Goal: Contribute content: Contribute content

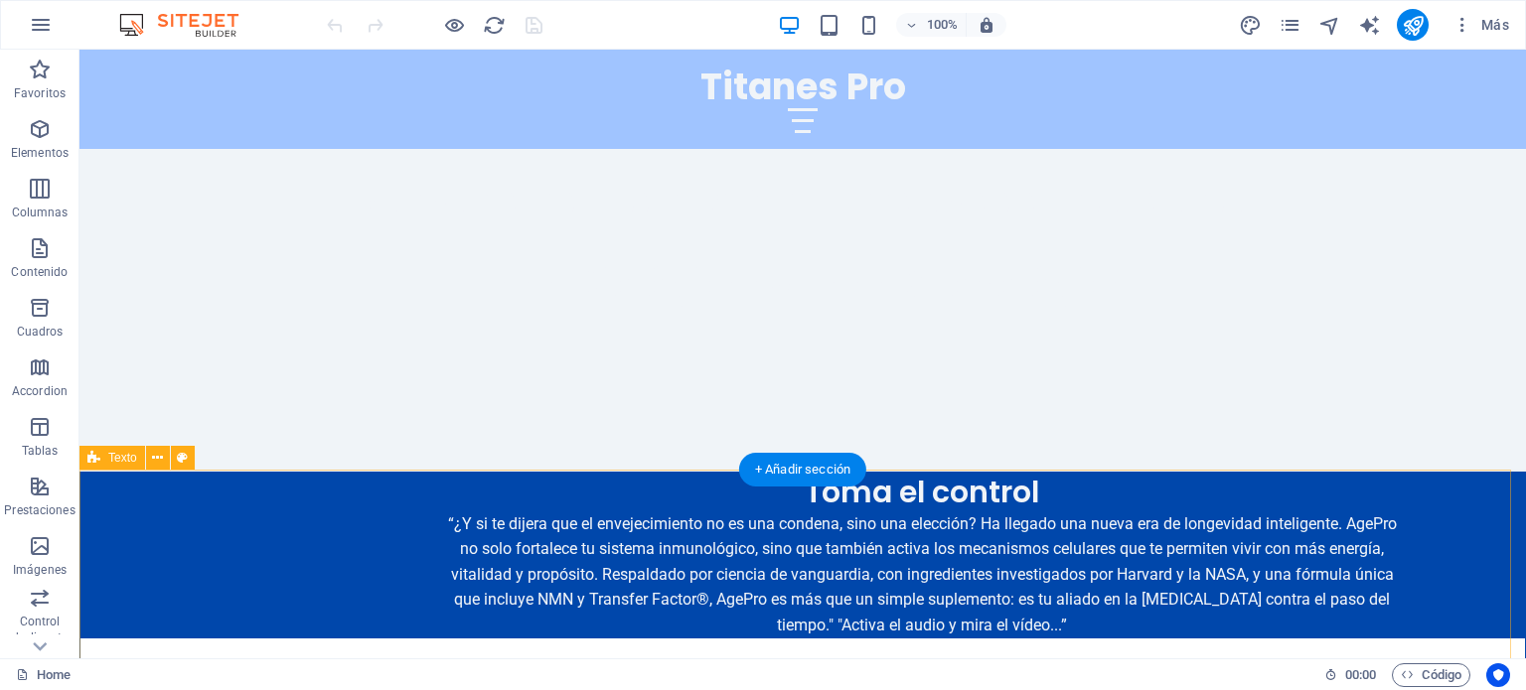
scroll to position [1206, 0]
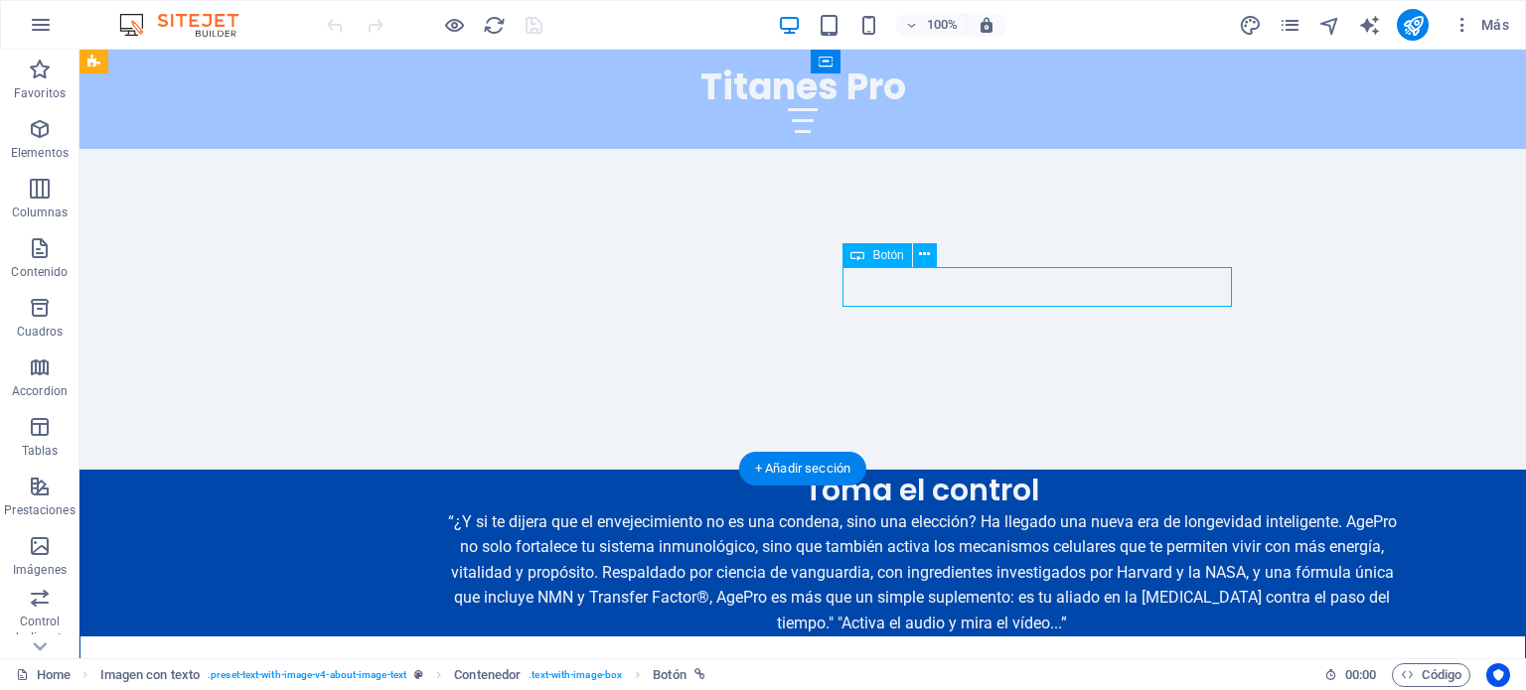
click at [880, 255] on span "Botón" at bounding box center [887, 255] width 31 height 12
click at [928, 257] on icon at bounding box center [924, 254] width 11 height 21
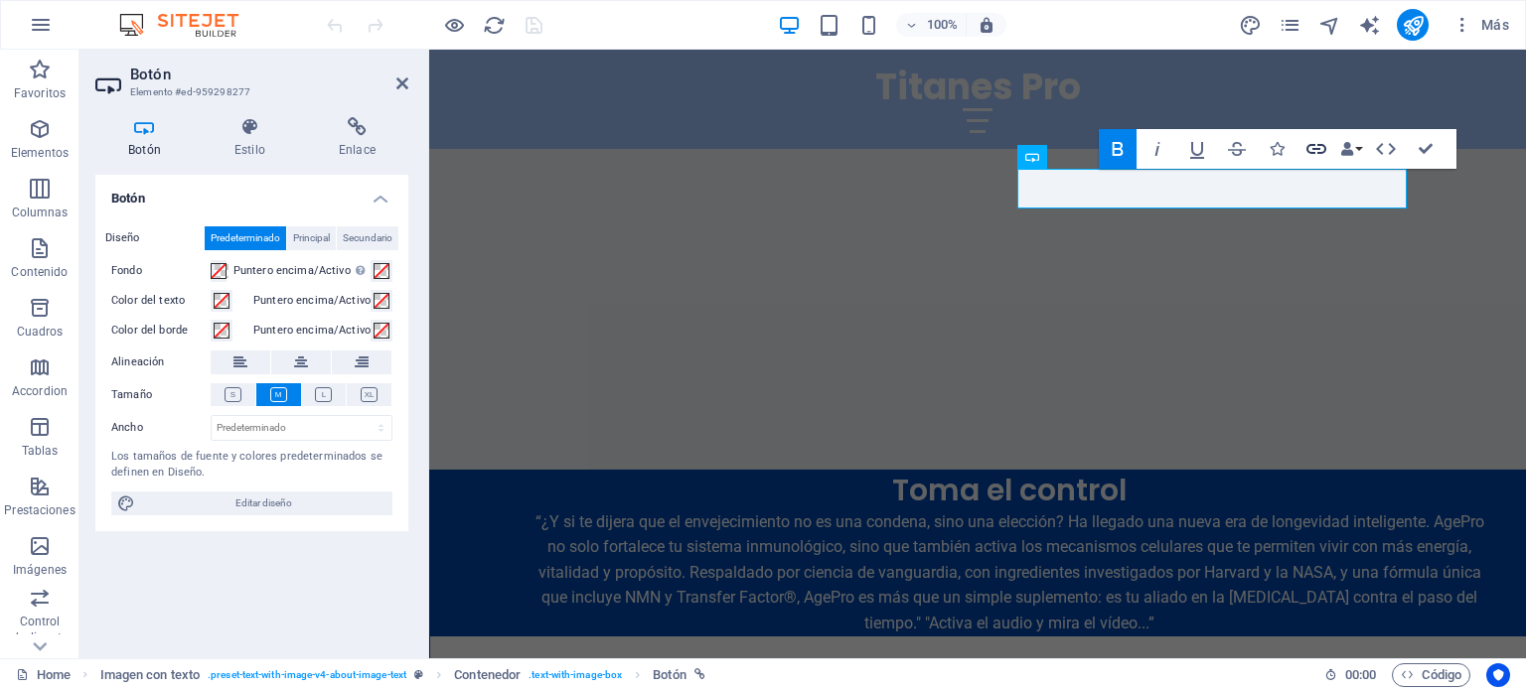
click at [1311, 145] on icon "button" at bounding box center [1316, 149] width 20 height 10
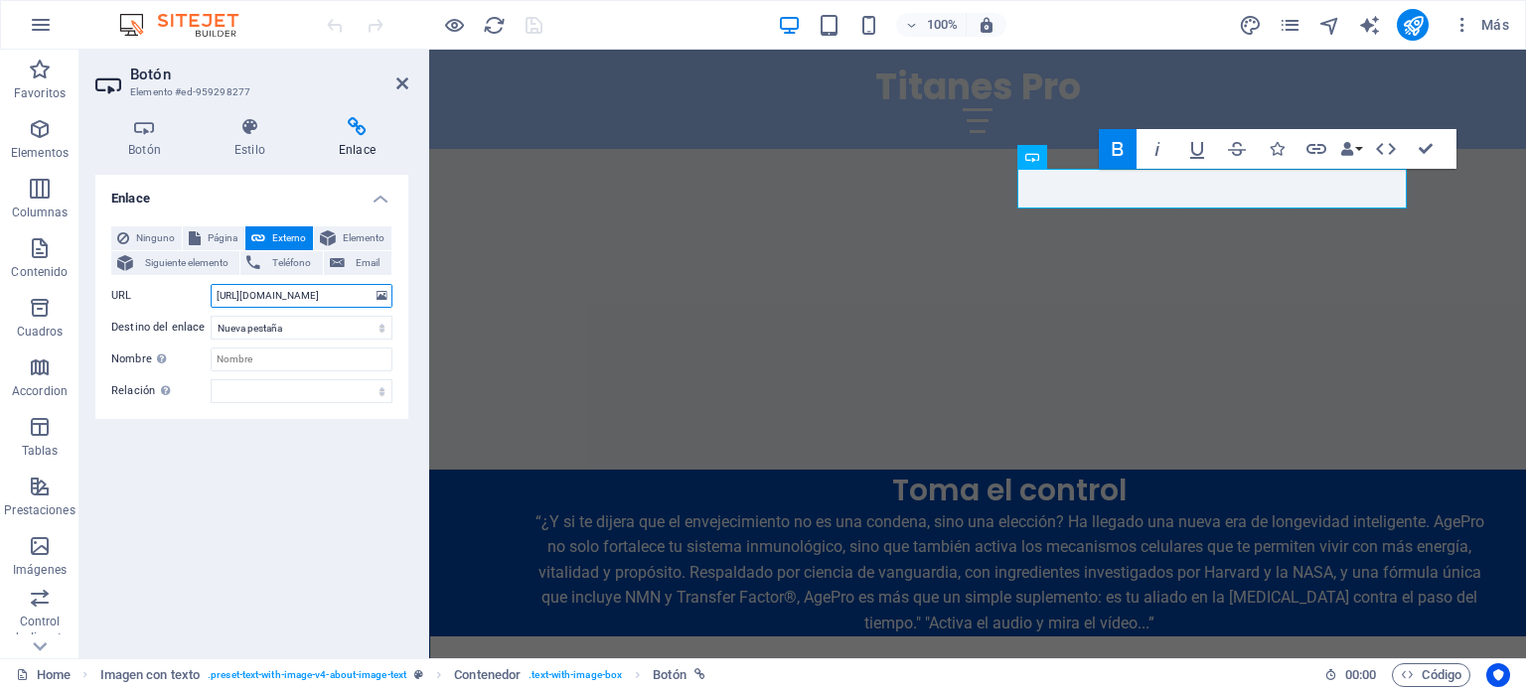
click at [270, 293] on input "[URL][DOMAIN_NAME]" at bounding box center [302, 296] width 182 height 24
paste input "[URL][DOMAIN_NAME]"
type input "[URL][DOMAIN_NAME]"
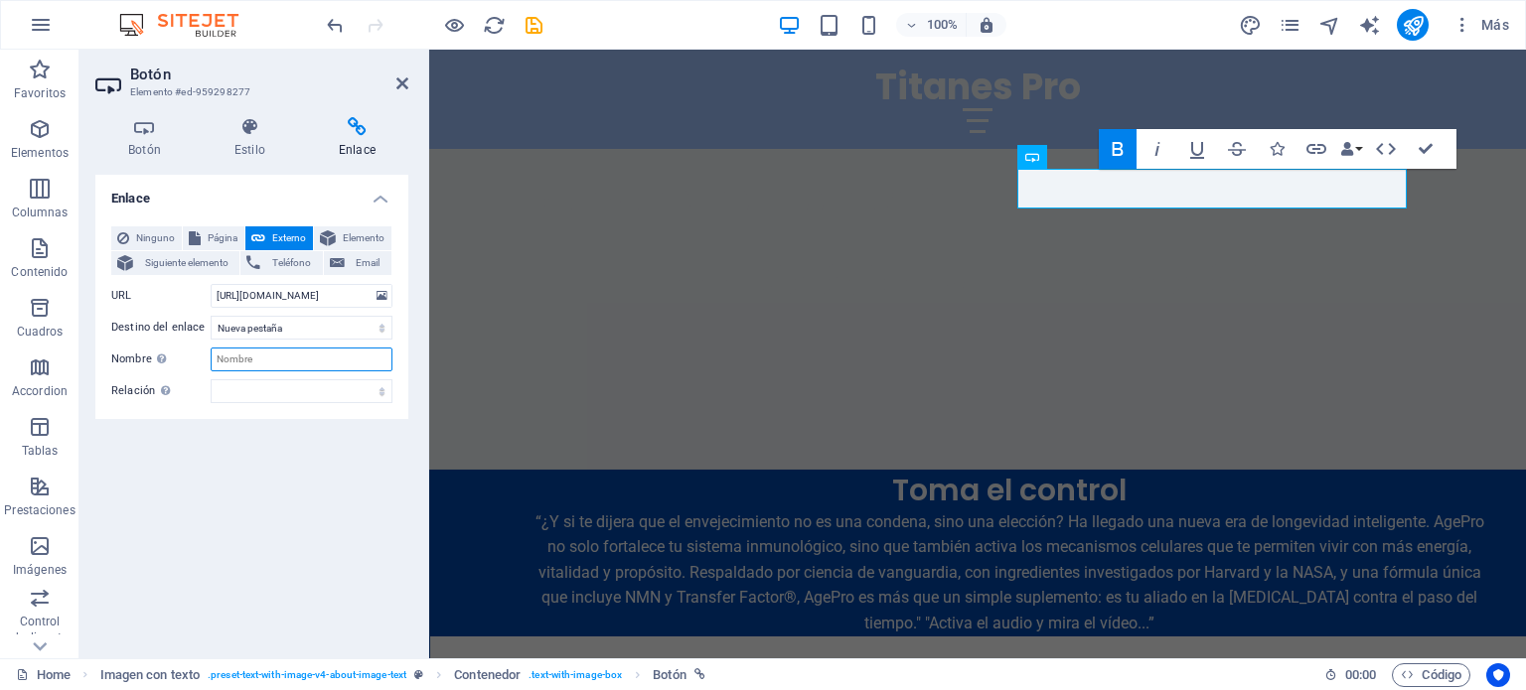
click at [252, 357] on input "Nombre Una descripción adicional del enlace no debería ser igual al texto del e…" at bounding box center [302, 360] width 182 height 24
type input "Compra Aquí"
click at [319, 388] on select "alternativo autor marcador externo ayuda licencia siguiente nofollow noreferrer…" at bounding box center [302, 391] width 182 height 24
click at [1120, 144] on icon "button" at bounding box center [1117, 149] width 11 height 14
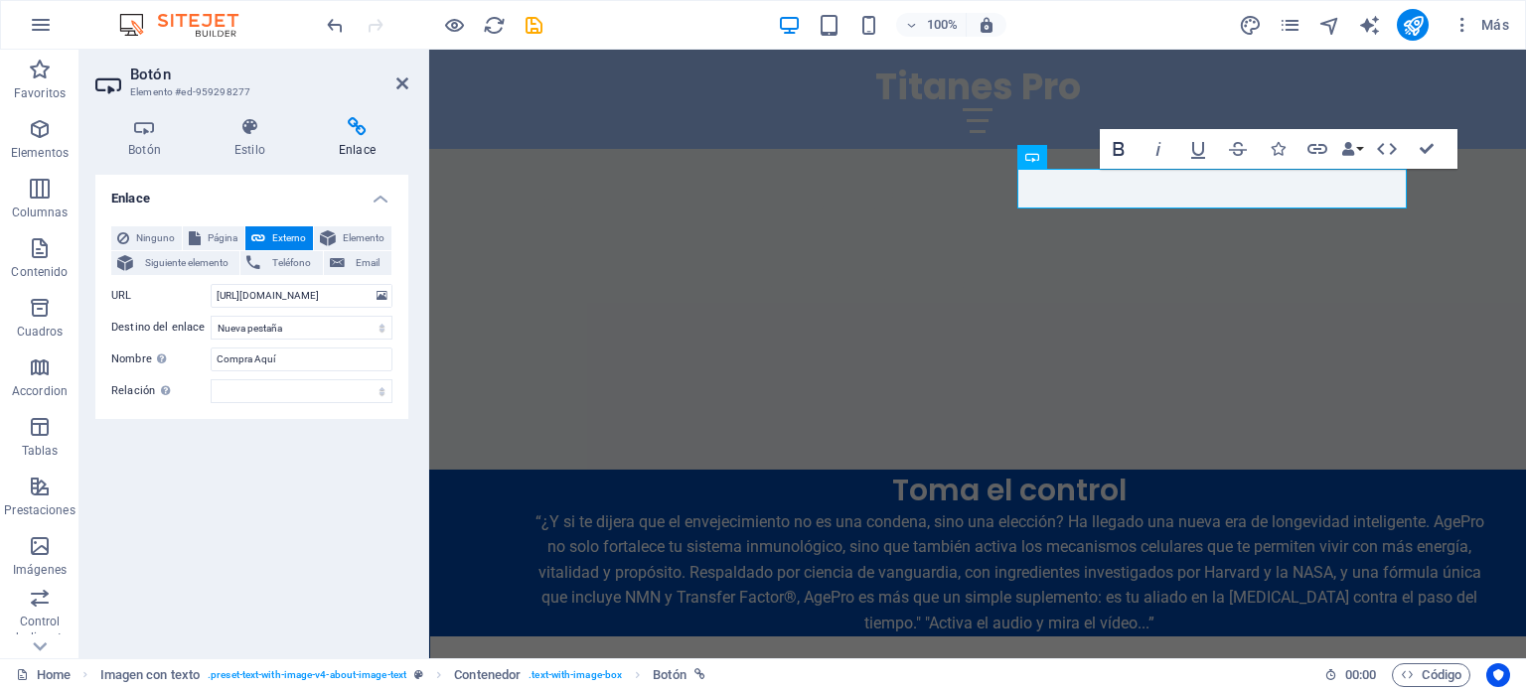
click at [1120, 144] on icon "button" at bounding box center [1118, 149] width 11 height 14
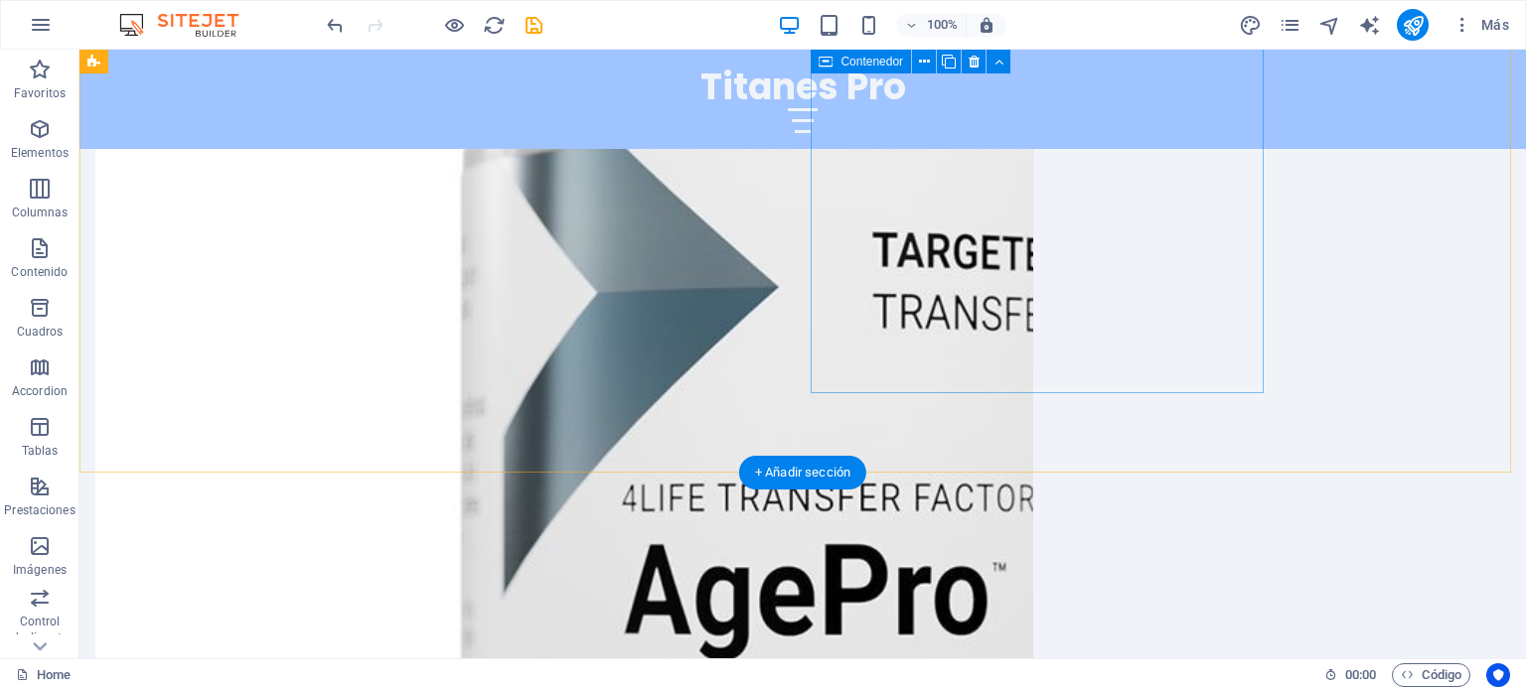
scroll to position [3633, 0]
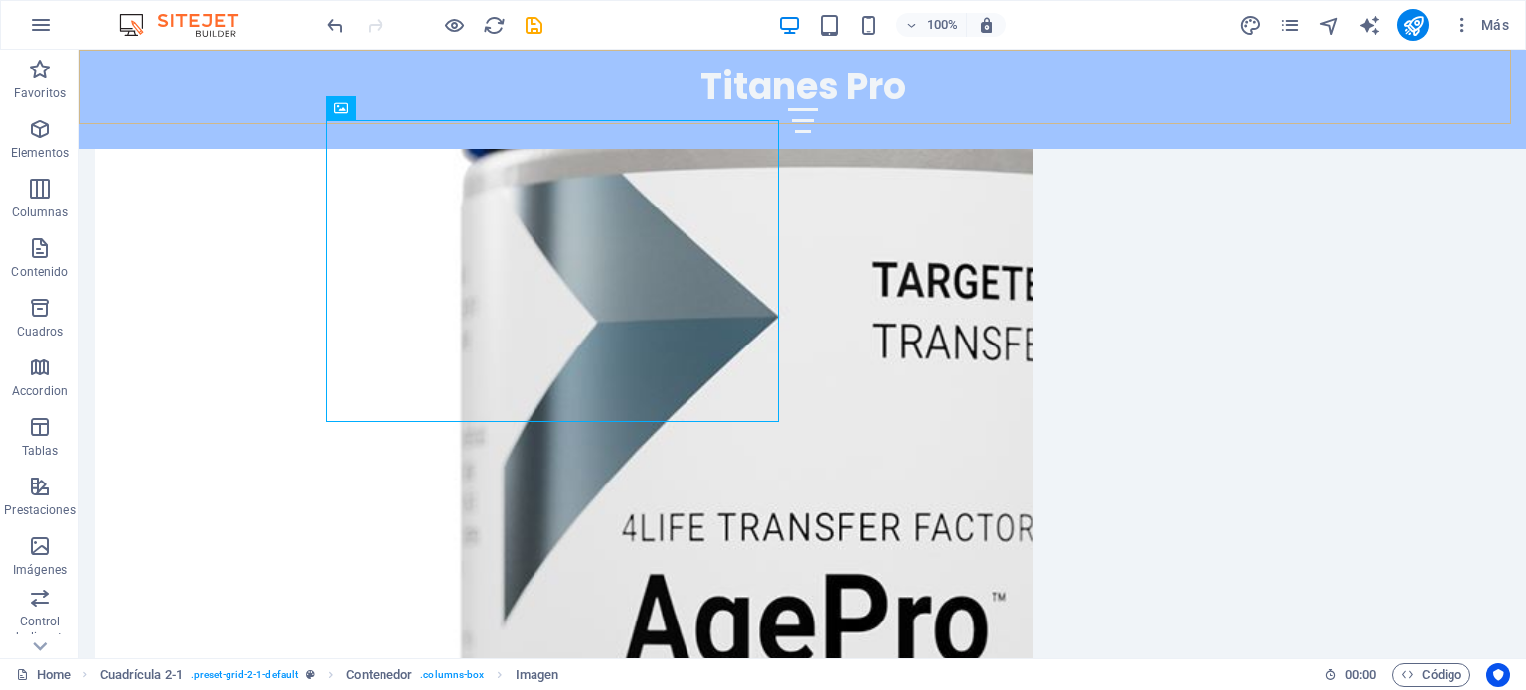
click at [446, 109] on div "Titanes Pro Inicio Acerca de Valores Servicios Contacto" at bounding box center [802, 99] width 1446 height 99
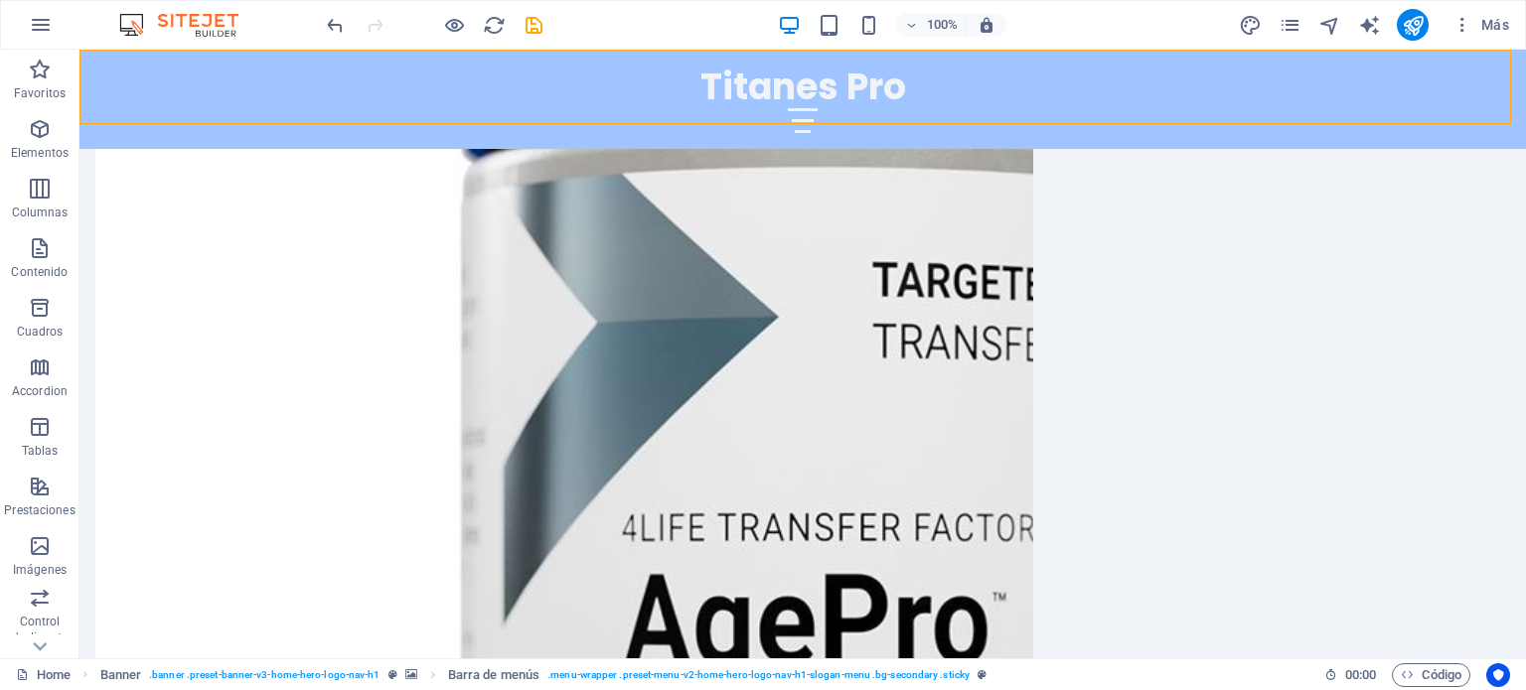
click at [455, 113] on div "Titanes Pro Inicio Acerca de Valores Servicios Contacto" at bounding box center [802, 99] width 1446 height 99
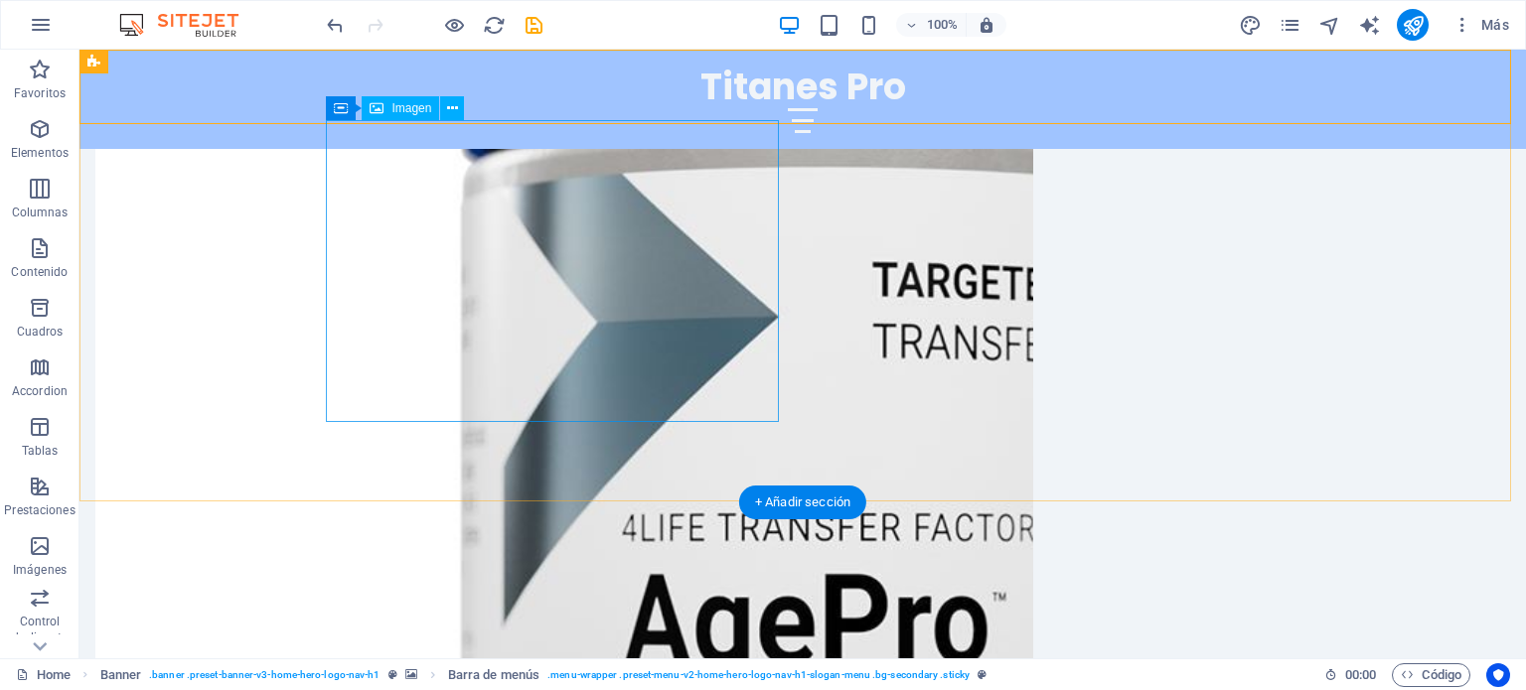
scroll to position [3545, 0]
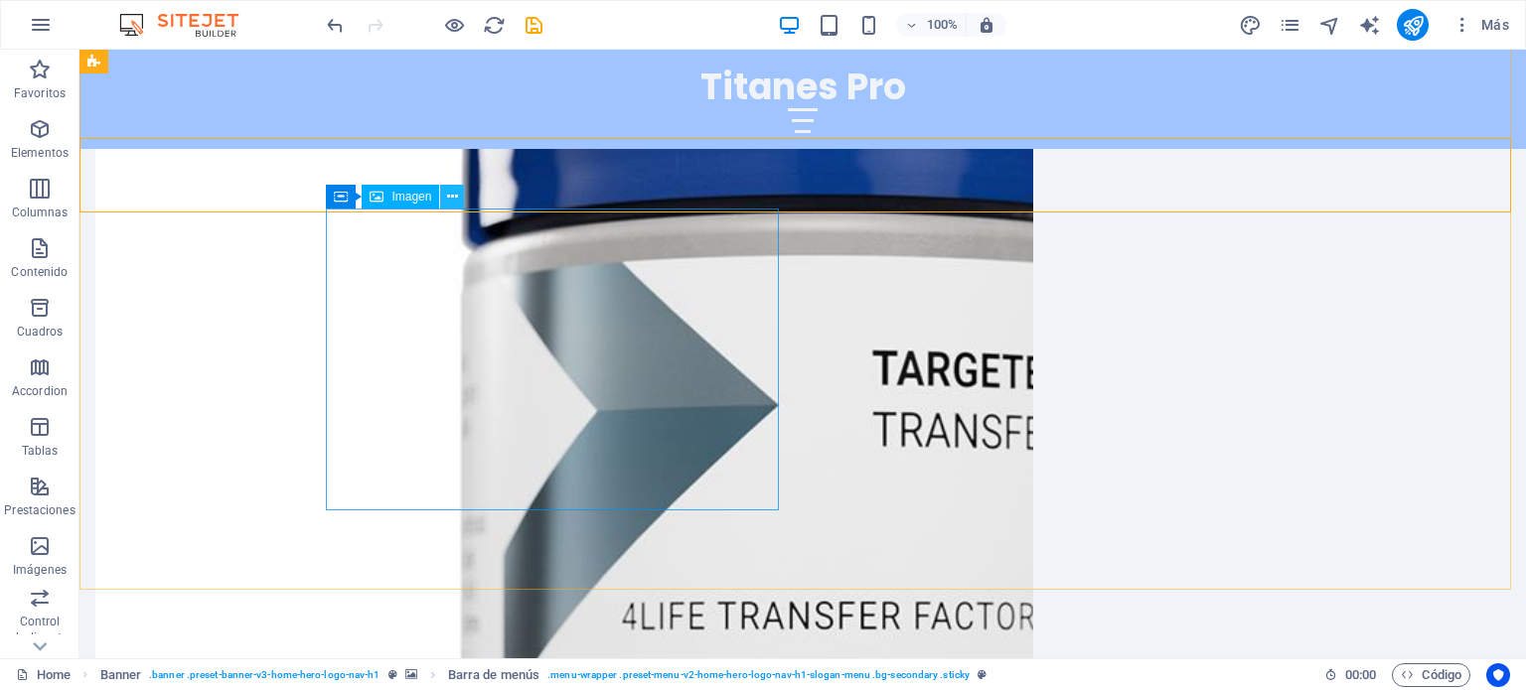
click at [454, 195] on icon at bounding box center [452, 197] width 11 height 21
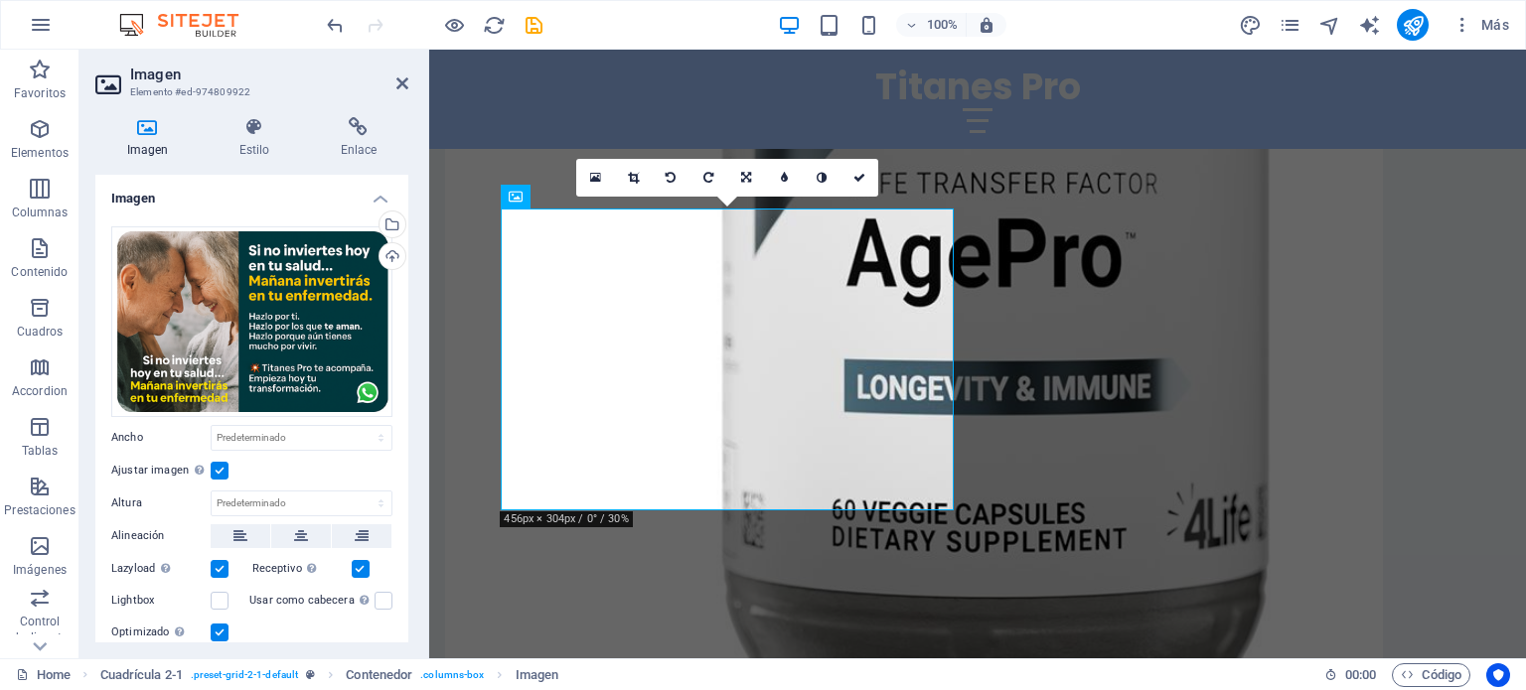
scroll to position [3250, 0]
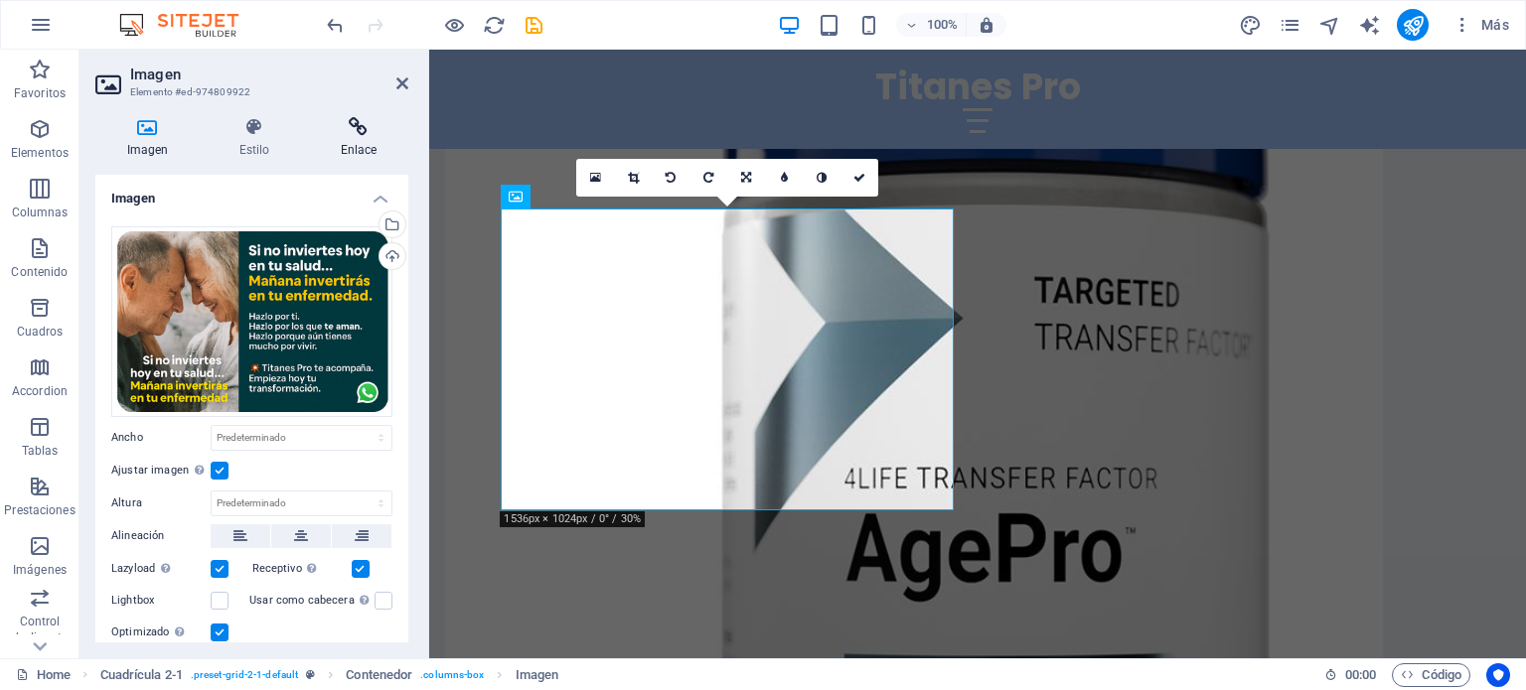
click at [346, 138] on h4 "Enlace" at bounding box center [358, 138] width 99 height 42
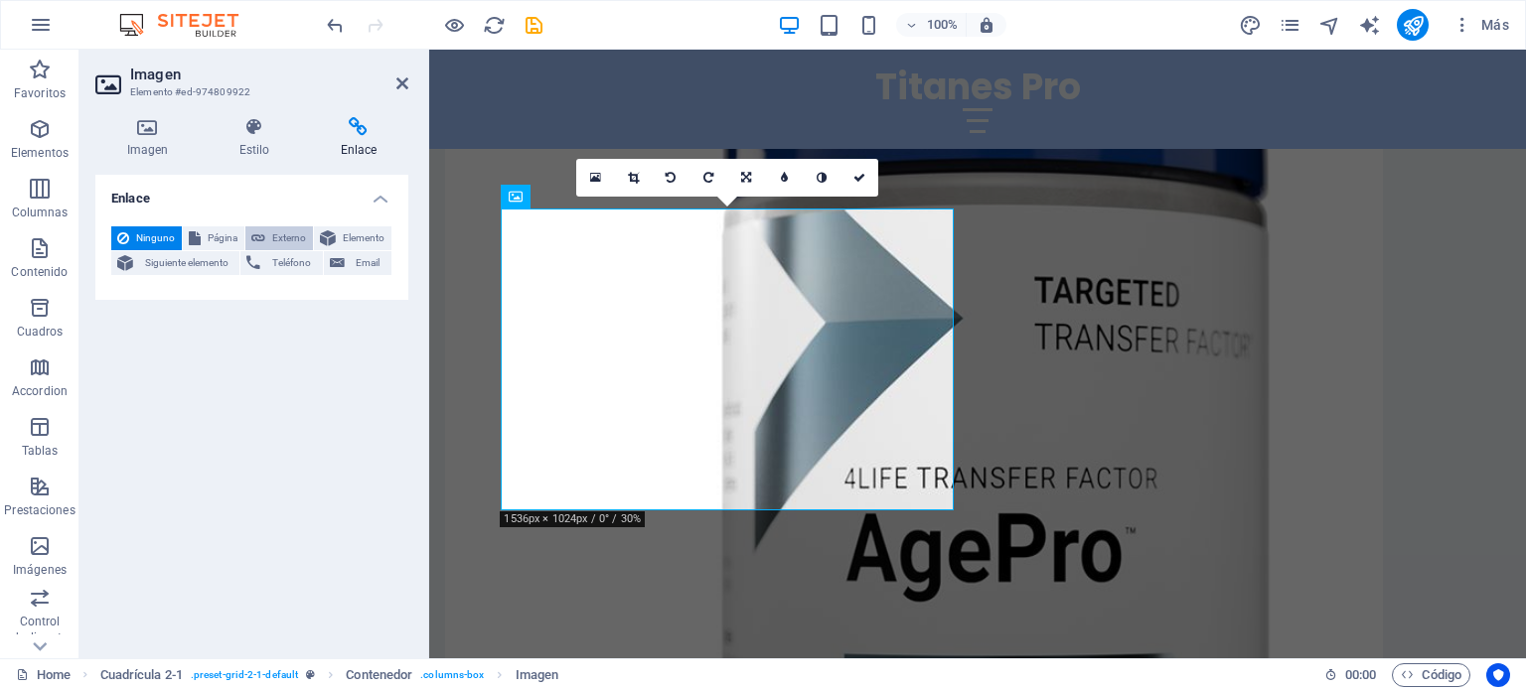
click at [282, 233] on span "Externo" at bounding box center [289, 238] width 36 height 24
select select "blank"
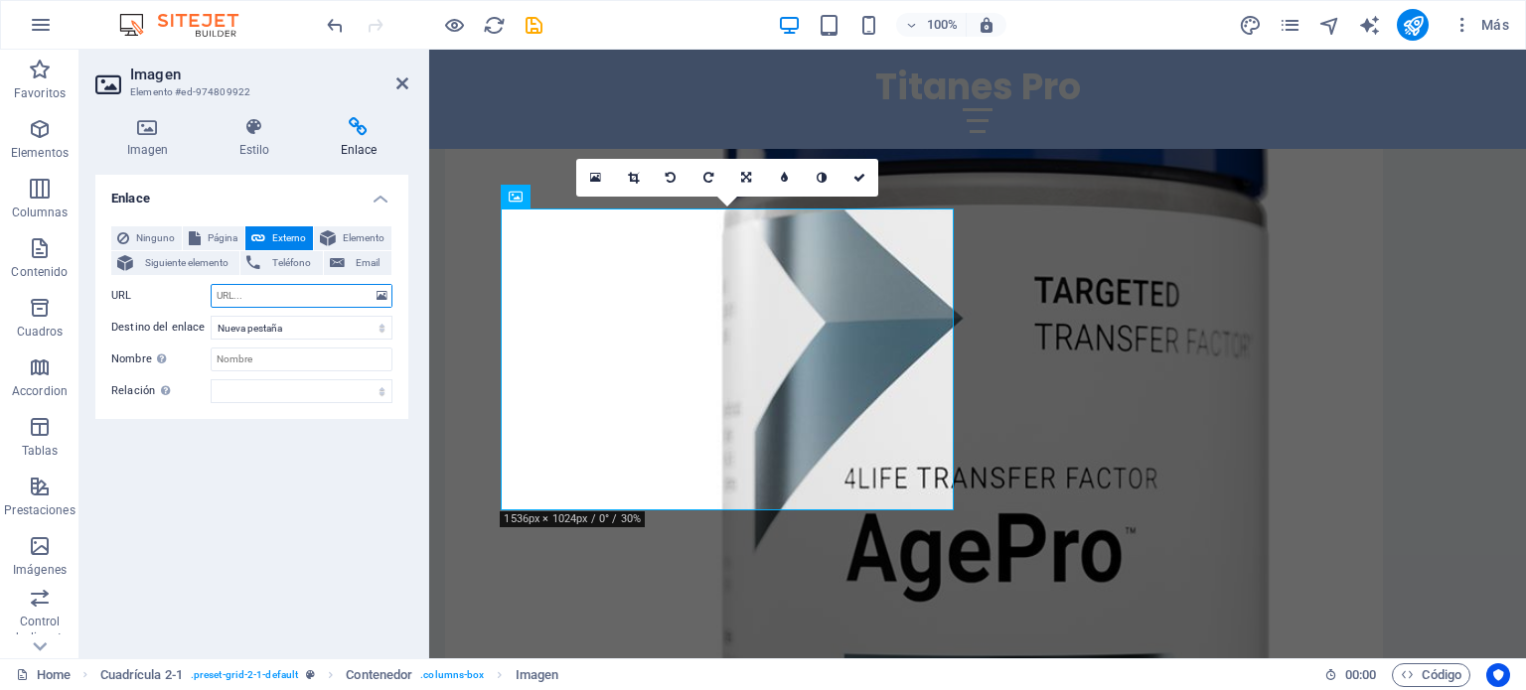
paste input "[URL][DOMAIN_NAME]"
type input "[URL][DOMAIN_NAME]"
click at [248, 356] on input "Nombre Una descripción adicional del enlace no debería ser igual al texto del e…" at bounding box center [302, 360] width 182 height 24
type input "Compra aquí ya!"
click at [862, 178] on icon at bounding box center [859, 178] width 12 height 12
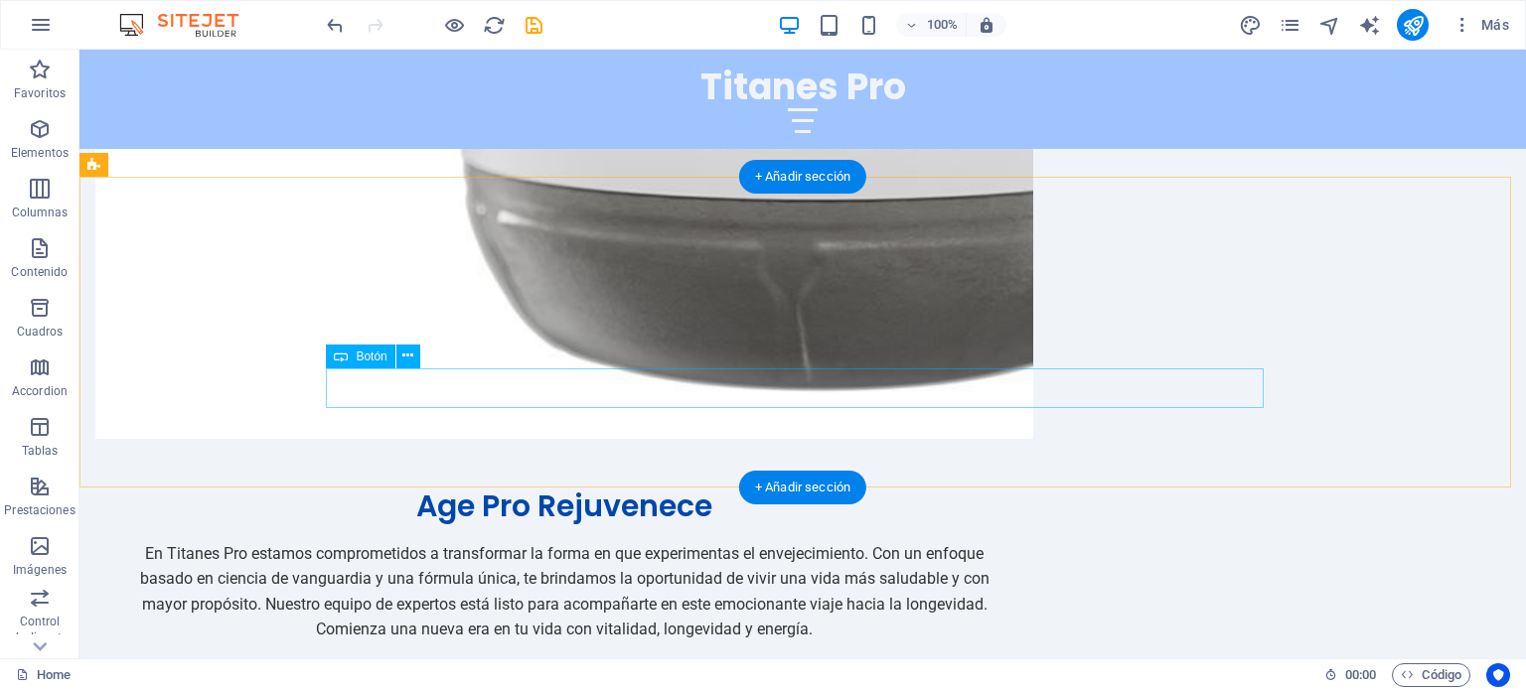
scroll to position [4509, 0]
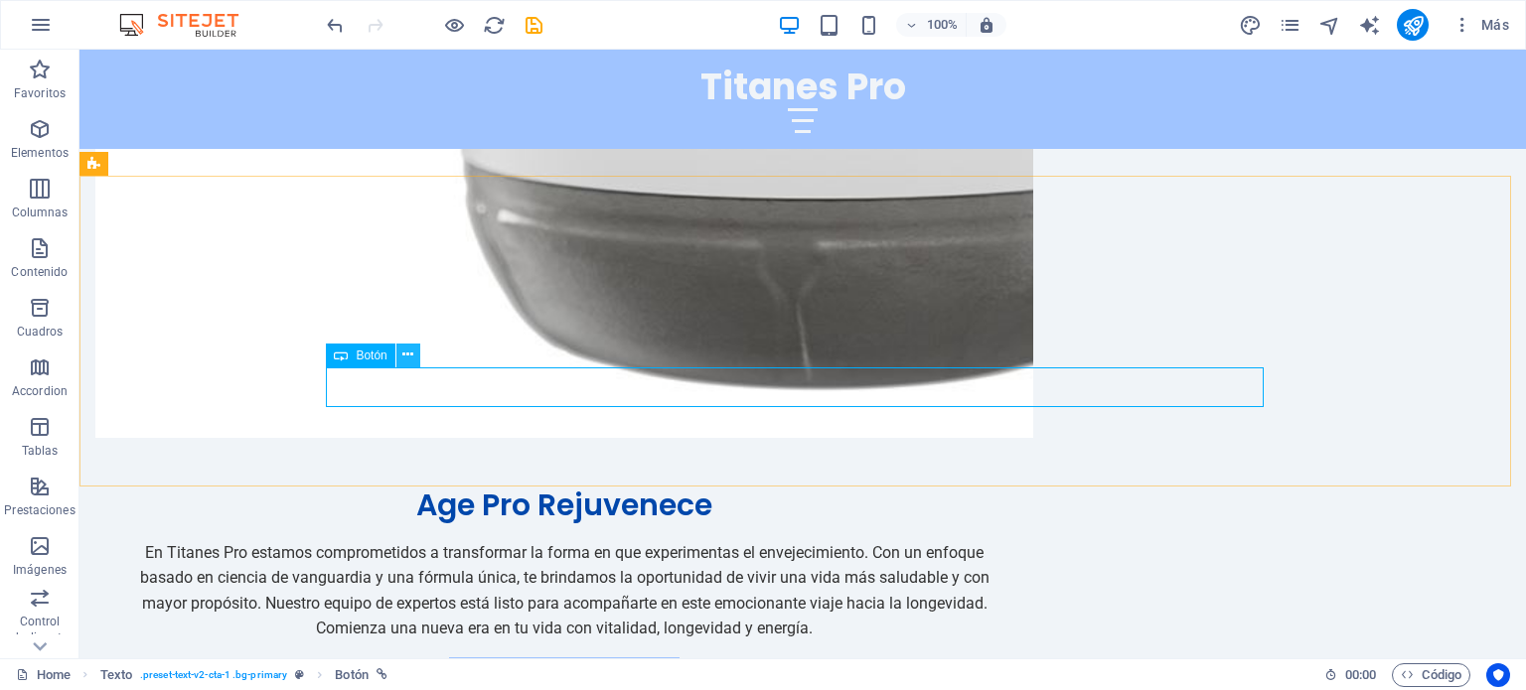
click at [404, 354] on icon at bounding box center [407, 355] width 11 height 21
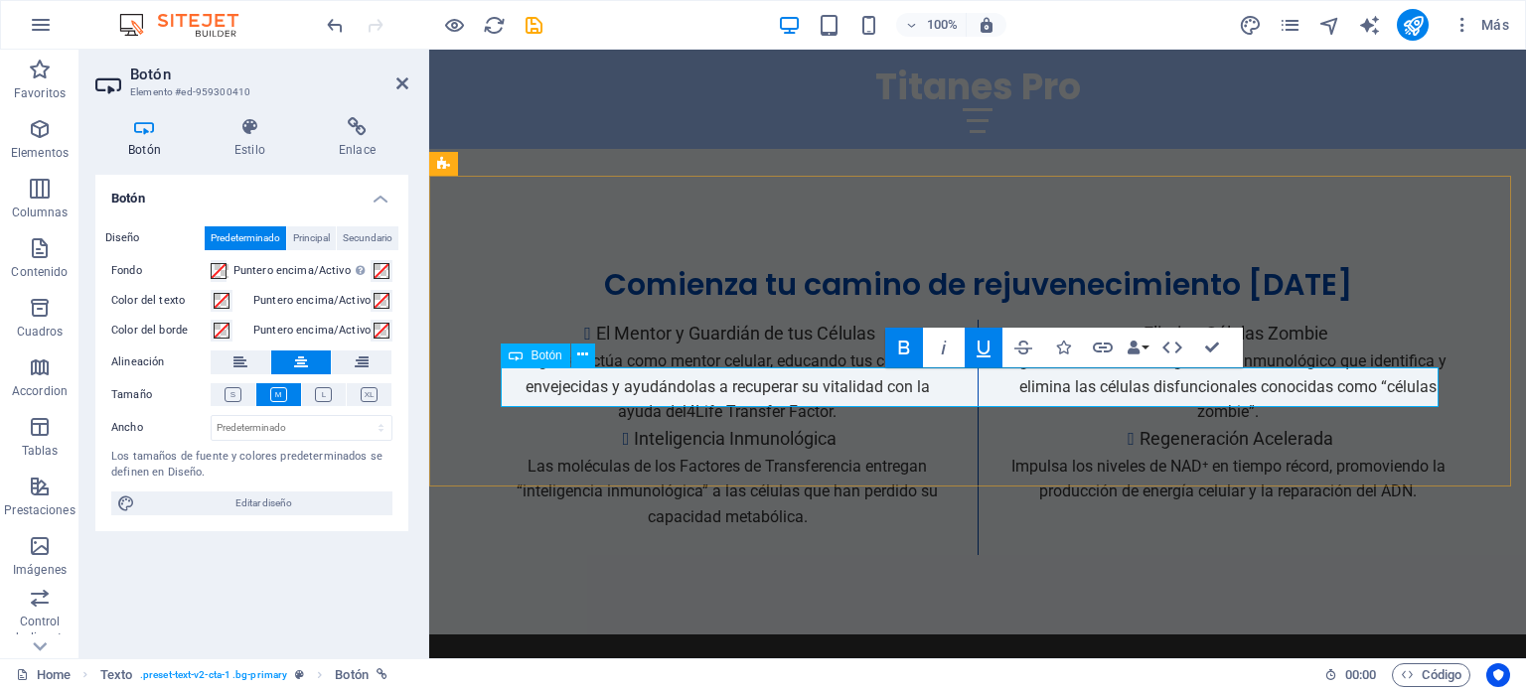
scroll to position [4214, 0]
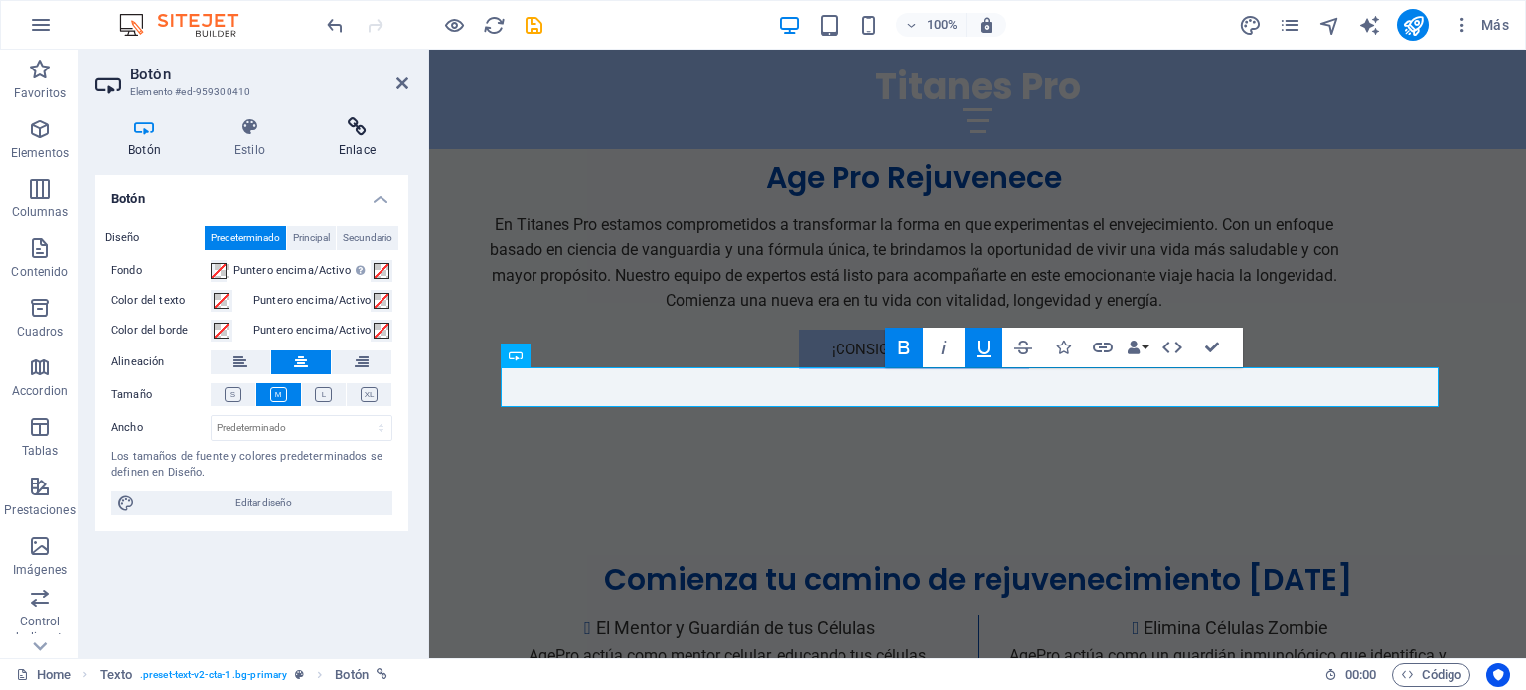
click at [364, 130] on icon at bounding box center [357, 127] width 102 height 20
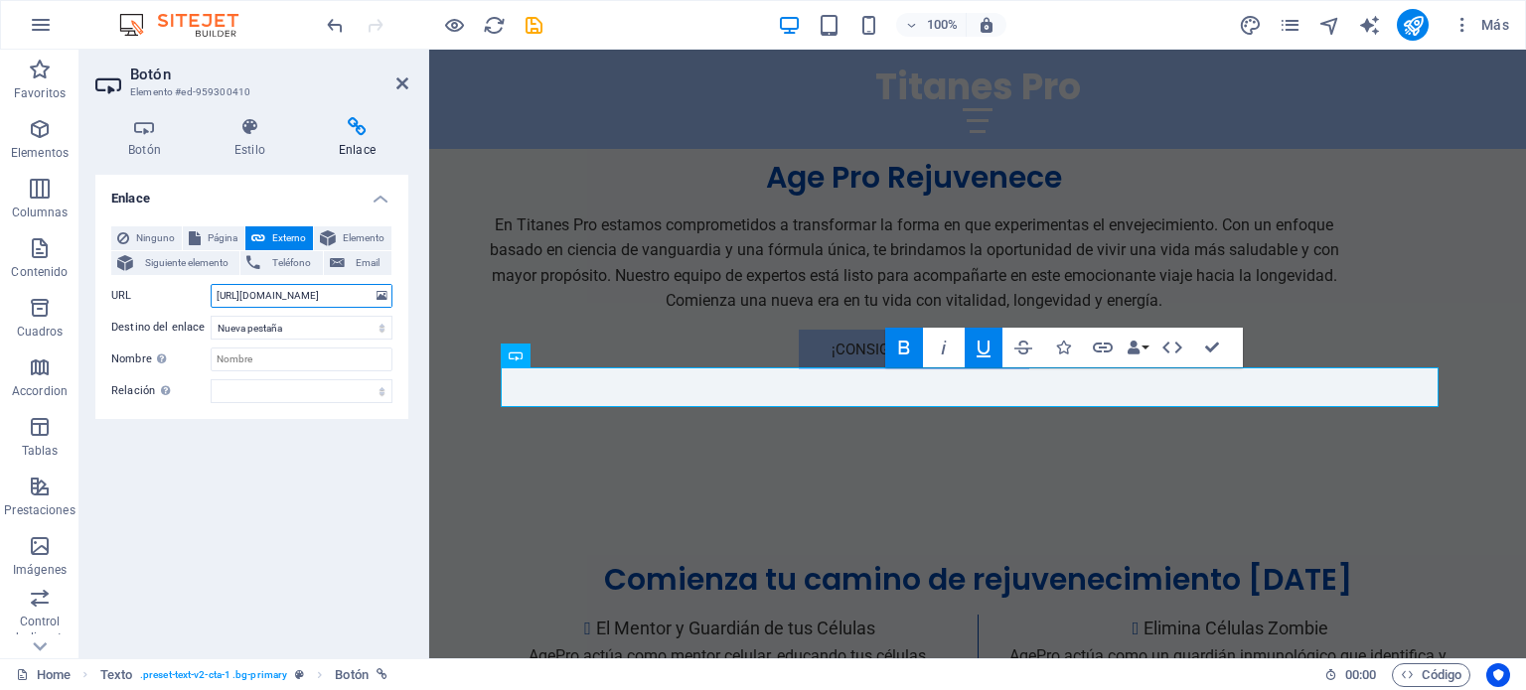
click at [290, 286] on input "[URL][DOMAIN_NAME]" at bounding box center [302, 296] width 182 height 24
paste input "[DOMAIN_NAME]/LLD9Y"
type input "[URL][DOMAIN_NAME]"
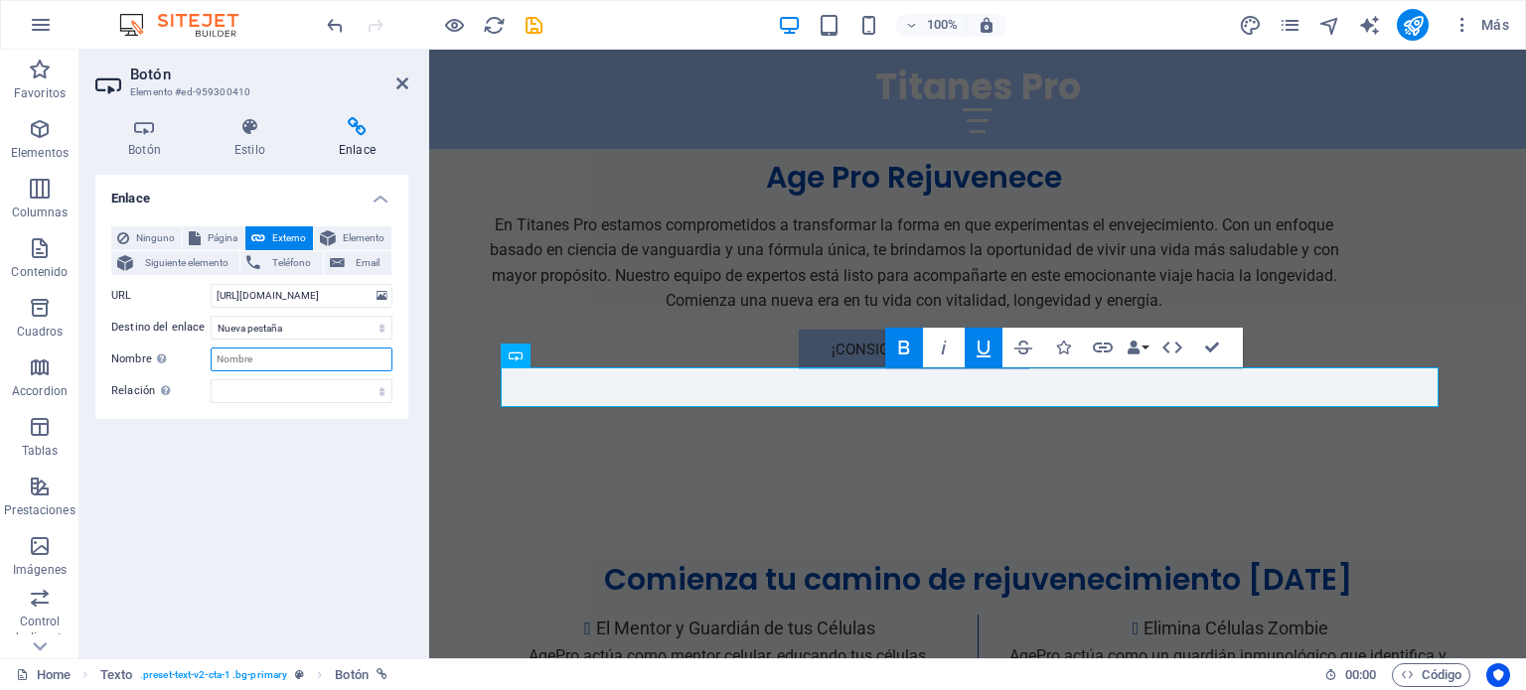
click at [274, 351] on input "Nombre Una descripción adicional del enlace no debería ser igual al texto del e…" at bounding box center [302, 360] width 182 height 24
type input "Compra aquí ya!"
click at [1146, 346] on button "Data Bindings" at bounding box center [1137, 348] width 28 height 40
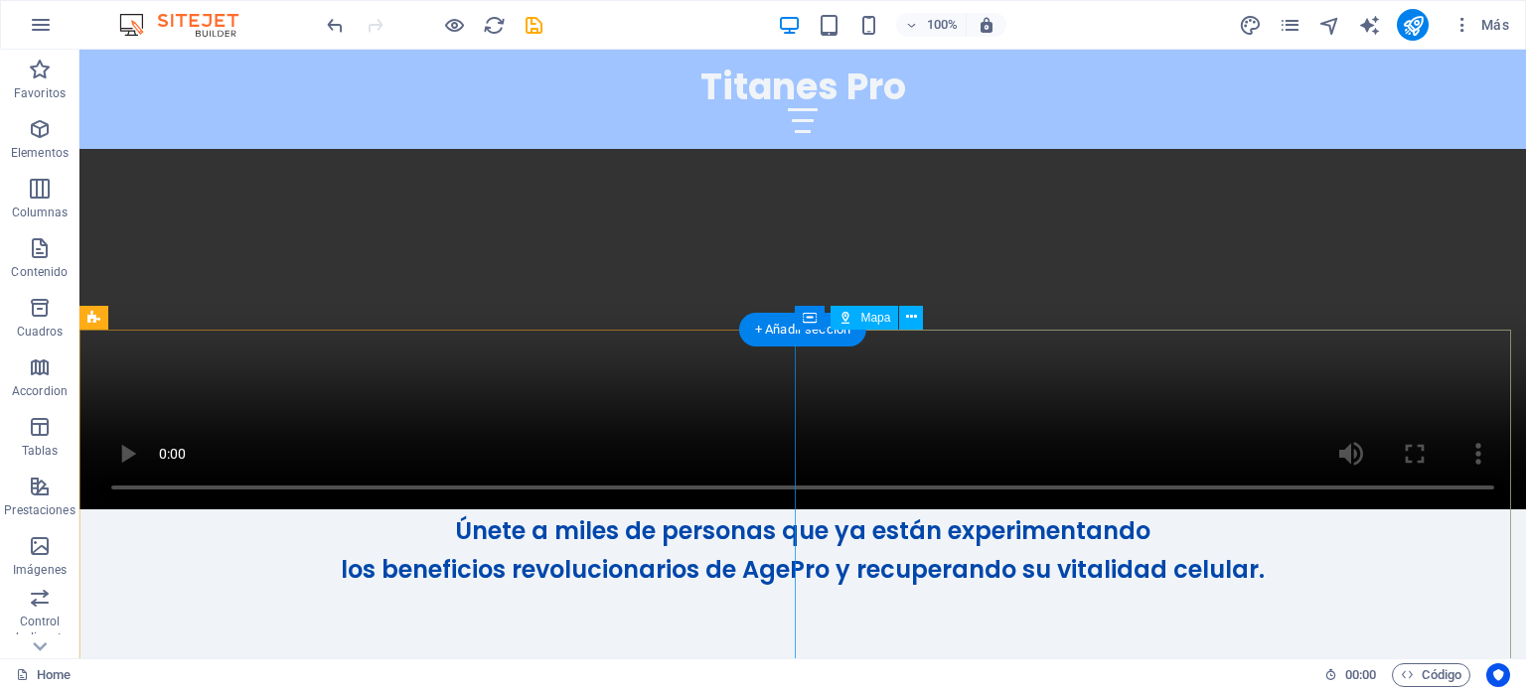
scroll to position [5982, 0]
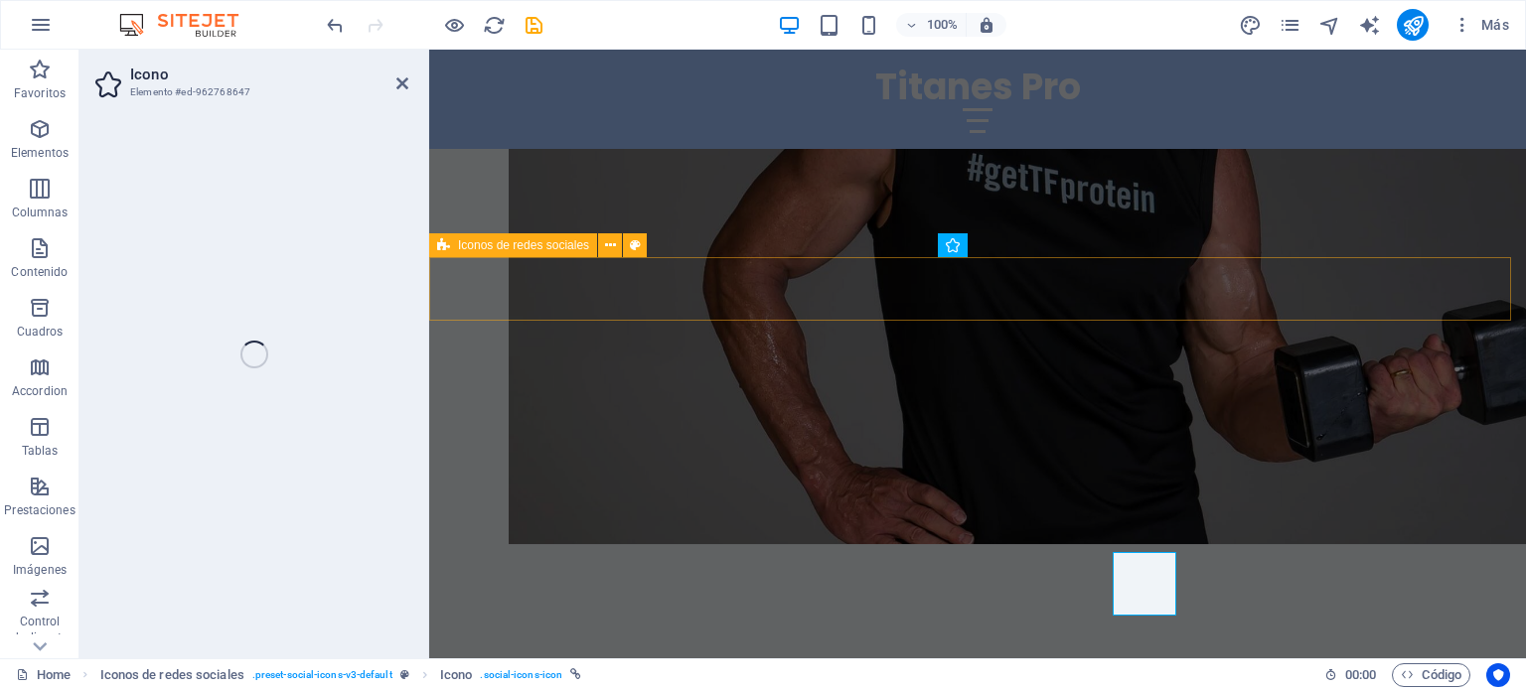
scroll to position [5687, 0]
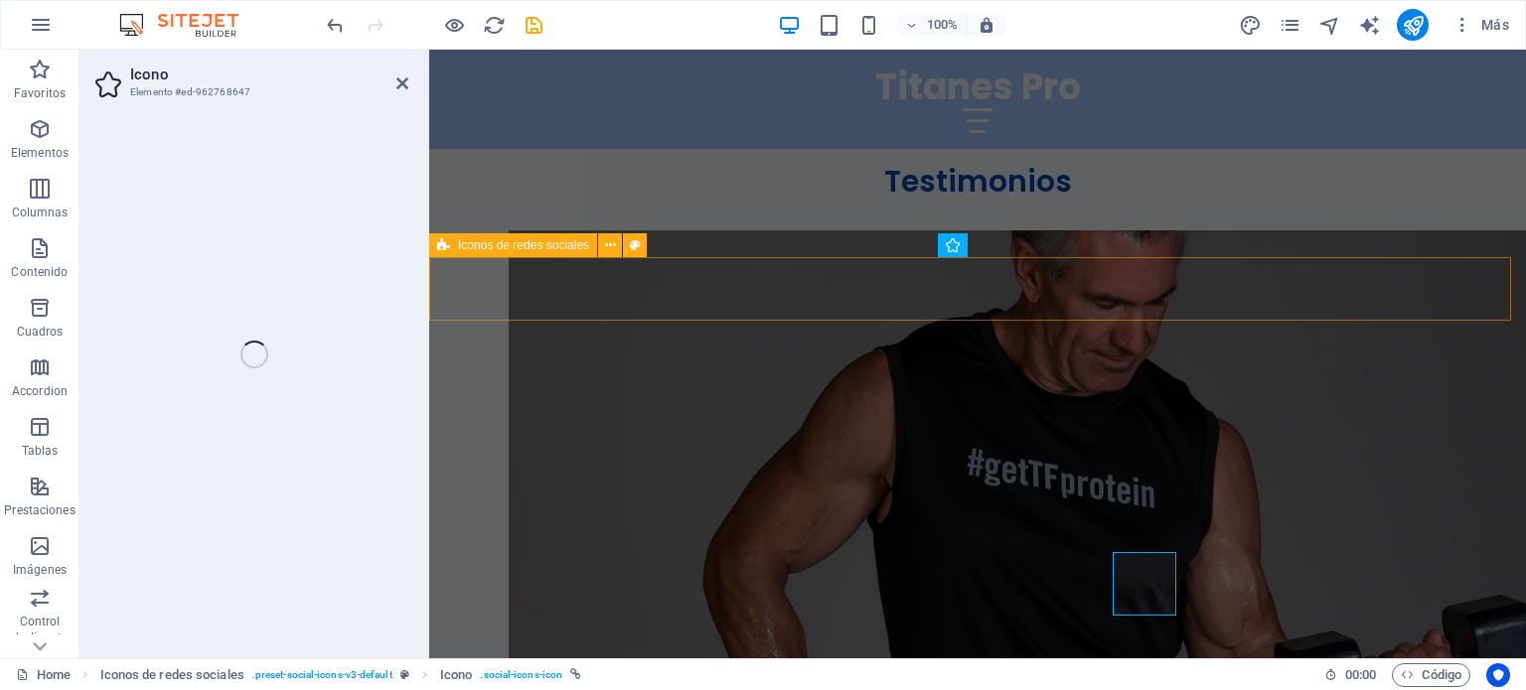
select select "xMidYMid"
select select "px"
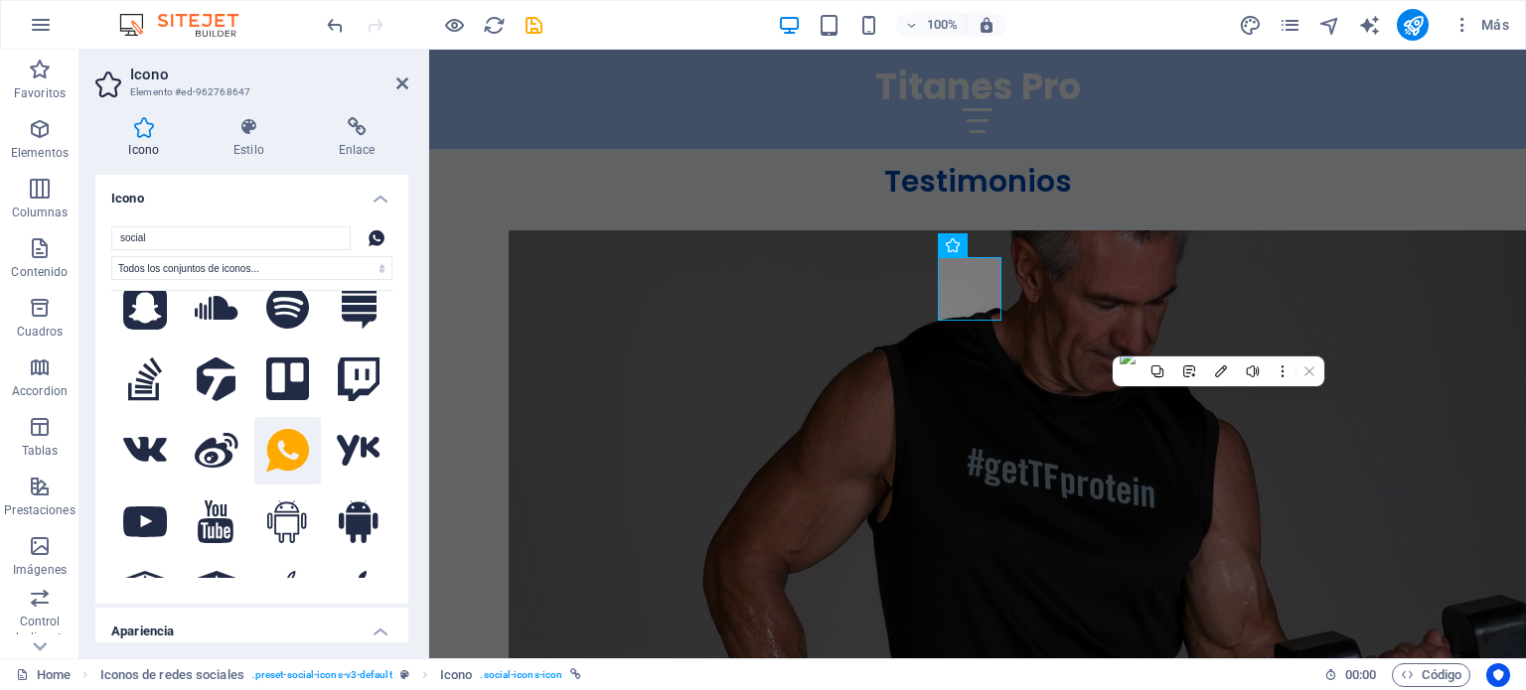
scroll to position [1810, 0]
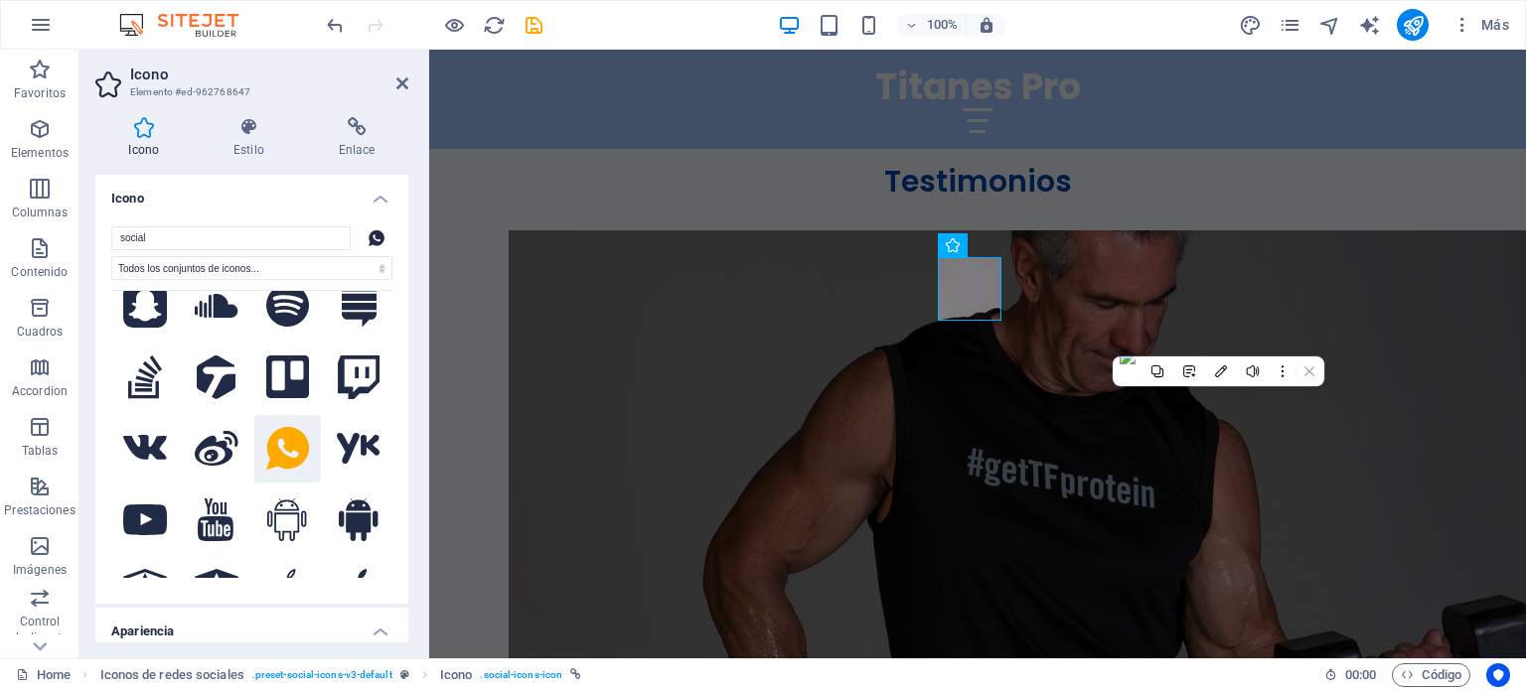
click at [271, 427] on icon at bounding box center [287, 449] width 43 height 44
click at [362, 132] on icon at bounding box center [356, 127] width 103 height 20
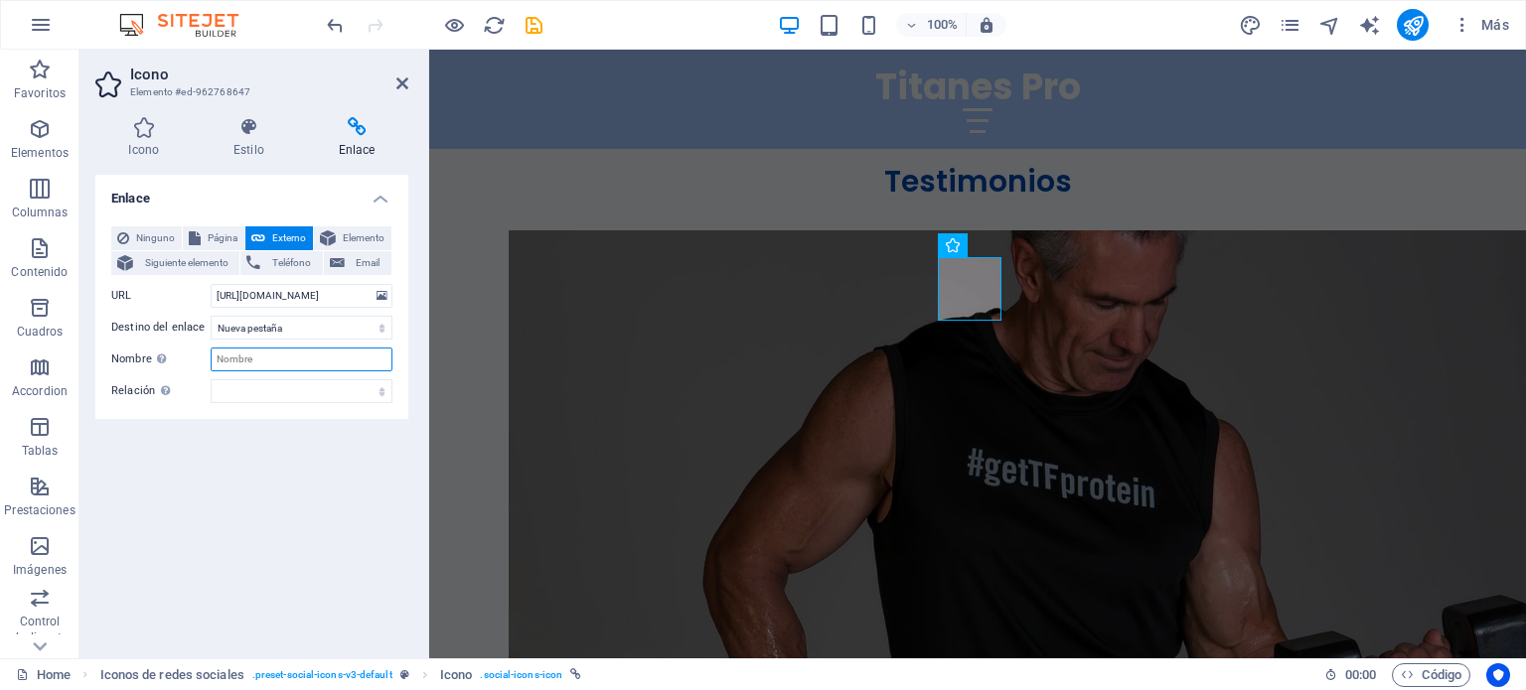
click at [242, 358] on input "Nombre Una descripción adicional del enlace no debería ser igual al texto del e…" at bounding box center [302, 360] width 182 height 24
type input "Contáctame!"
click at [250, 139] on h4 "Estilo" at bounding box center [253, 138] width 105 height 42
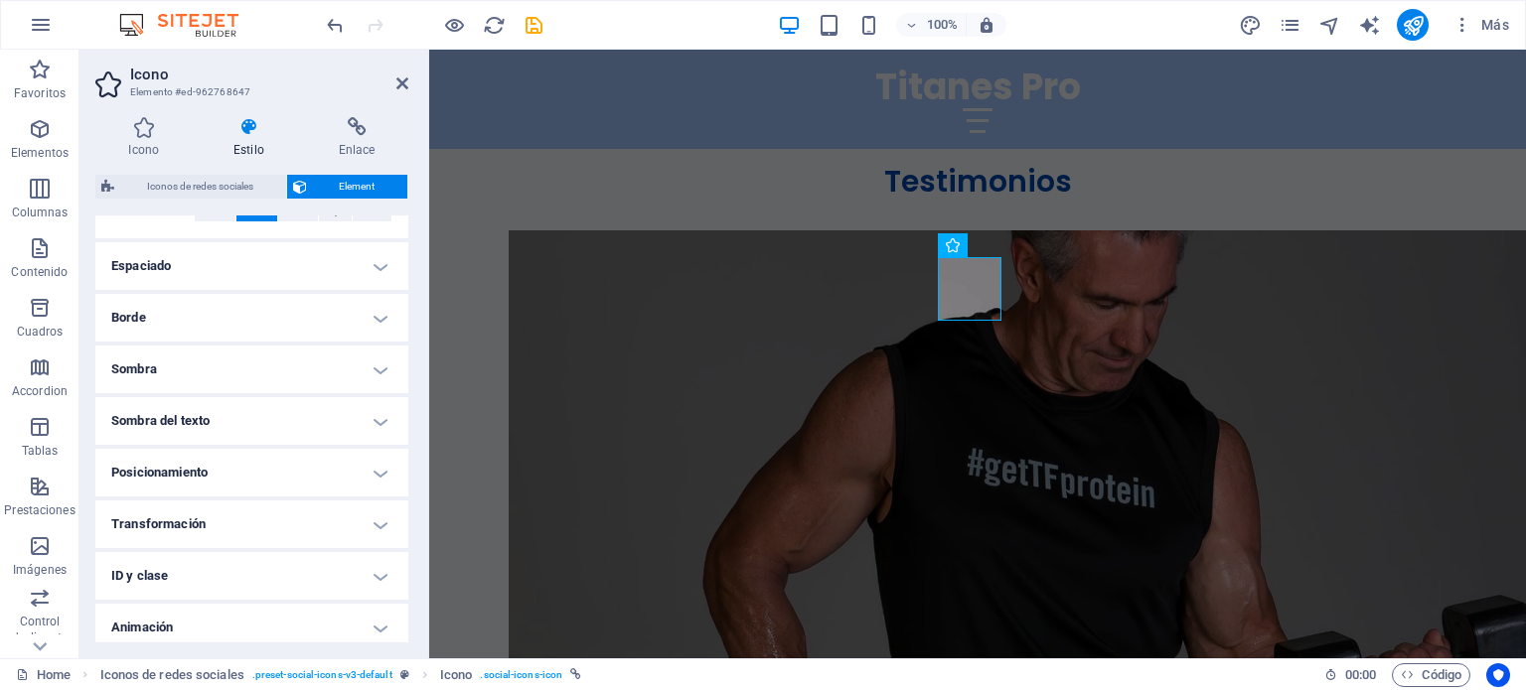
scroll to position [409, 0]
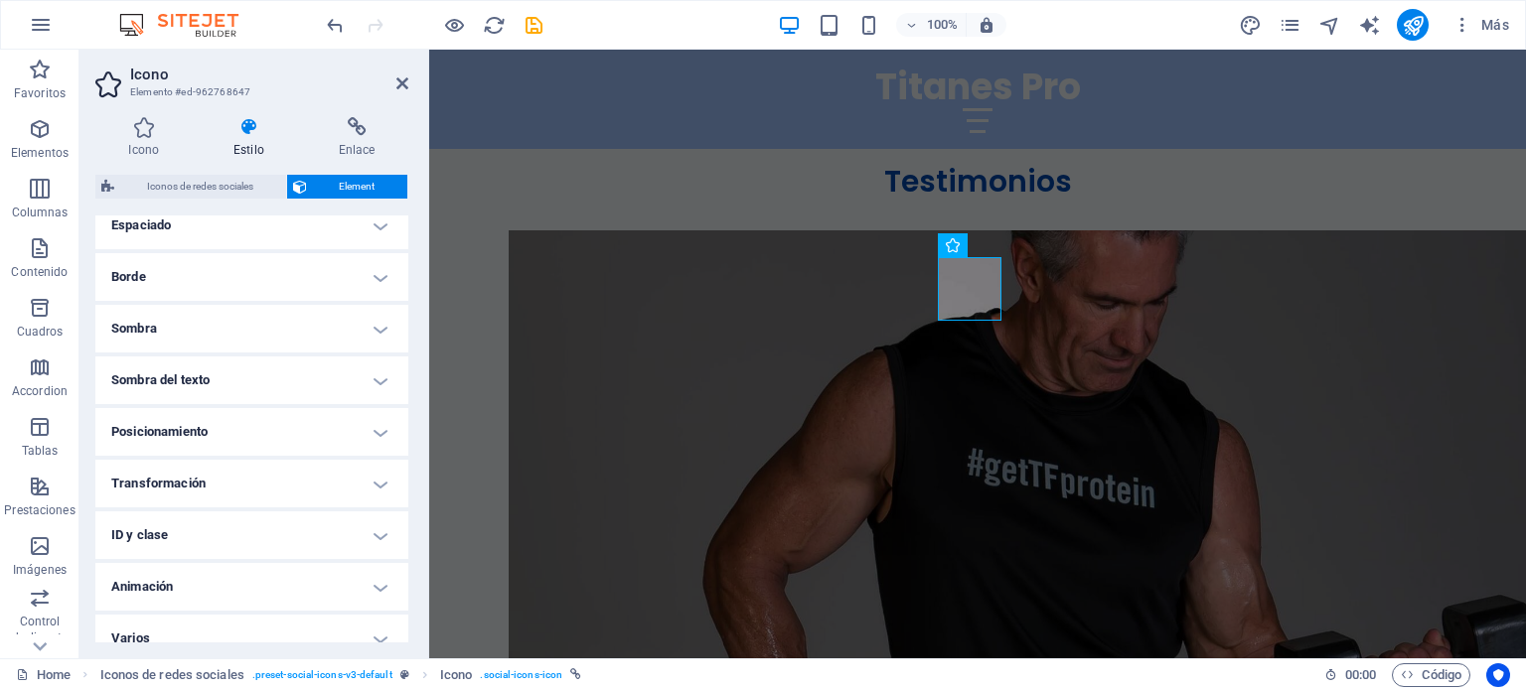
click at [379, 475] on h4 "Transformación" at bounding box center [251, 484] width 313 height 48
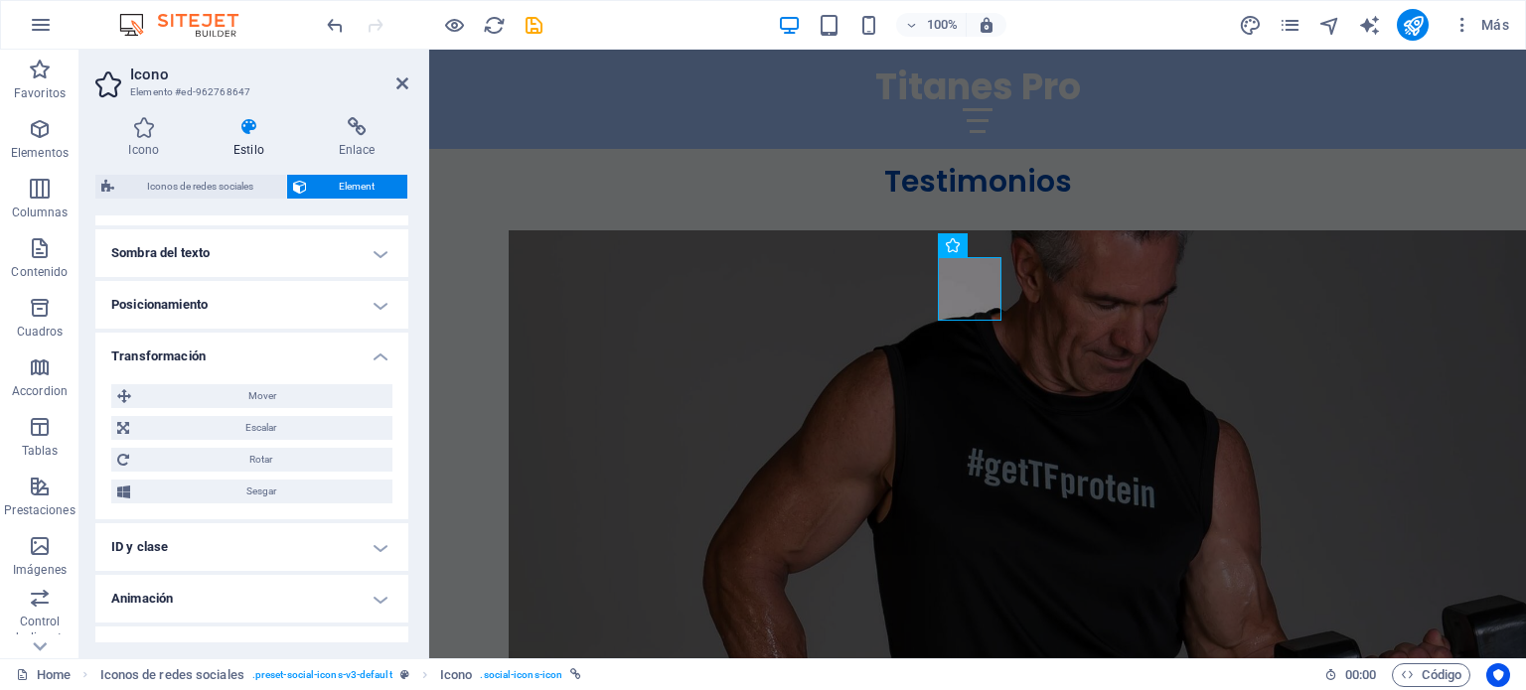
scroll to position [567, 0]
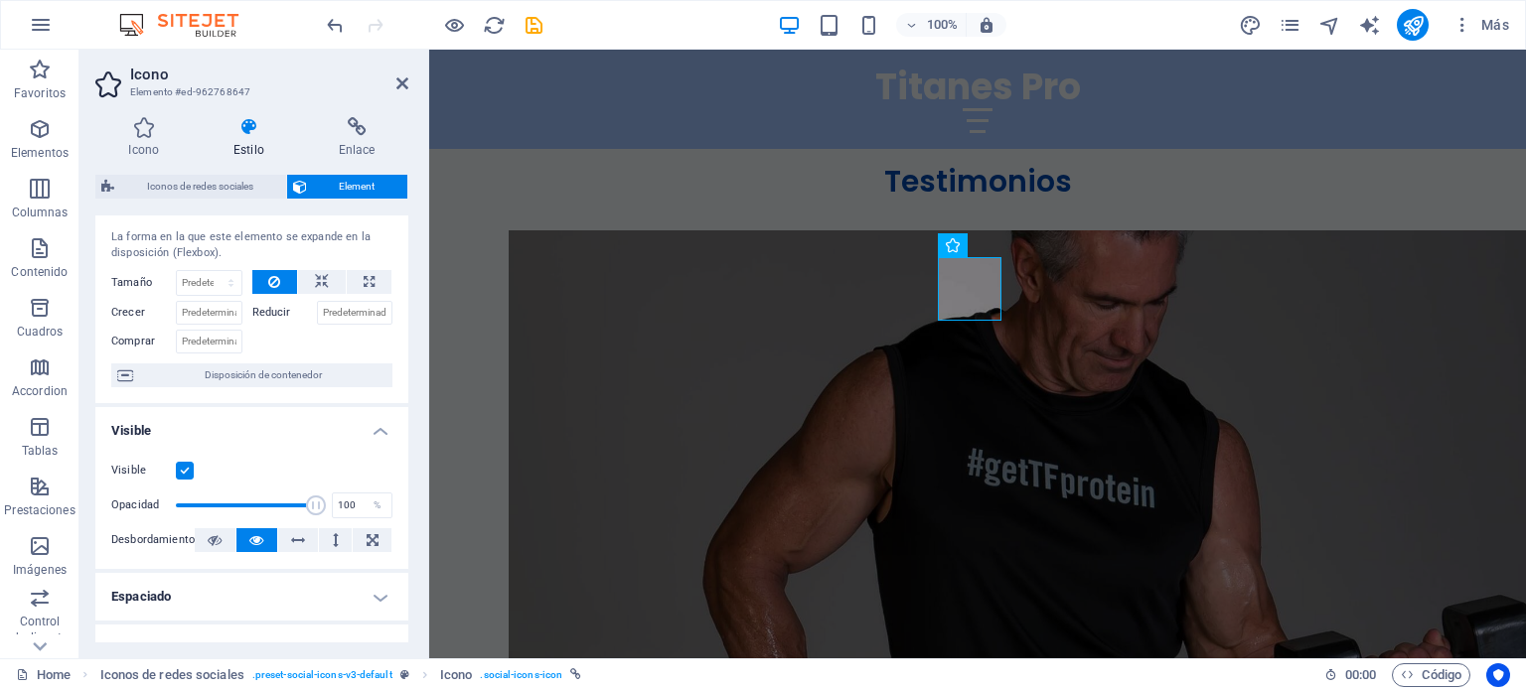
scroll to position [0, 0]
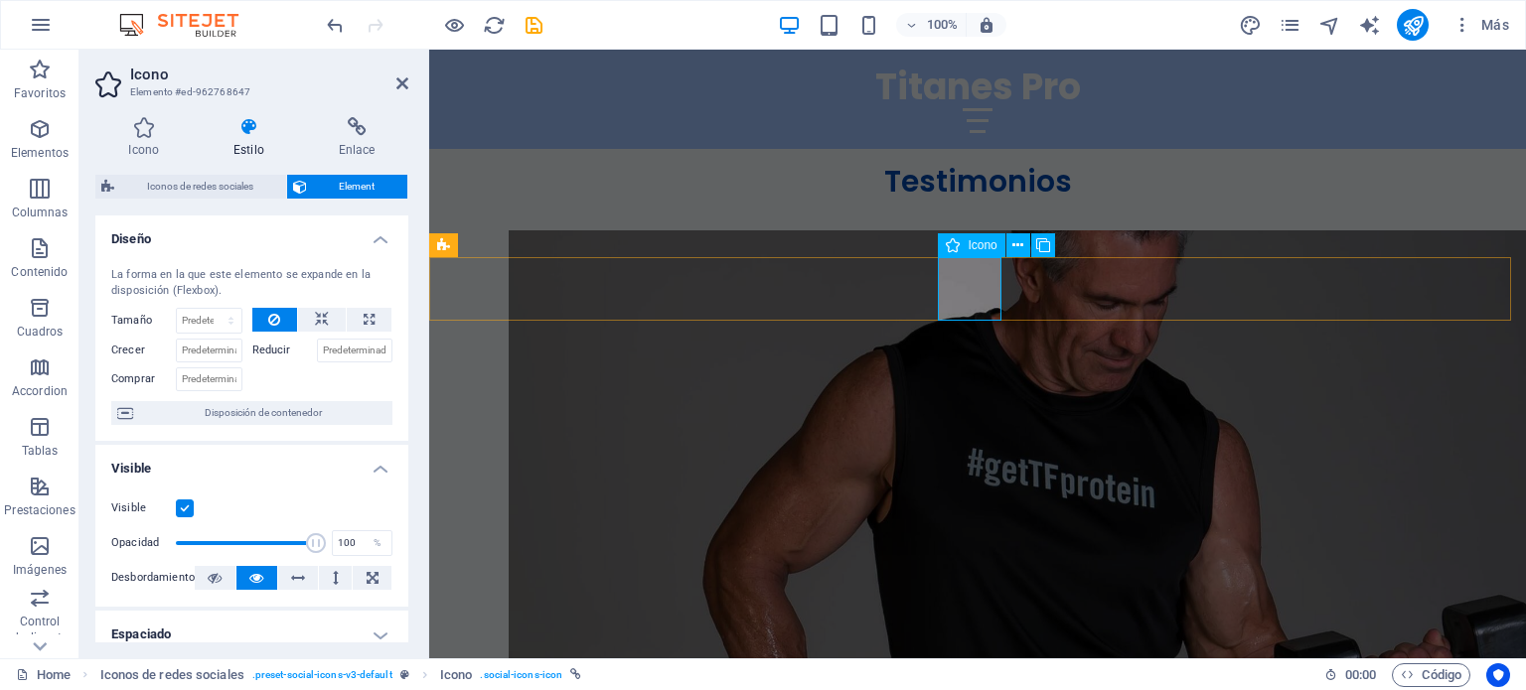
click at [338, 130] on icon at bounding box center [356, 127] width 103 height 20
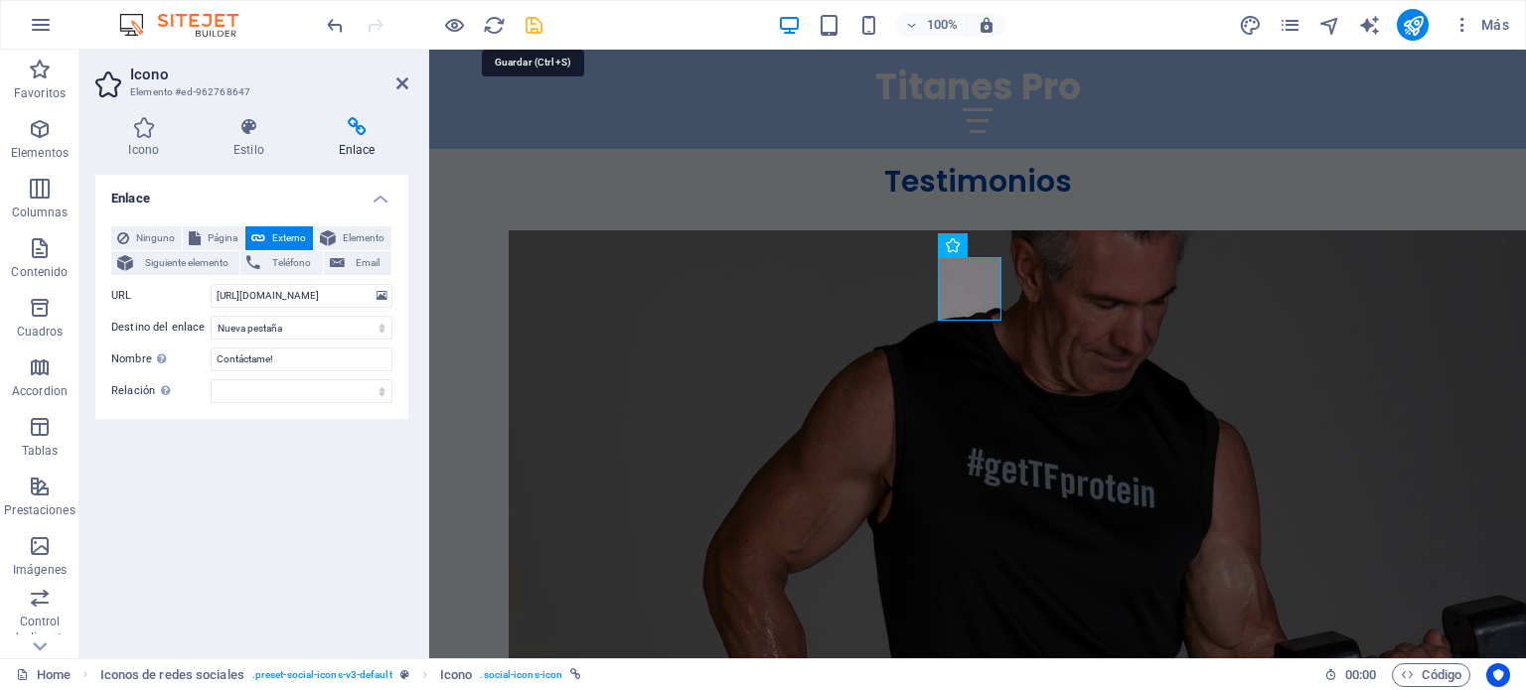
click at [534, 25] on icon "save" at bounding box center [533, 25] width 23 height 23
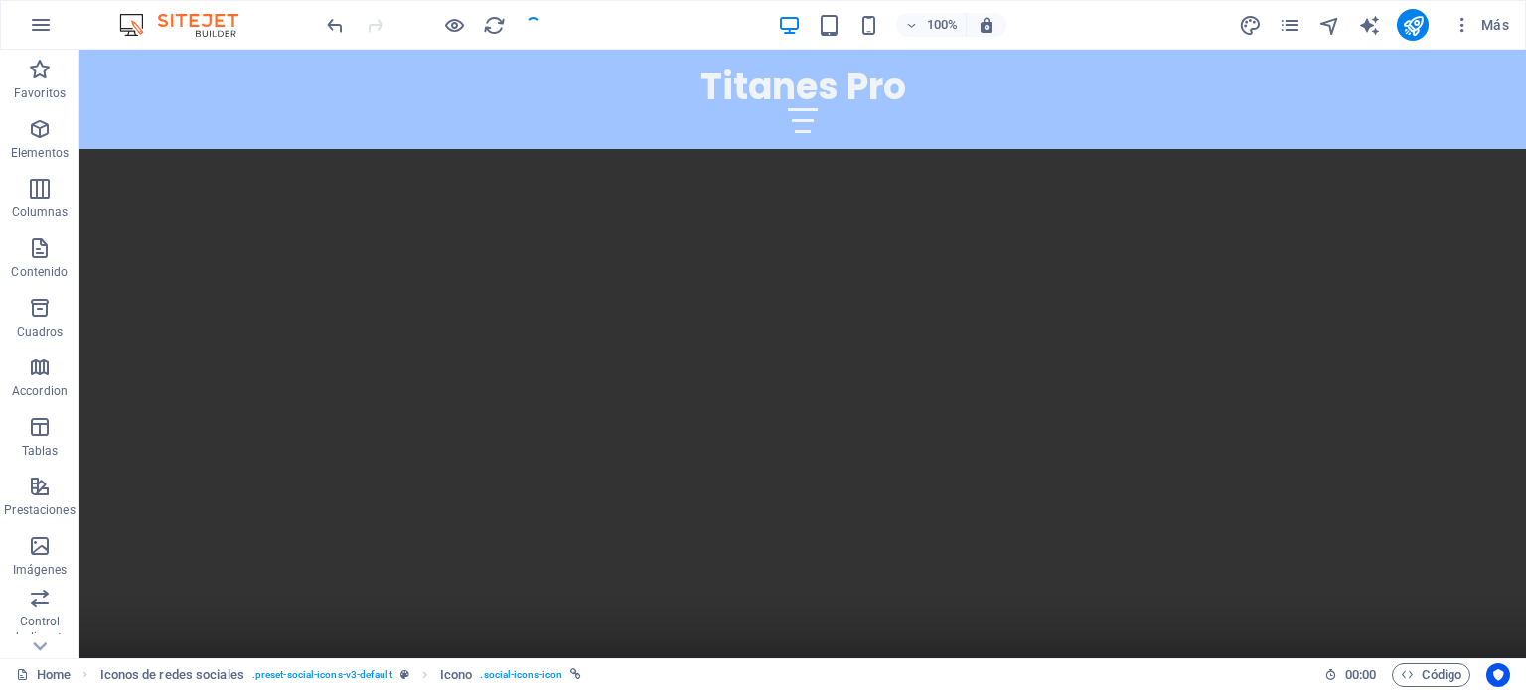
scroll to position [5982, 0]
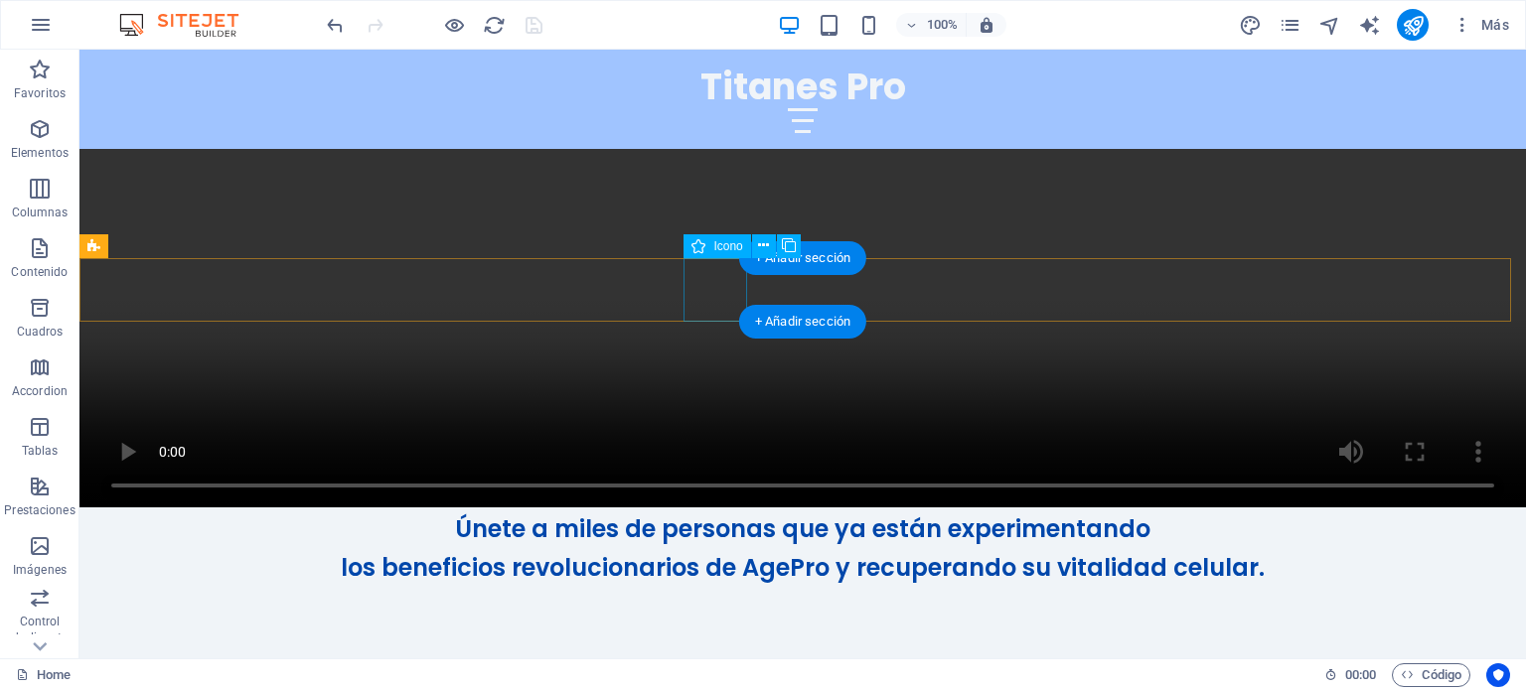
select select "xMidYMid"
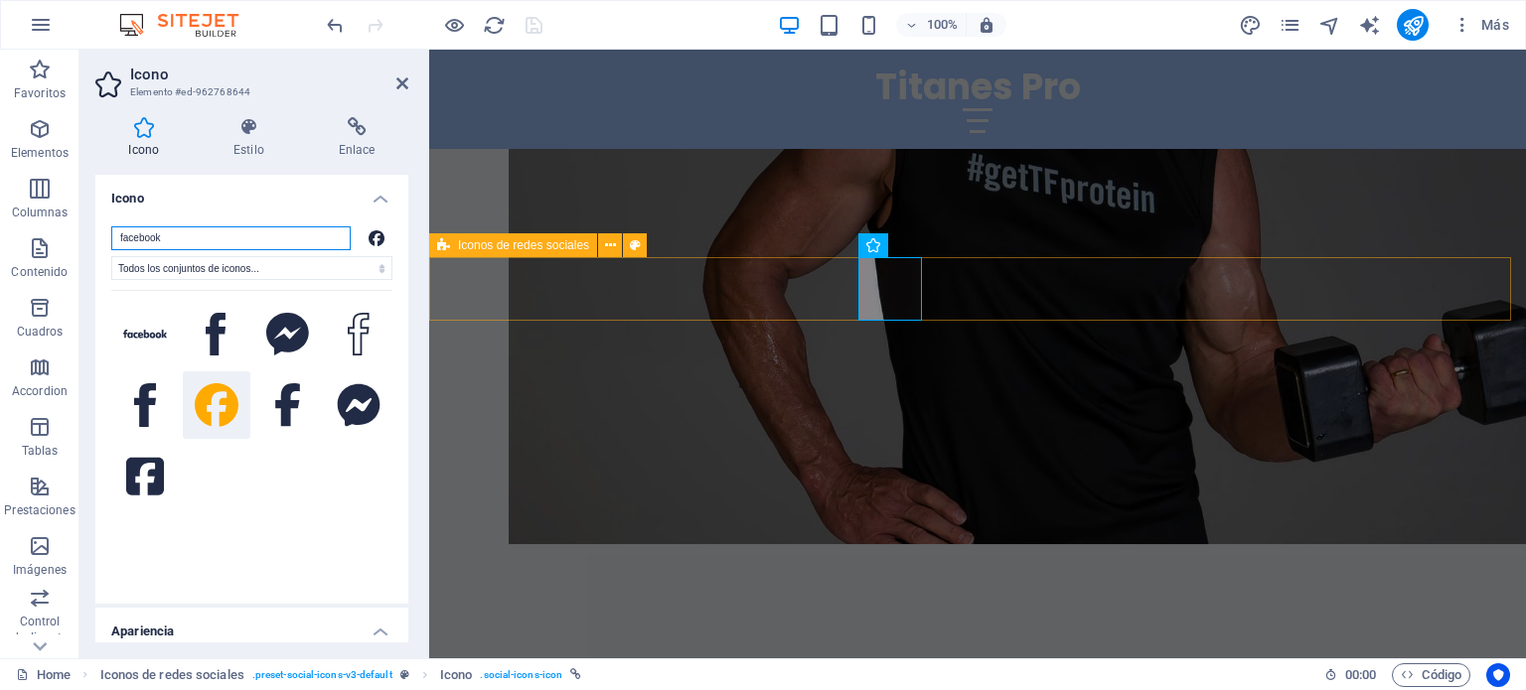
scroll to position [5687, 0]
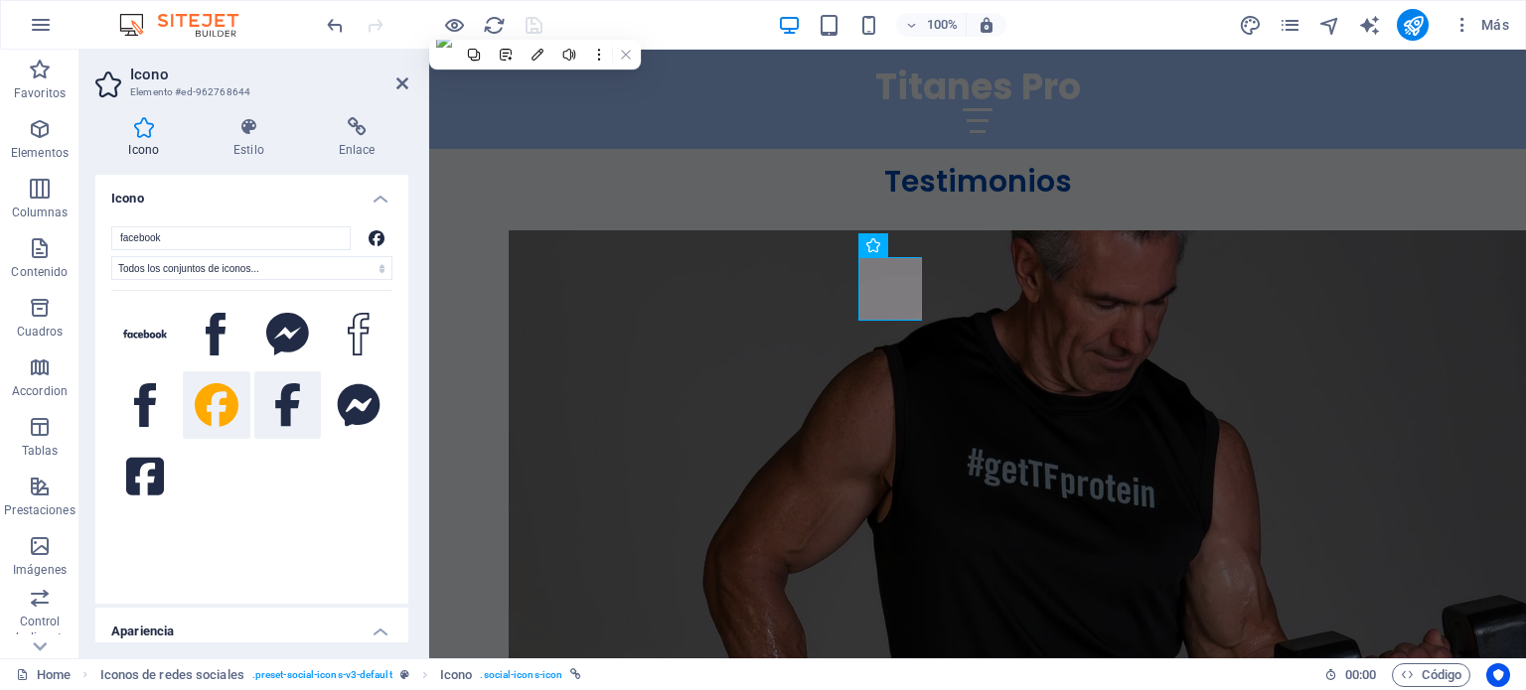
click at [296, 396] on icon at bounding box center [287, 405] width 27 height 44
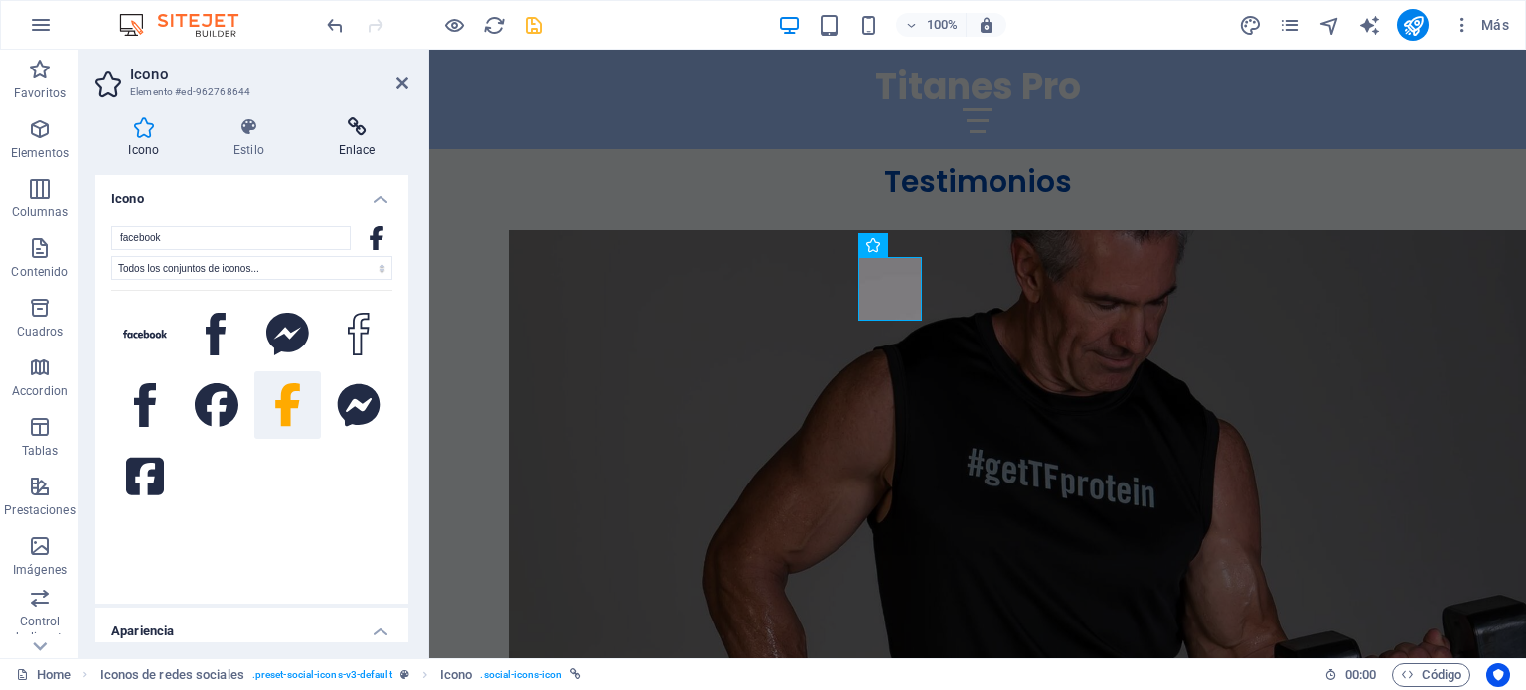
click at [354, 137] on h4 "Enlace" at bounding box center [356, 138] width 103 height 42
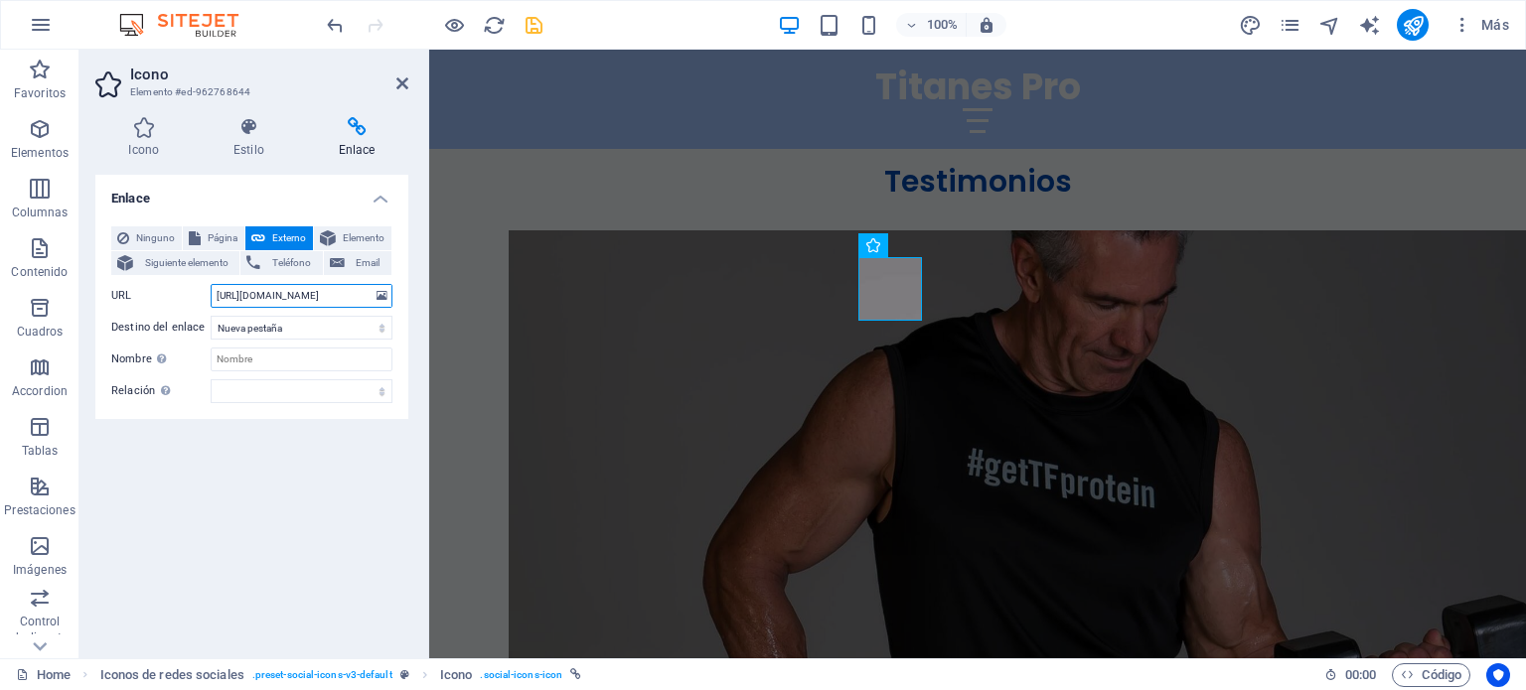
click at [324, 300] on input "[URL][DOMAIN_NAME]" at bounding box center [302, 296] width 182 height 24
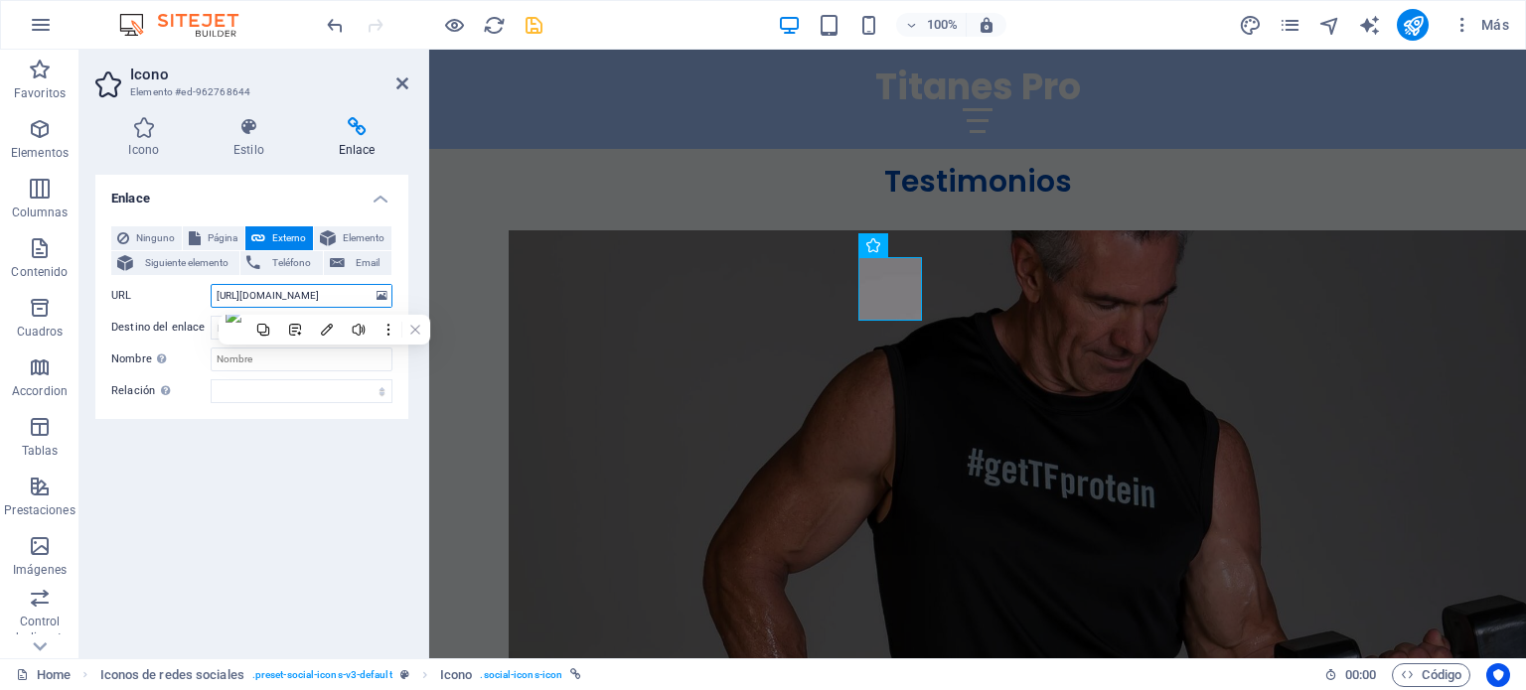
click at [324, 300] on input "[URL][DOMAIN_NAME]" at bounding box center [302, 296] width 182 height 24
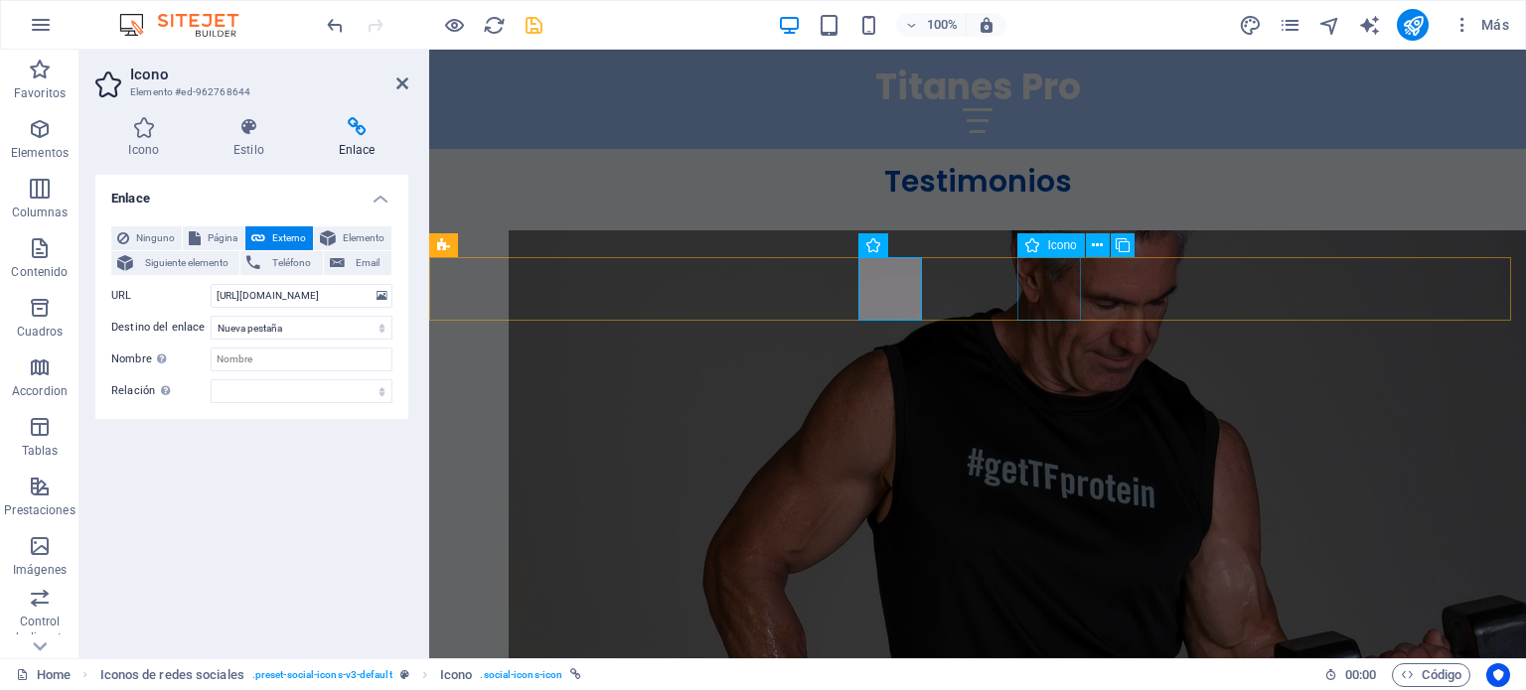
select select "xMidYMid"
select select "px"
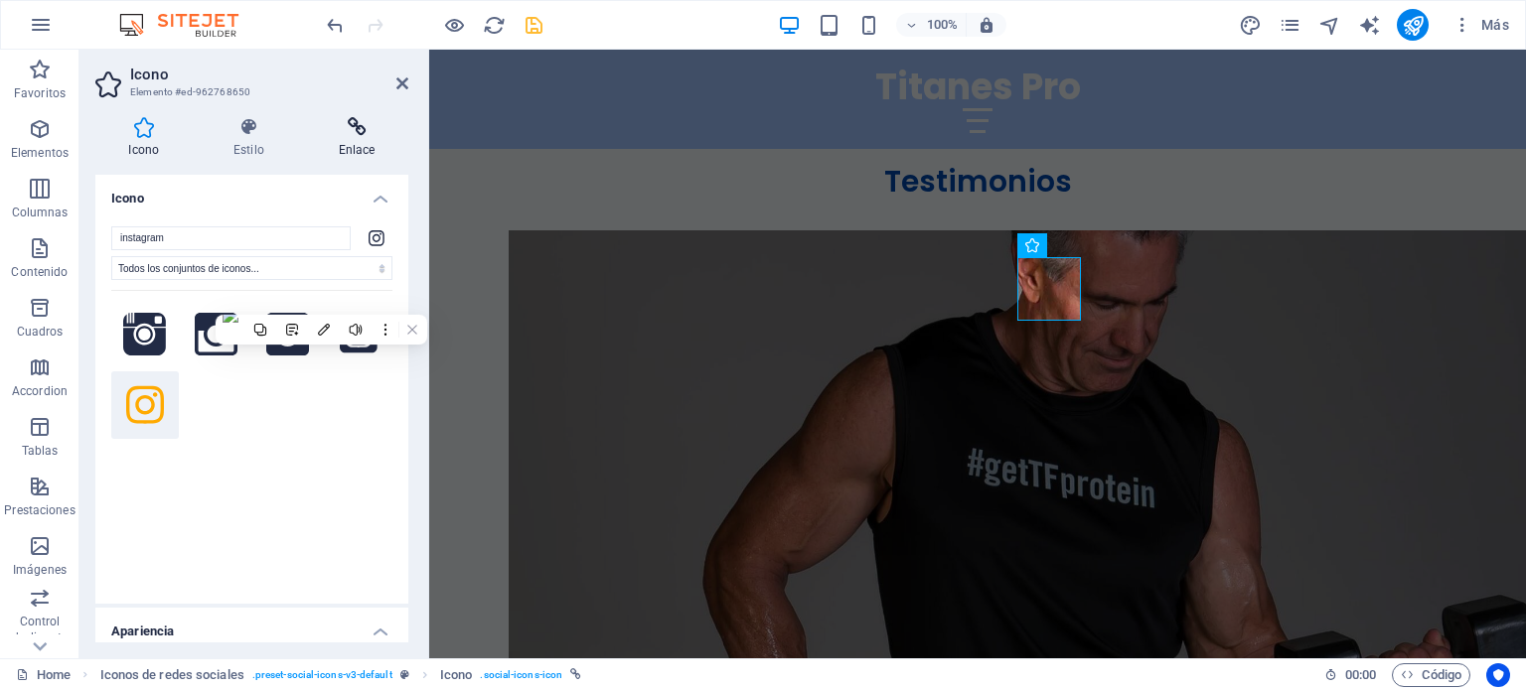
click at [352, 134] on icon at bounding box center [356, 127] width 103 height 20
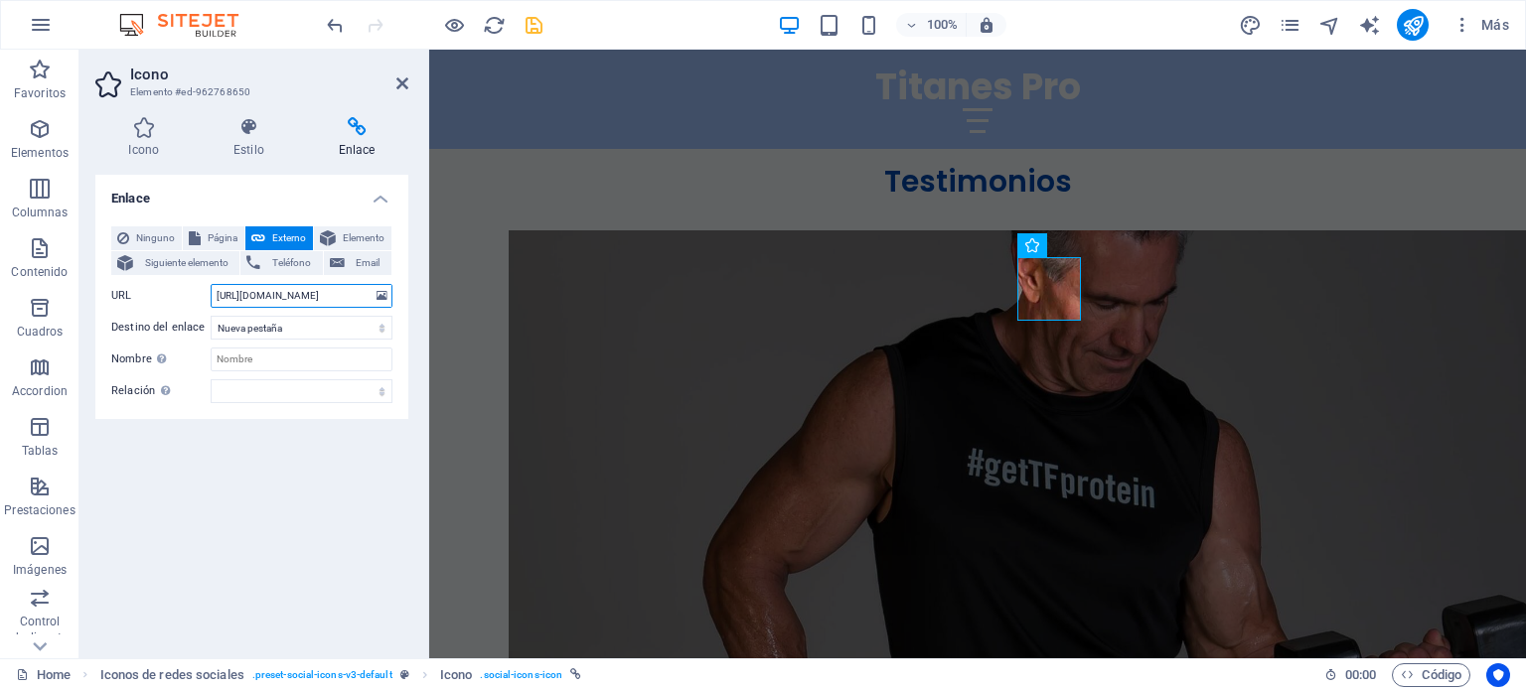
click at [306, 293] on input "[URL][DOMAIN_NAME]" at bounding box center [302, 296] width 182 height 24
click at [326, 293] on input "[URL][DOMAIN_NAME]" at bounding box center [302, 296] width 182 height 24
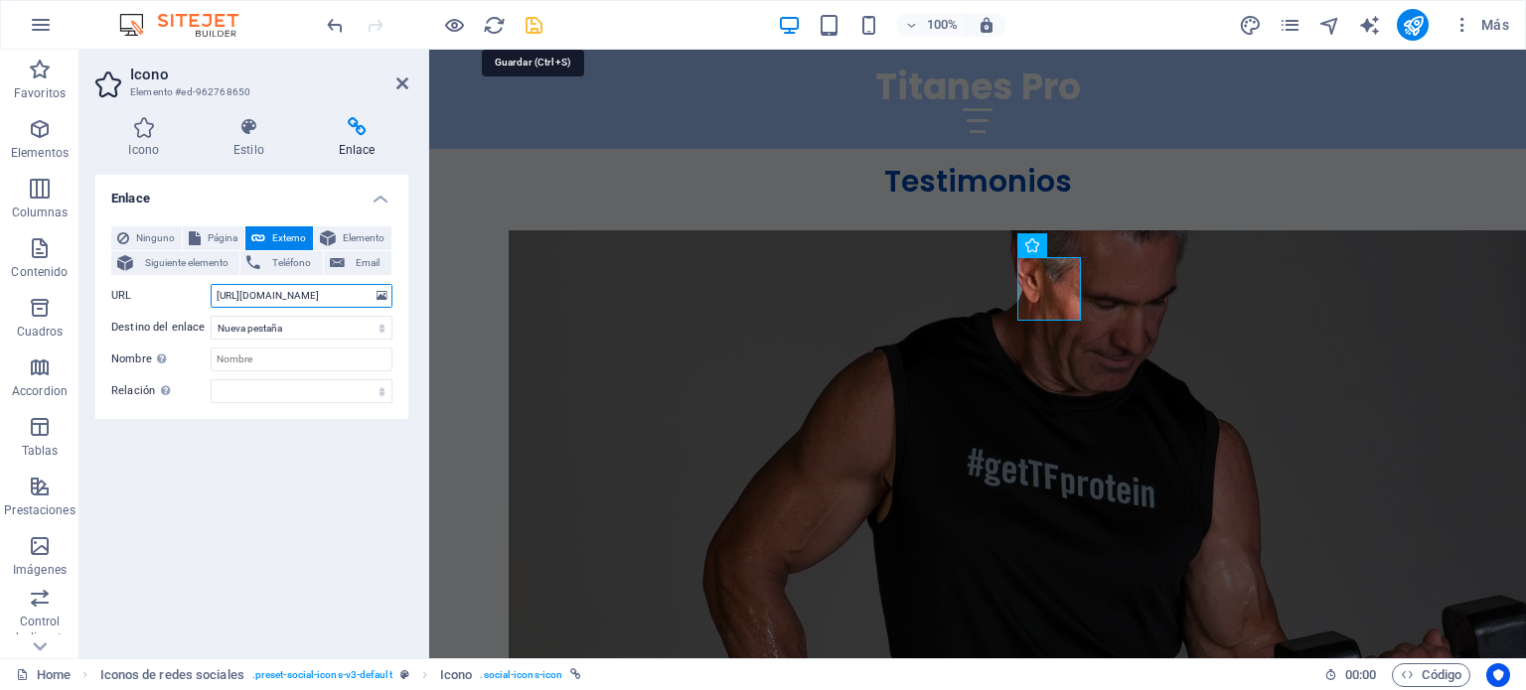
type input "[URL][DOMAIN_NAME]"
click at [533, 27] on icon "save" at bounding box center [533, 25] width 23 height 23
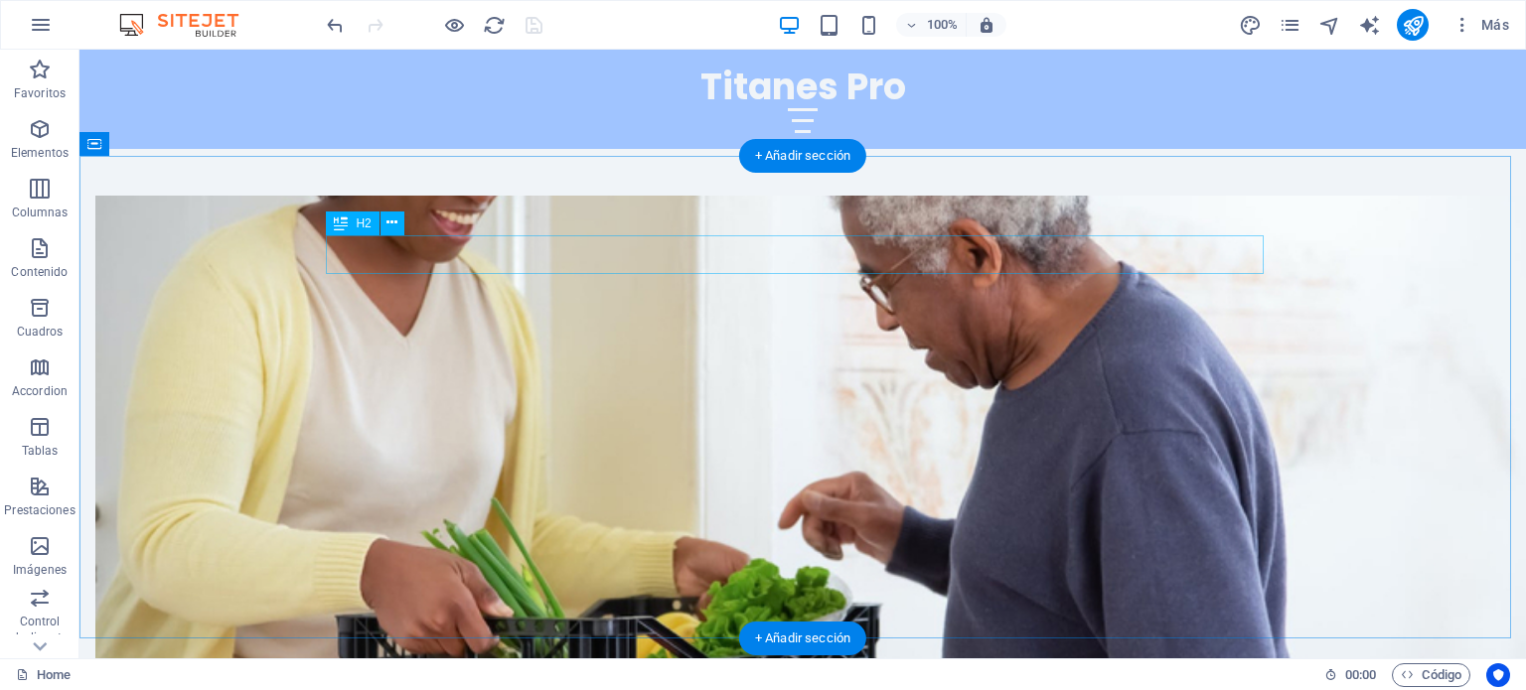
scroll to position [2848, 0]
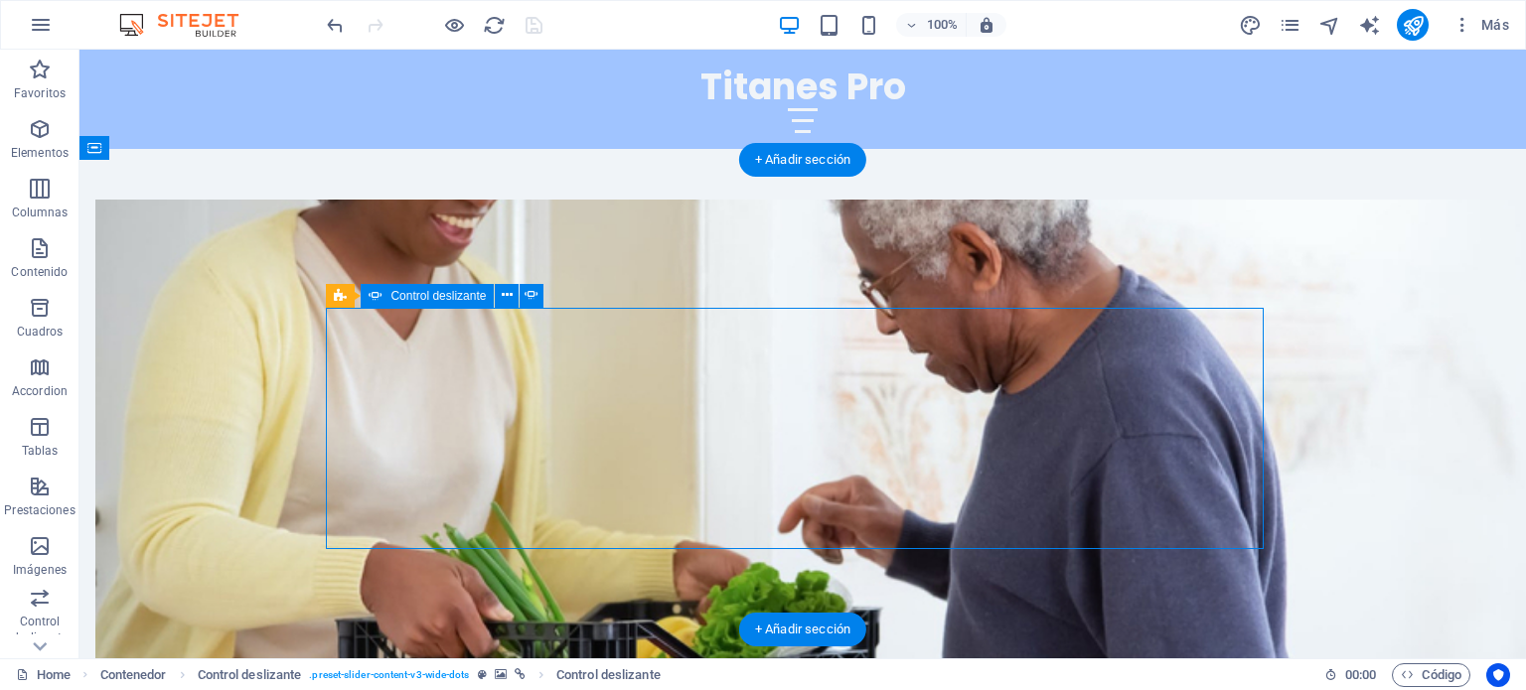
select select "ms"
select select "s"
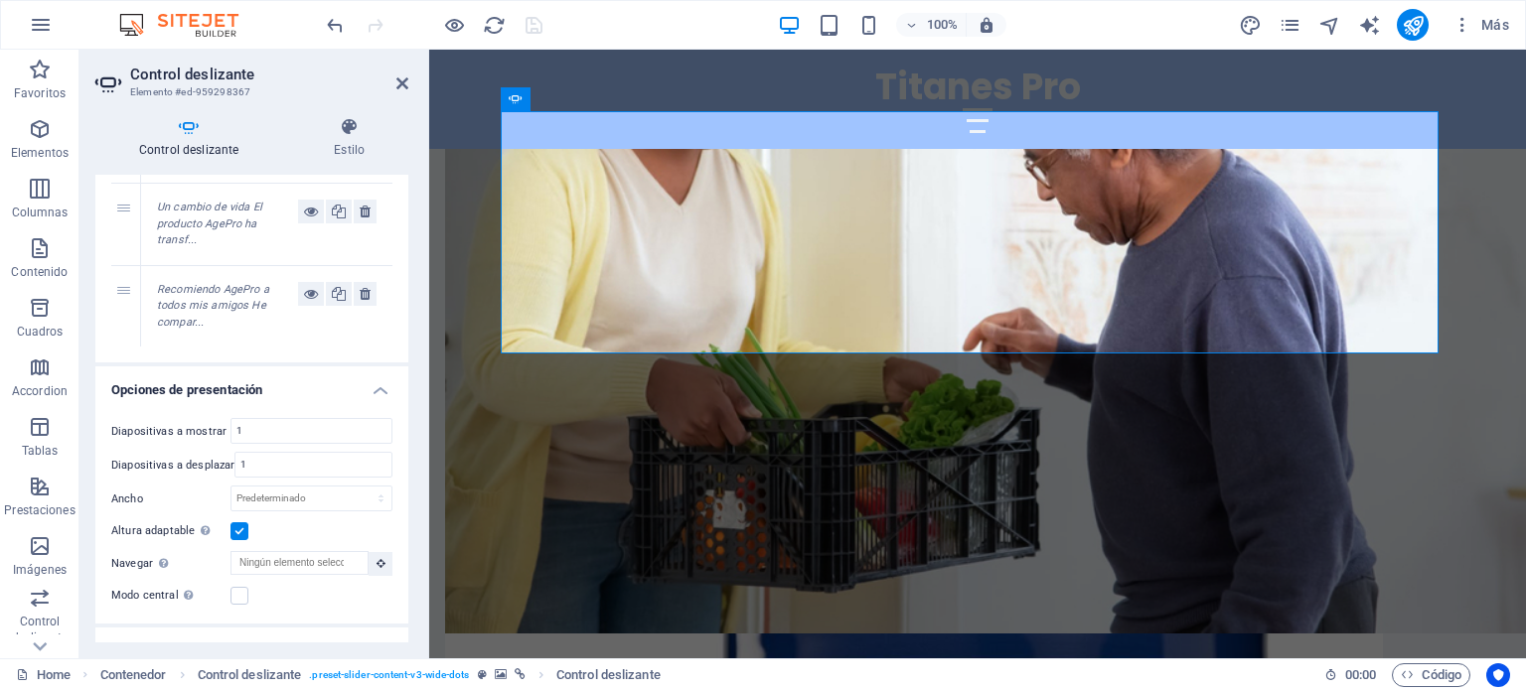
scroll to position [0, 0]
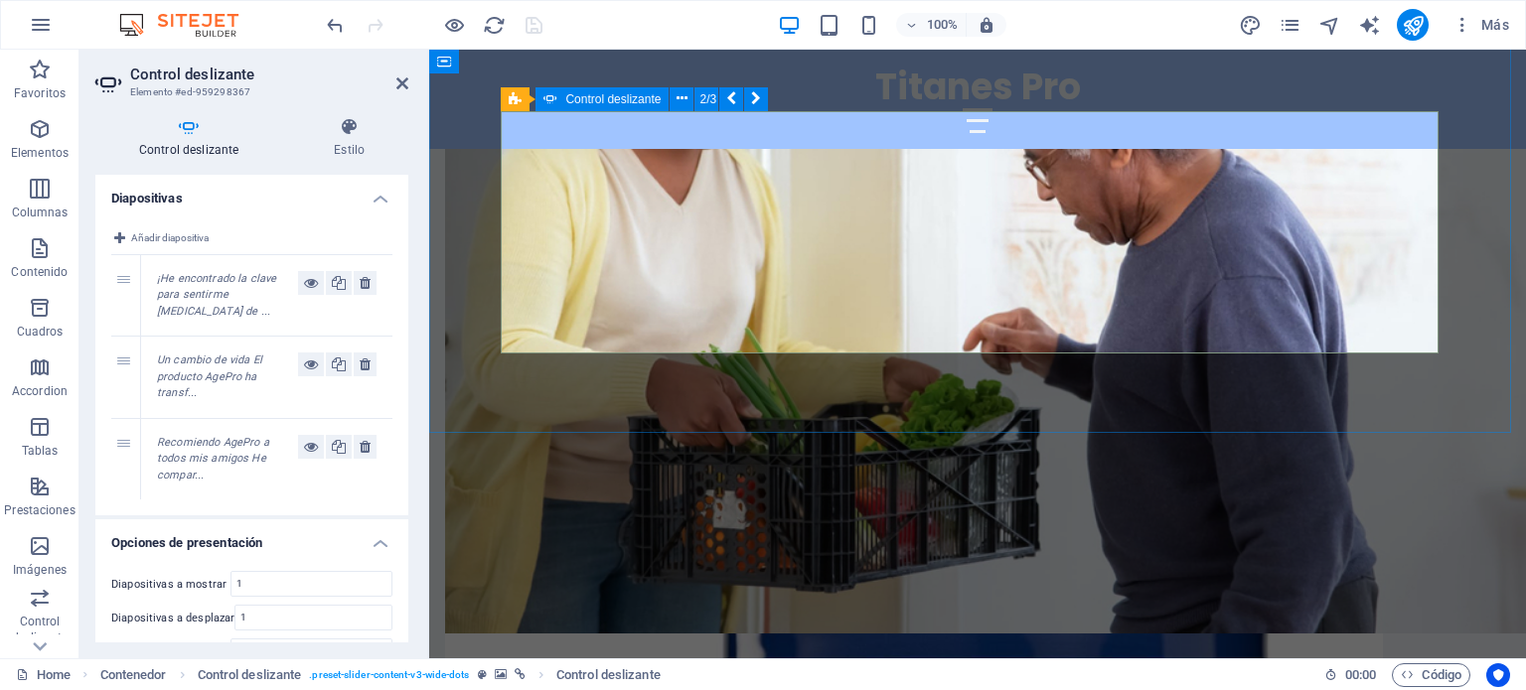
click at [342, 130] on icon at bounding box center [349, 127] width 118 height 20
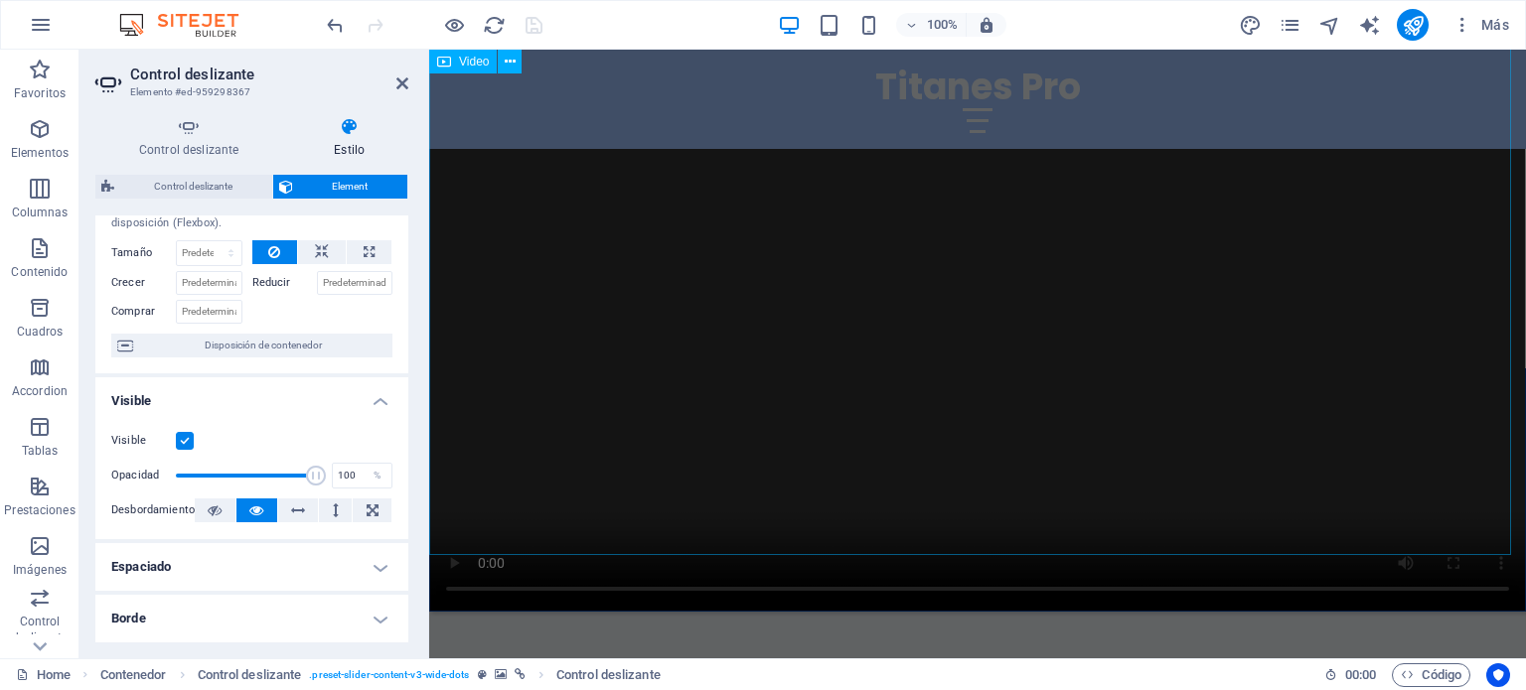
scroll to position [2075, 0]
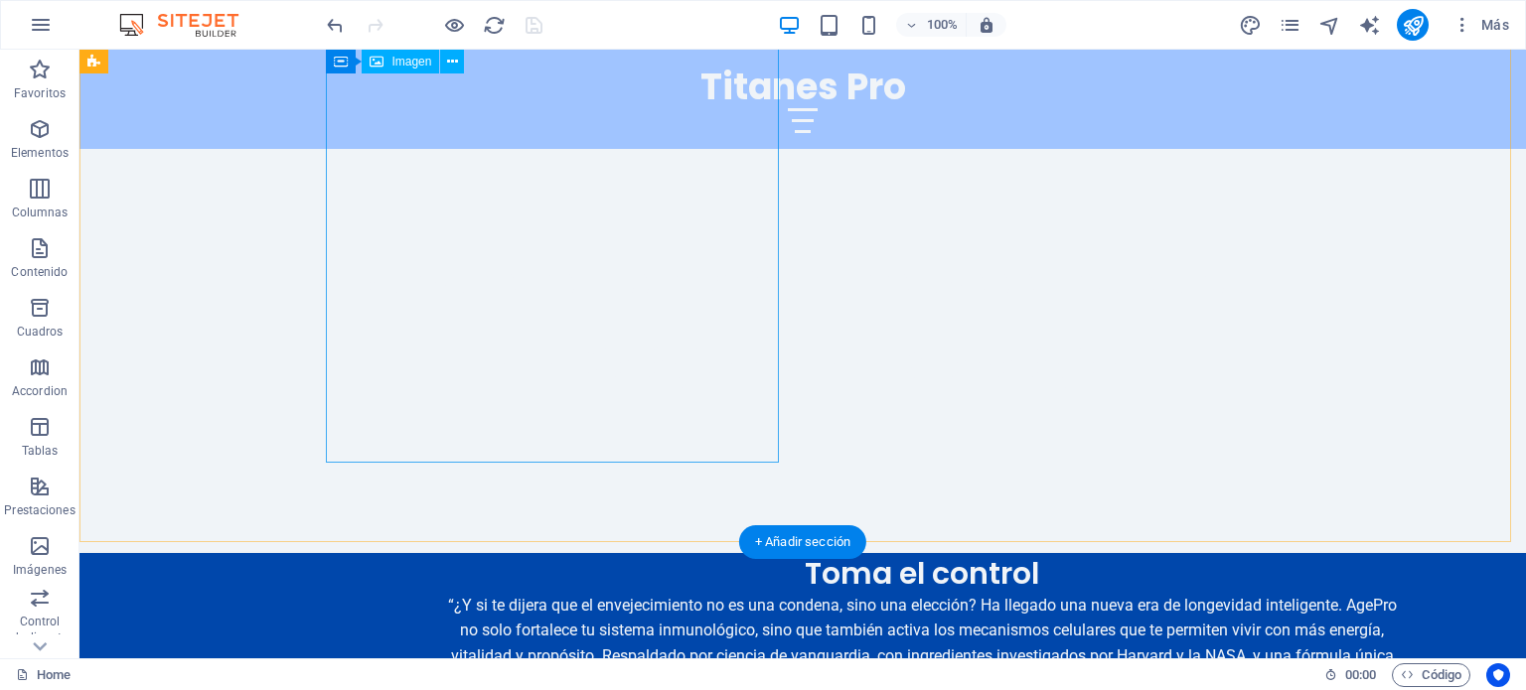
scroll to position [1109, 0]
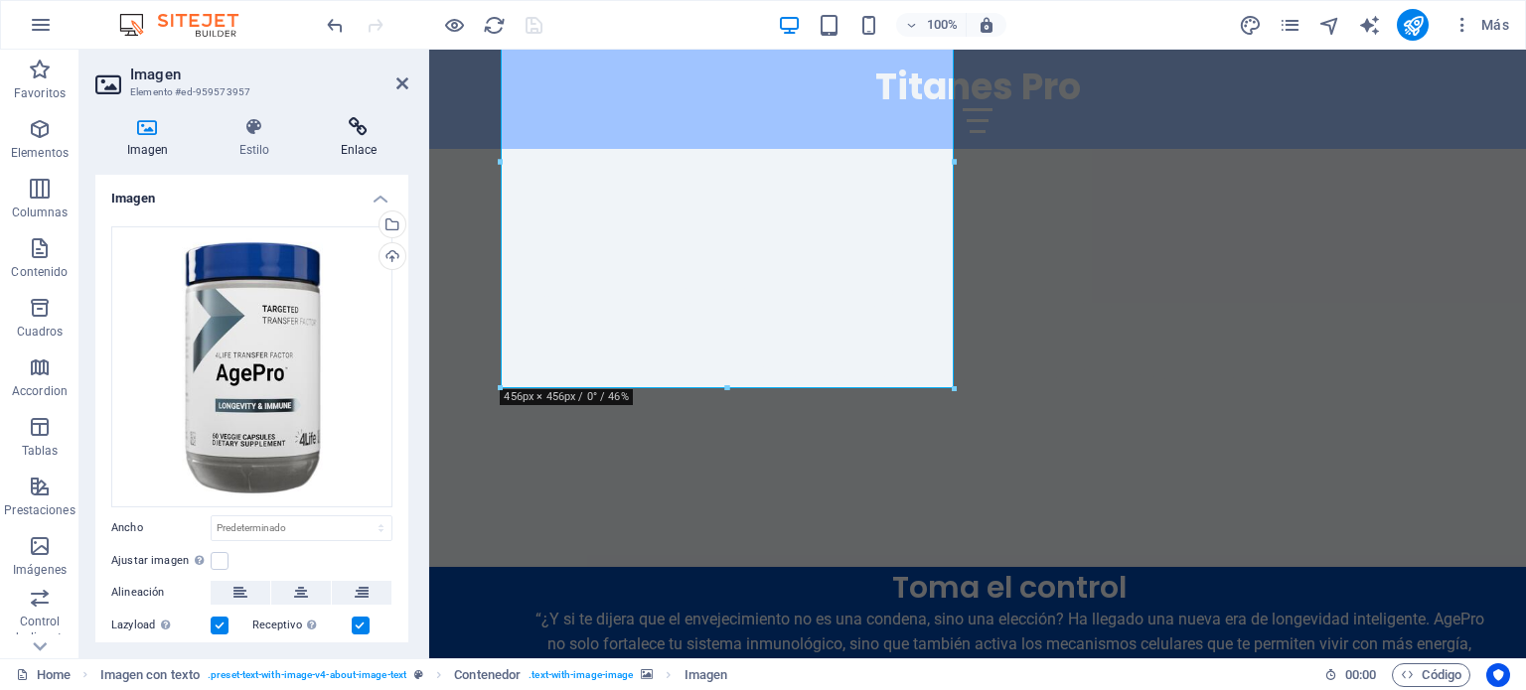
click at [369, 125] on icon at bounding box center [358, 127] width 99 height 20
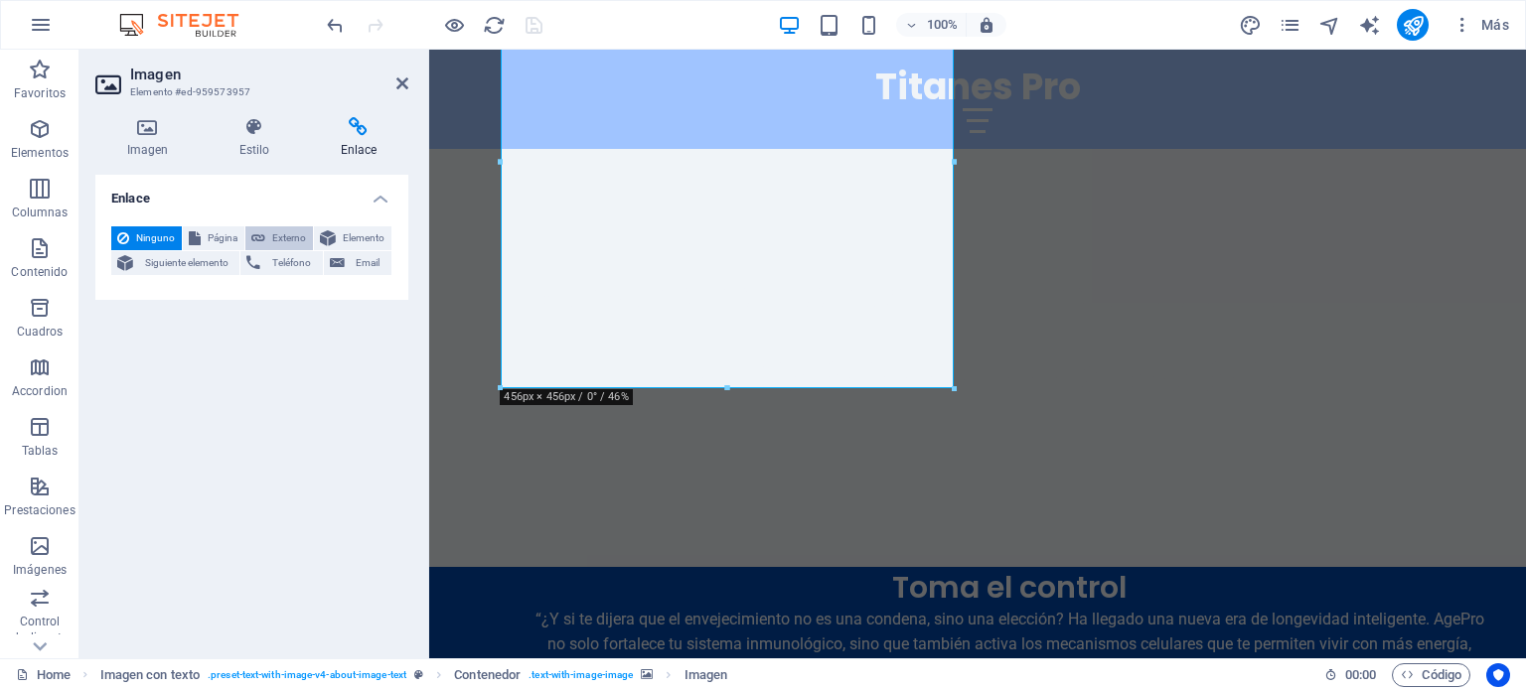
click at [287, 233] on span "Externo" at bounding box center [289, 238] width 36 height 24
select select "blank"
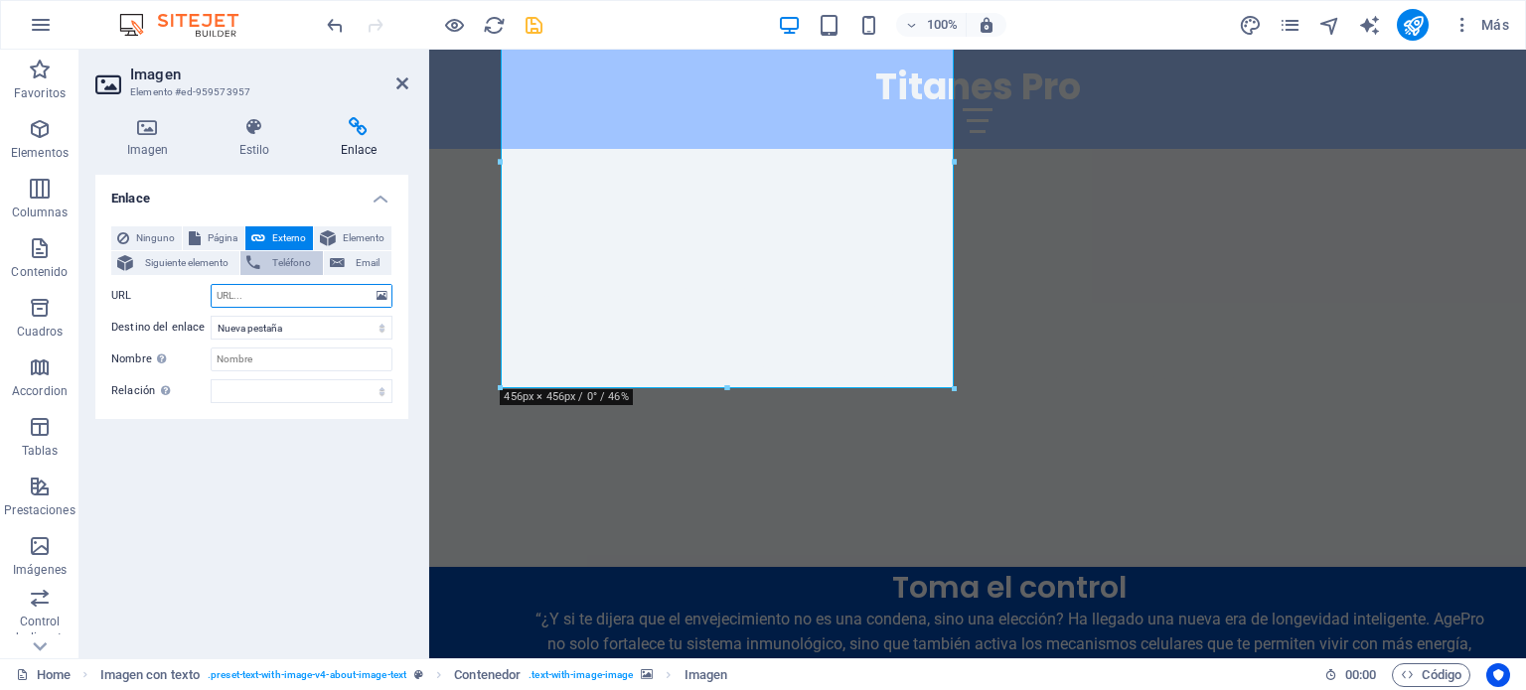
paste input "[URL][DOMAIN_NAME]"
type input "[URL][DOMAIN_NAME]"
click at [251, 360] on input "Nombre Una descripción adicional del enlace no debería ser igual al texto del e…" at bounding box center [302, 360] width 182 height 24
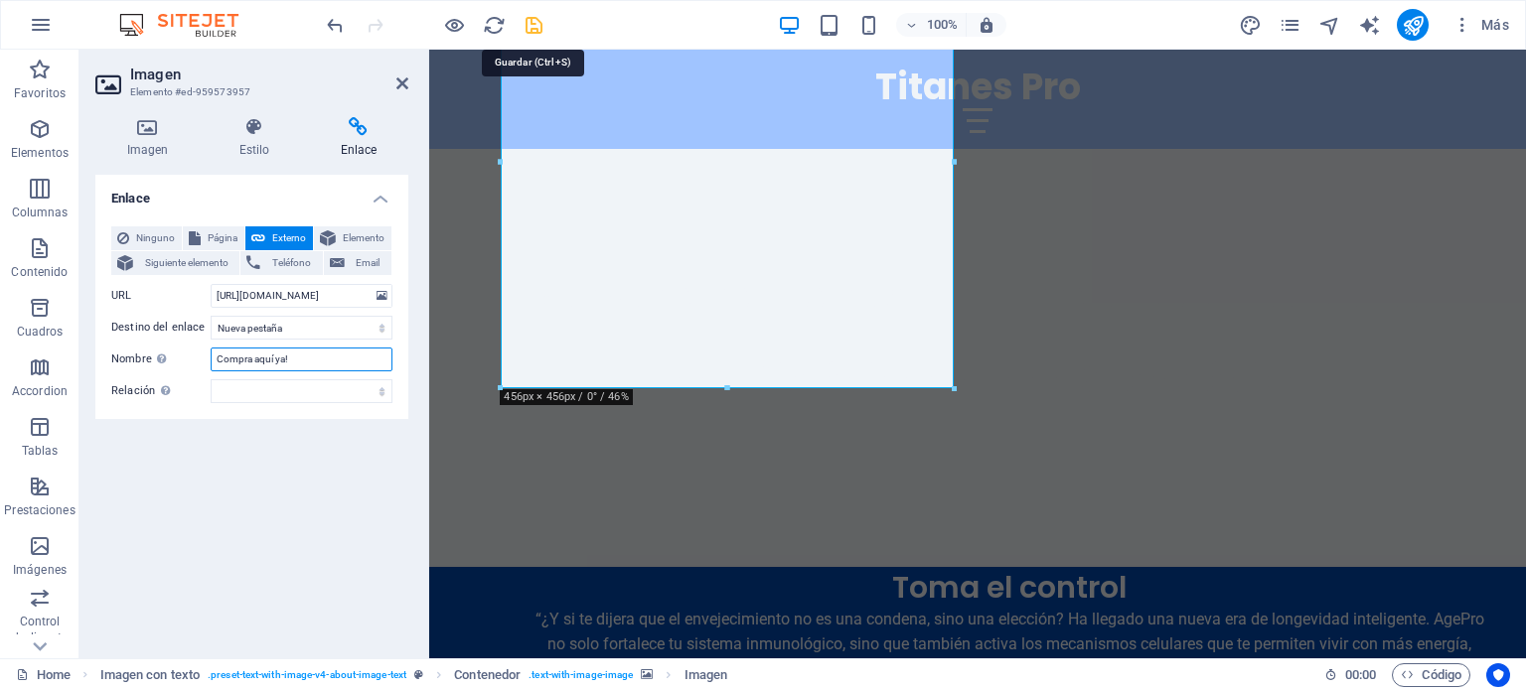
type input "Compra aquí ya!"
click at [528, 23] on icon "save" at bounding box center [533, 25] width 23 height 23
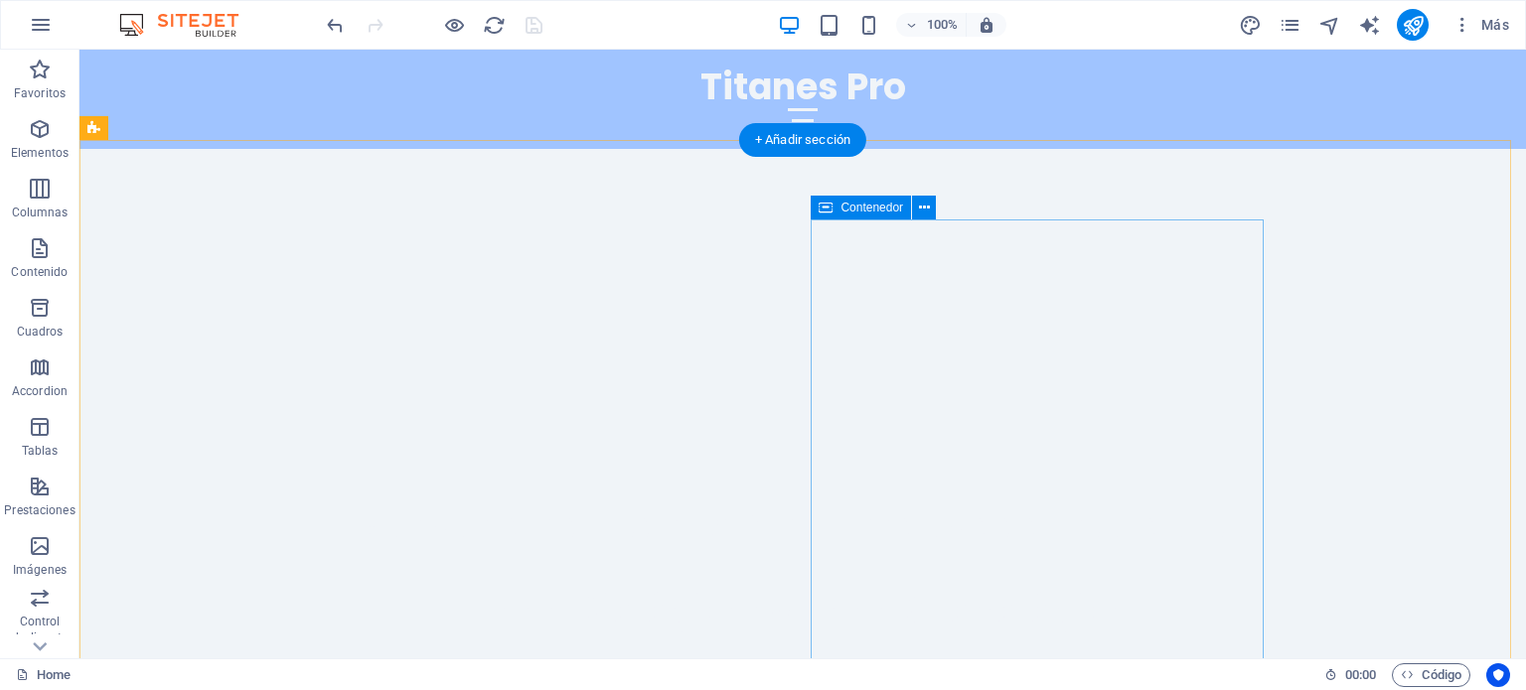
scroll to position [866, 0]
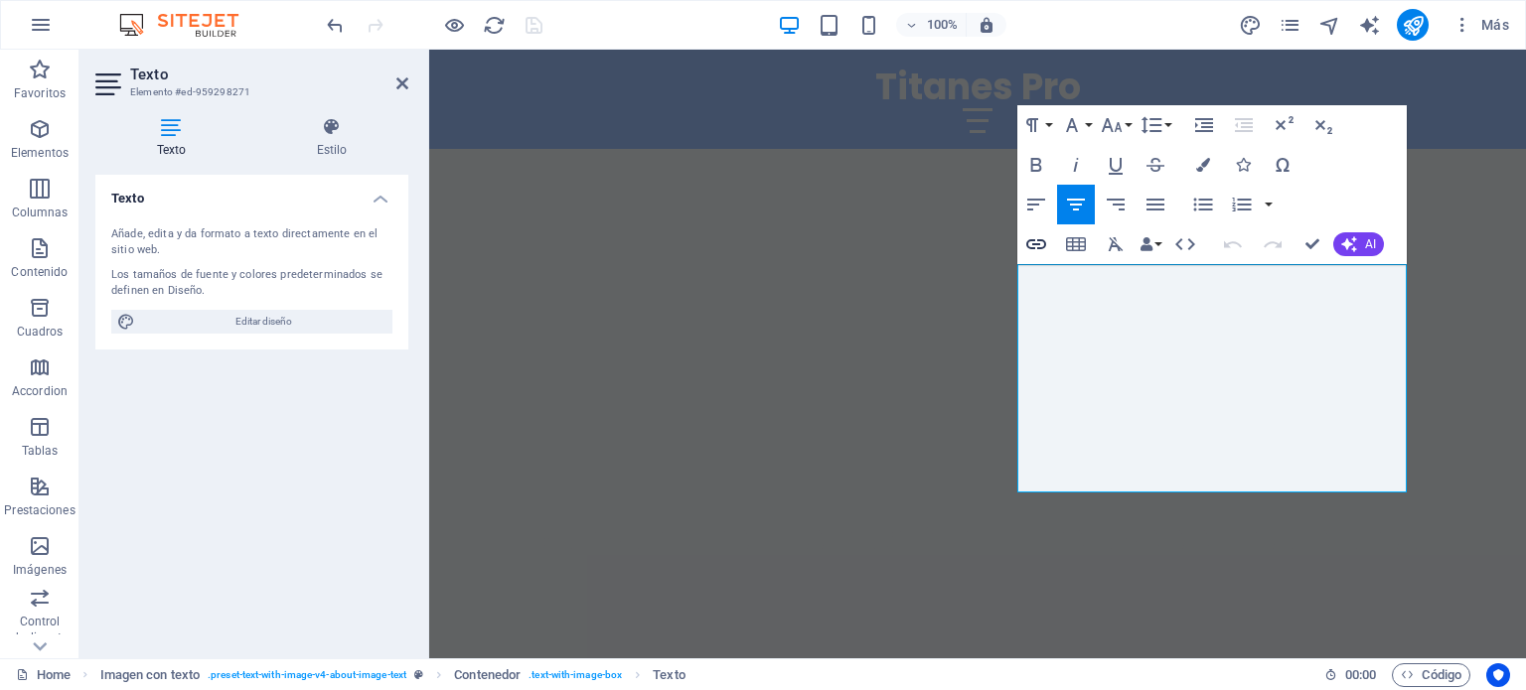
click at [1035, 241] on icon "button" at bounding box center [1036, 244] width 24 height 24
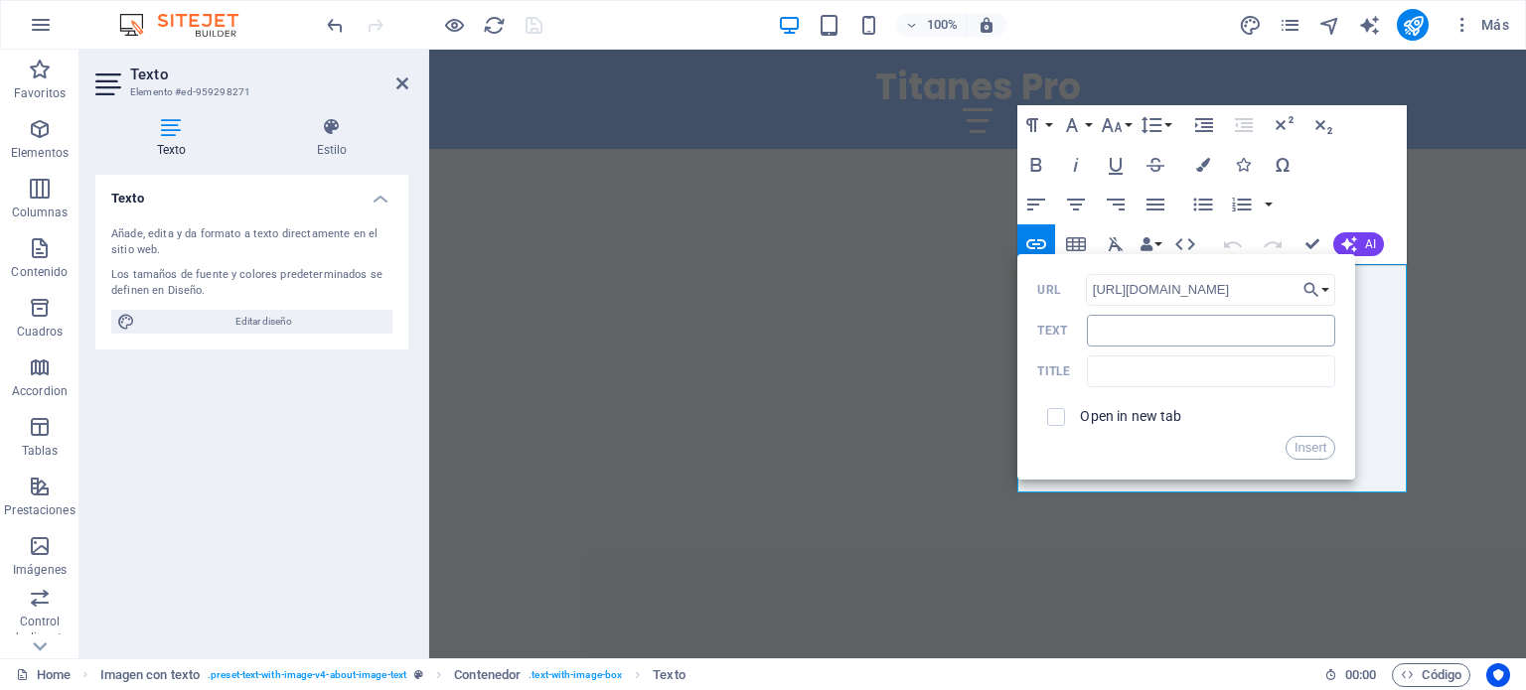
type input "[URL][DOMAIN_NAME]"
click at [1146, 325] on input "Text" at bounding box center [1211, 331] width 248 height 32
type input "Consigue el tuyo ya!"
click at [1048, 417] on input "checkbox" at bounding box center [1053, 414] width 18 height 18
checkbox input "true"
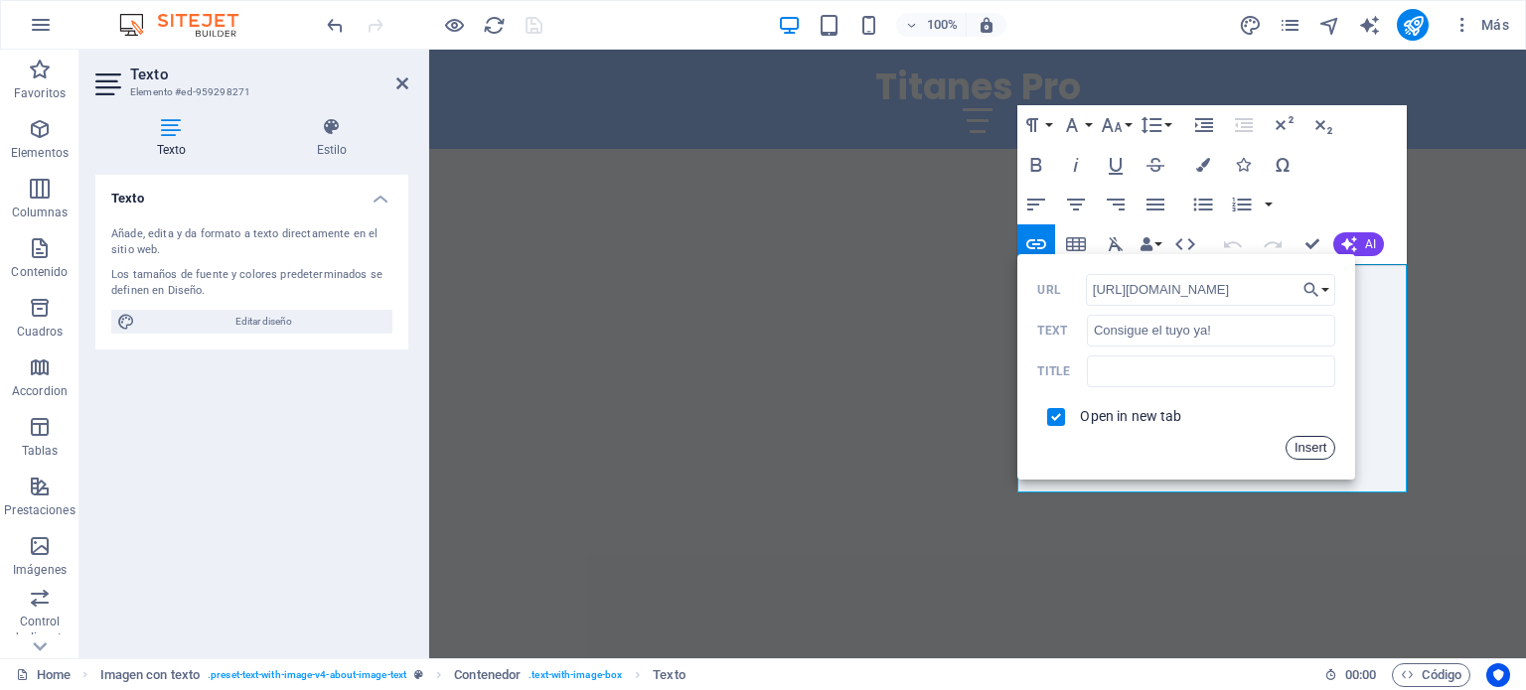
click at [1303, 446] on button "Insert" at bounding box center [1310, 448] width 51 height 24
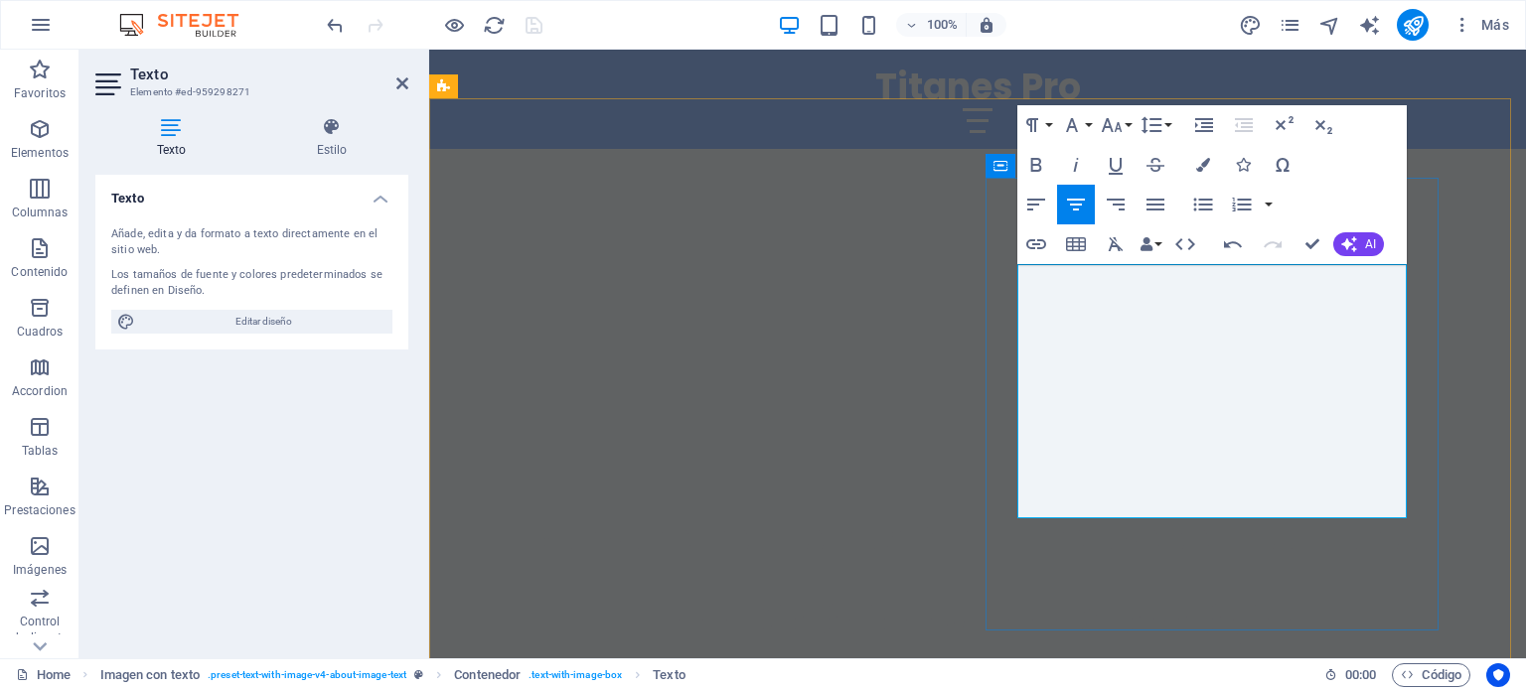
drag, startPoint x: 1076, startPoint y: 277, endPoint x: 1210, endPoint y: 480, distance: 243.0
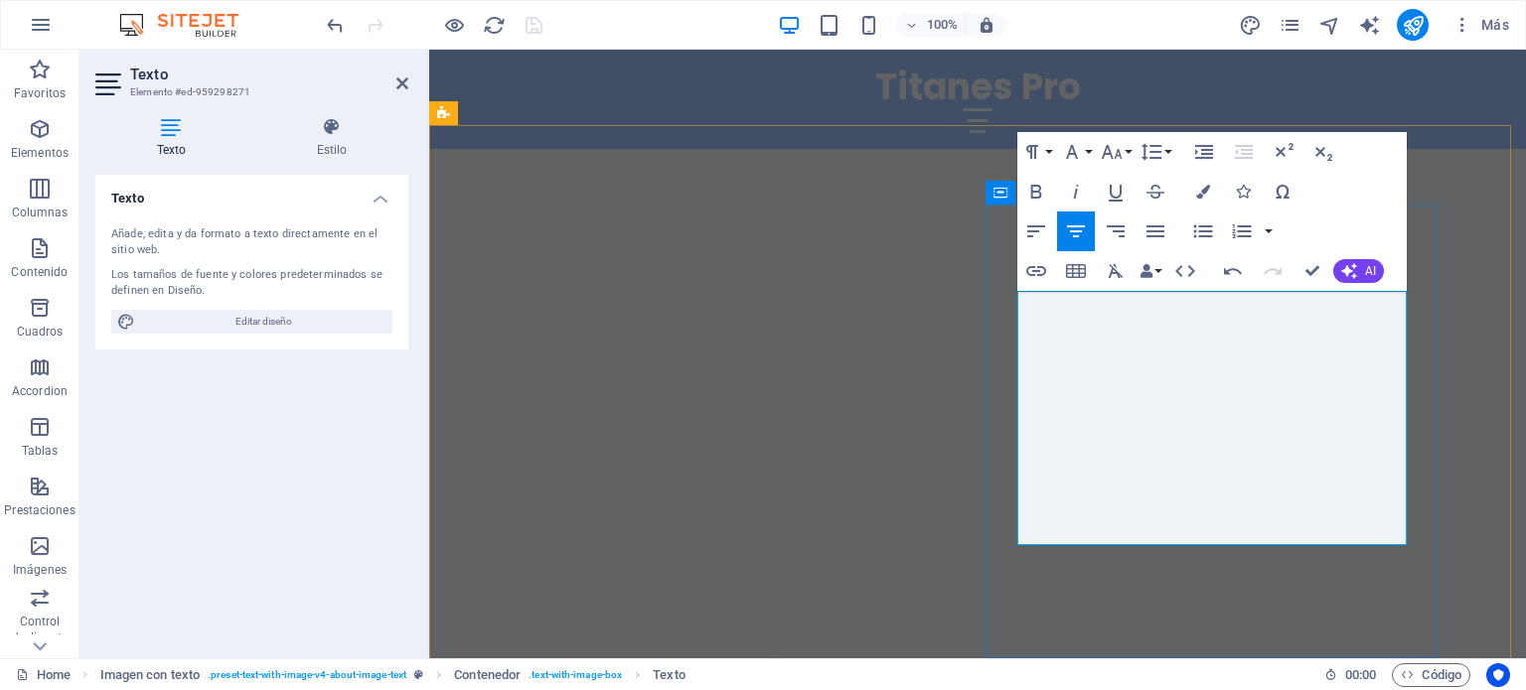
scroll to position [838, 0]
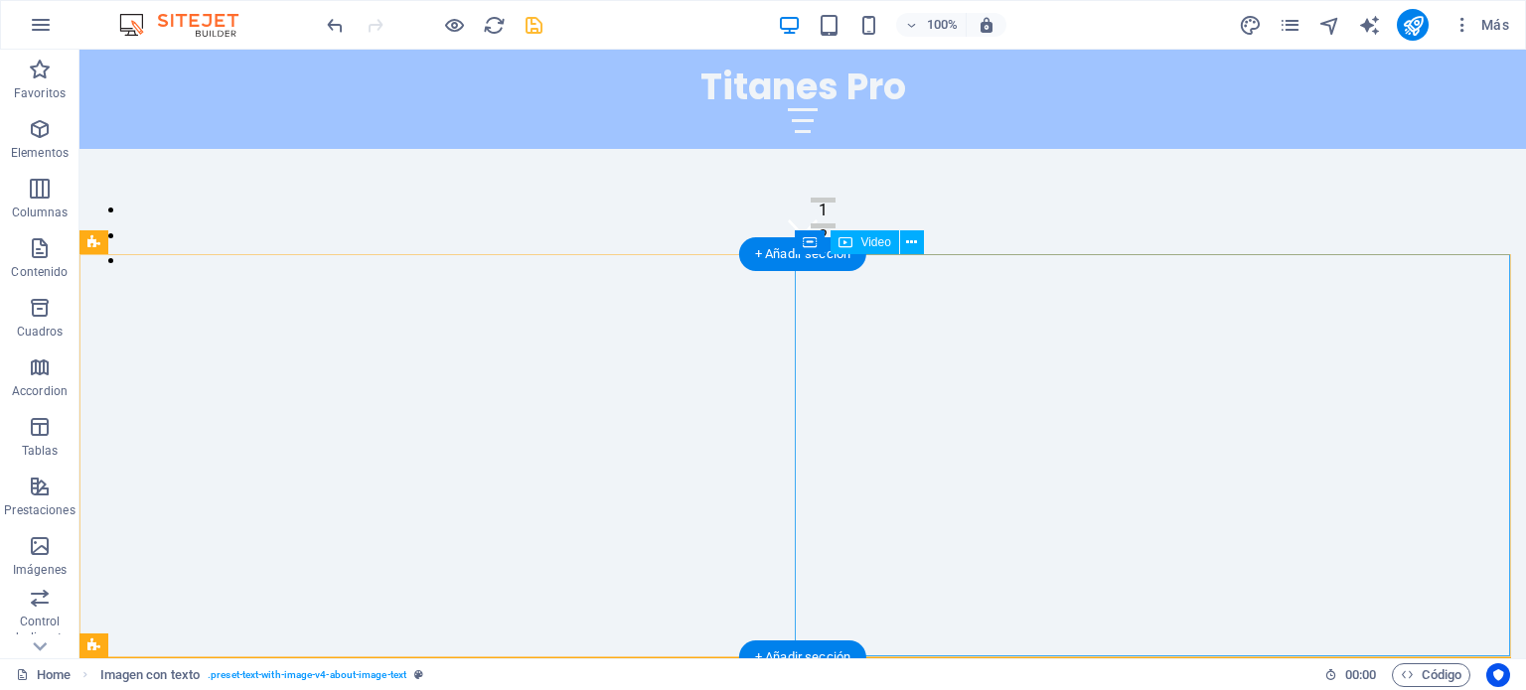
scroll to position [404, 0]
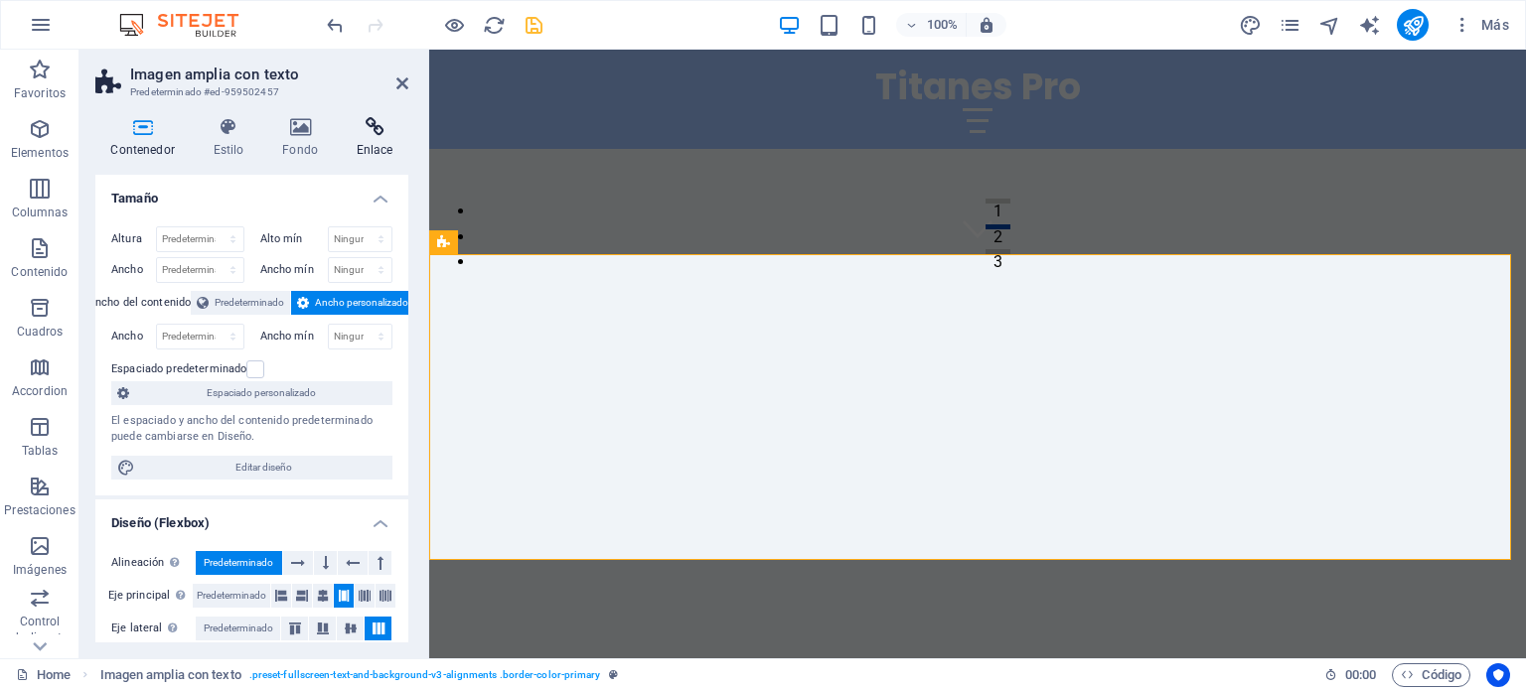
click at [380, 134] on icon at bounding box center [375, 127] width 68 height 20
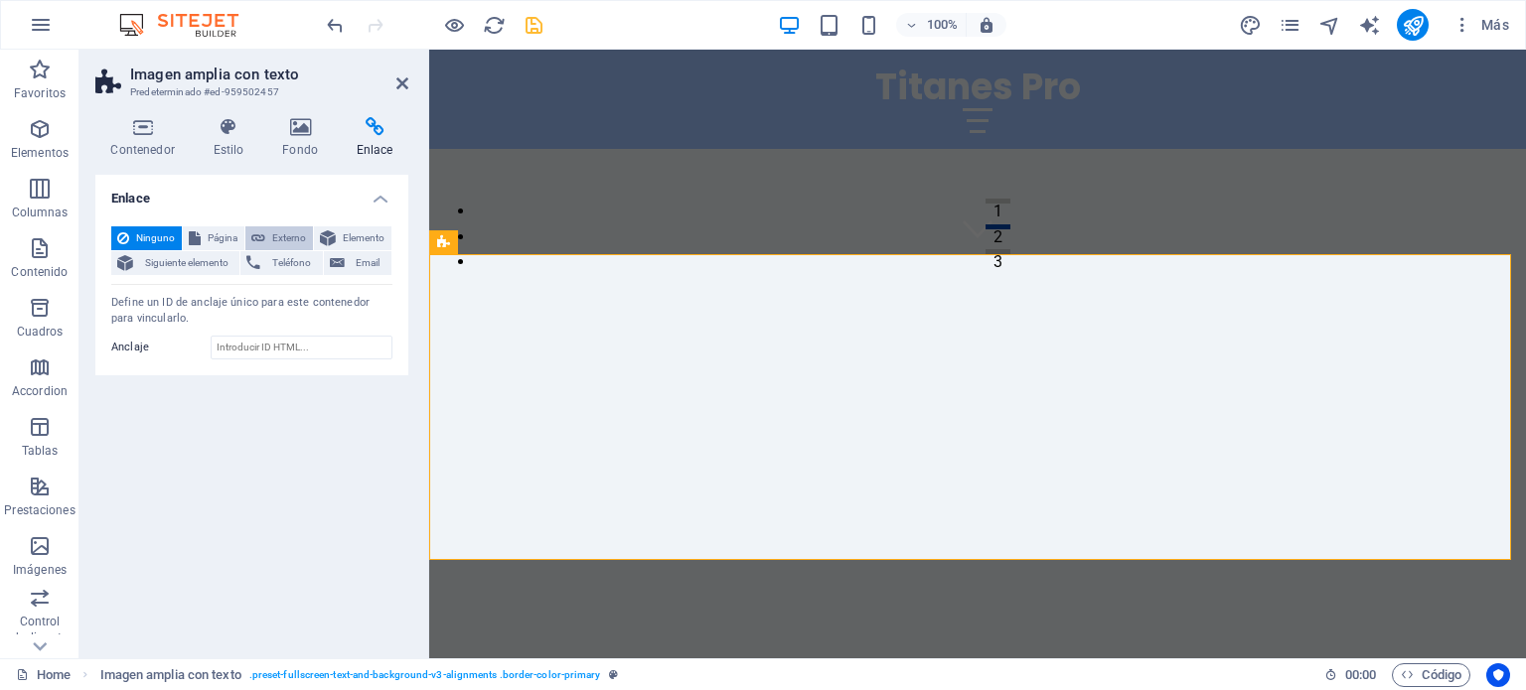
click at [274, 241] on span "Externo" at bounding box center [289, 238] width 36 height 24
select select "blank"
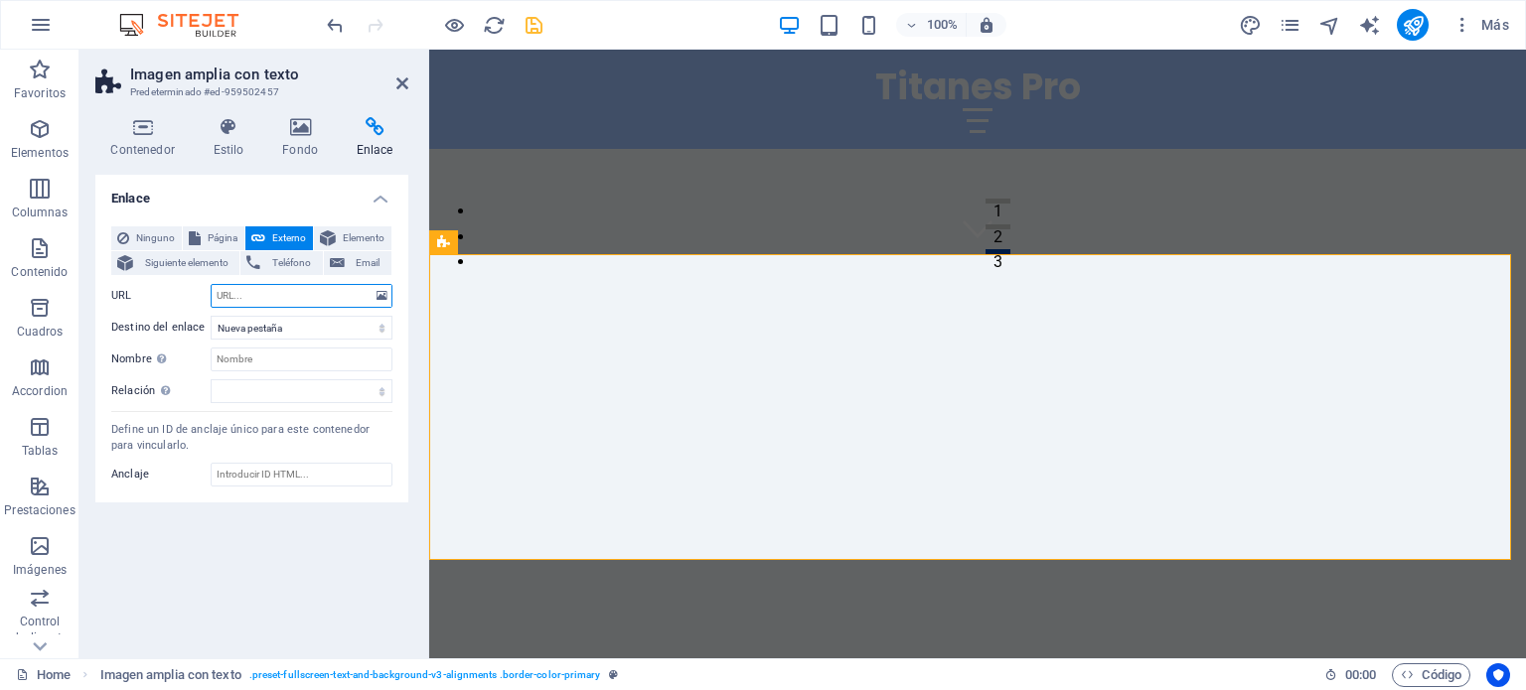
paste input "[URL][DOMAIN_NAME]"
type input "[URL][DOMAIN_NAME]"
click at [250, 358] on input "Nombre Una descripción adicional del enlace no debería ser igual al texto del e…" at bounding box center [302, 360] width 182 height 24
type input "Consigue el tuyo ya!"
click at [531, 21] on icon "save" at bounding box center [533, 25] width 23 height 23
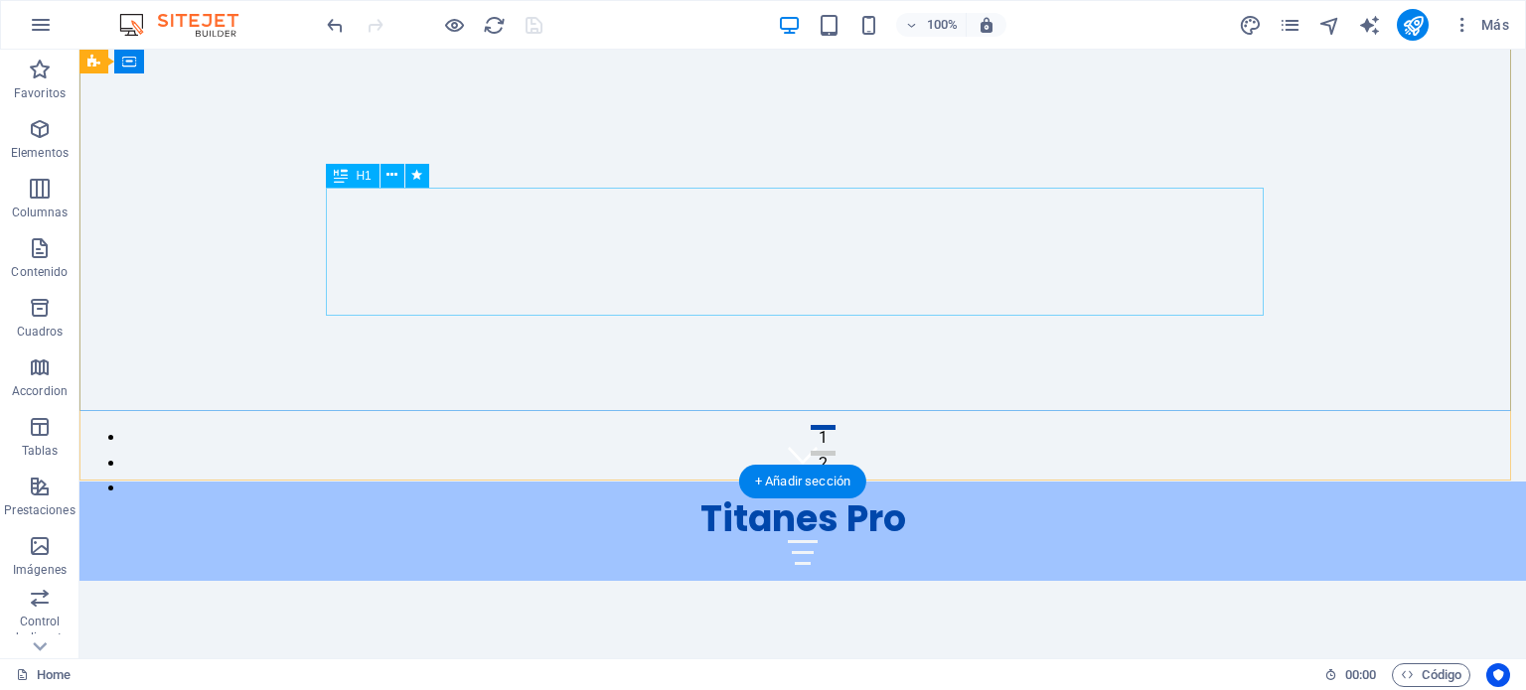
scroll to position [0, 0]
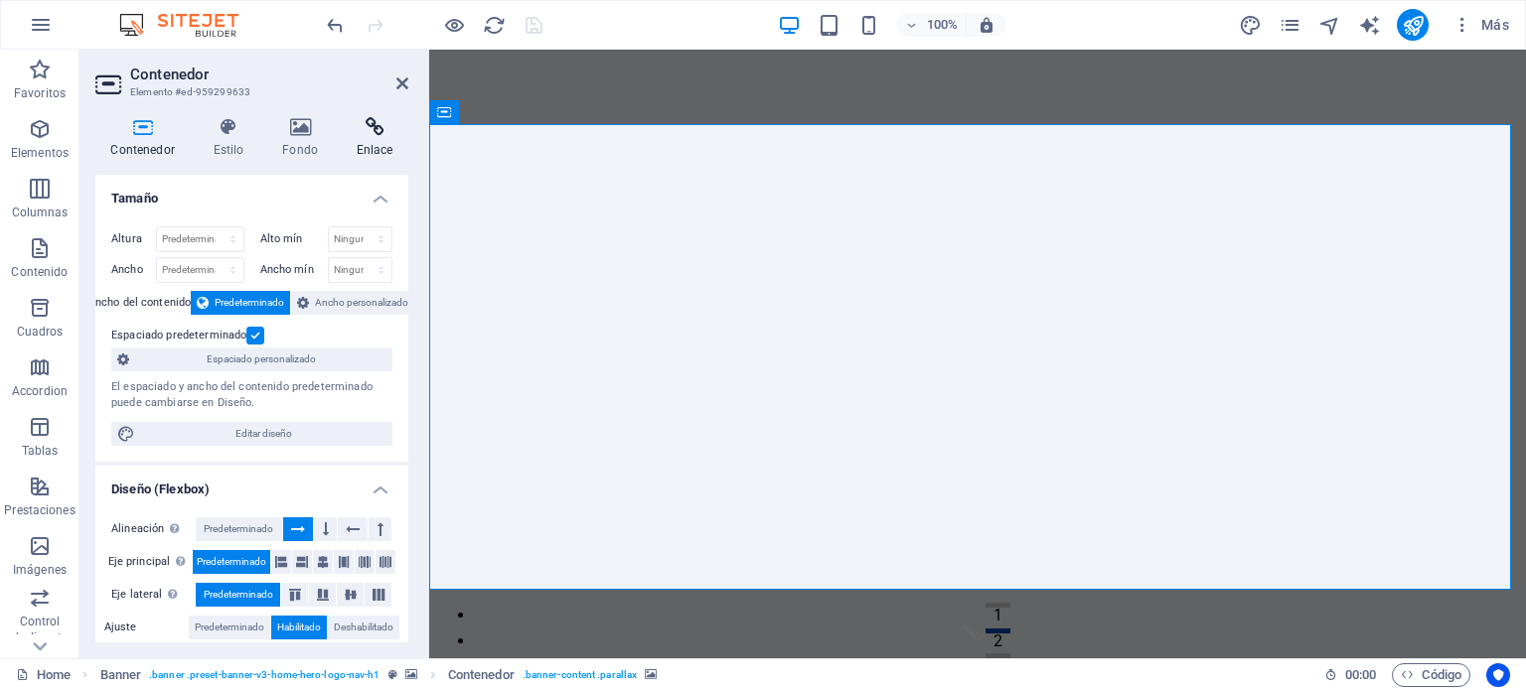
click at [380, 140] on h4 "Enlace" at bounding box center [375, 138] width 68 height 42
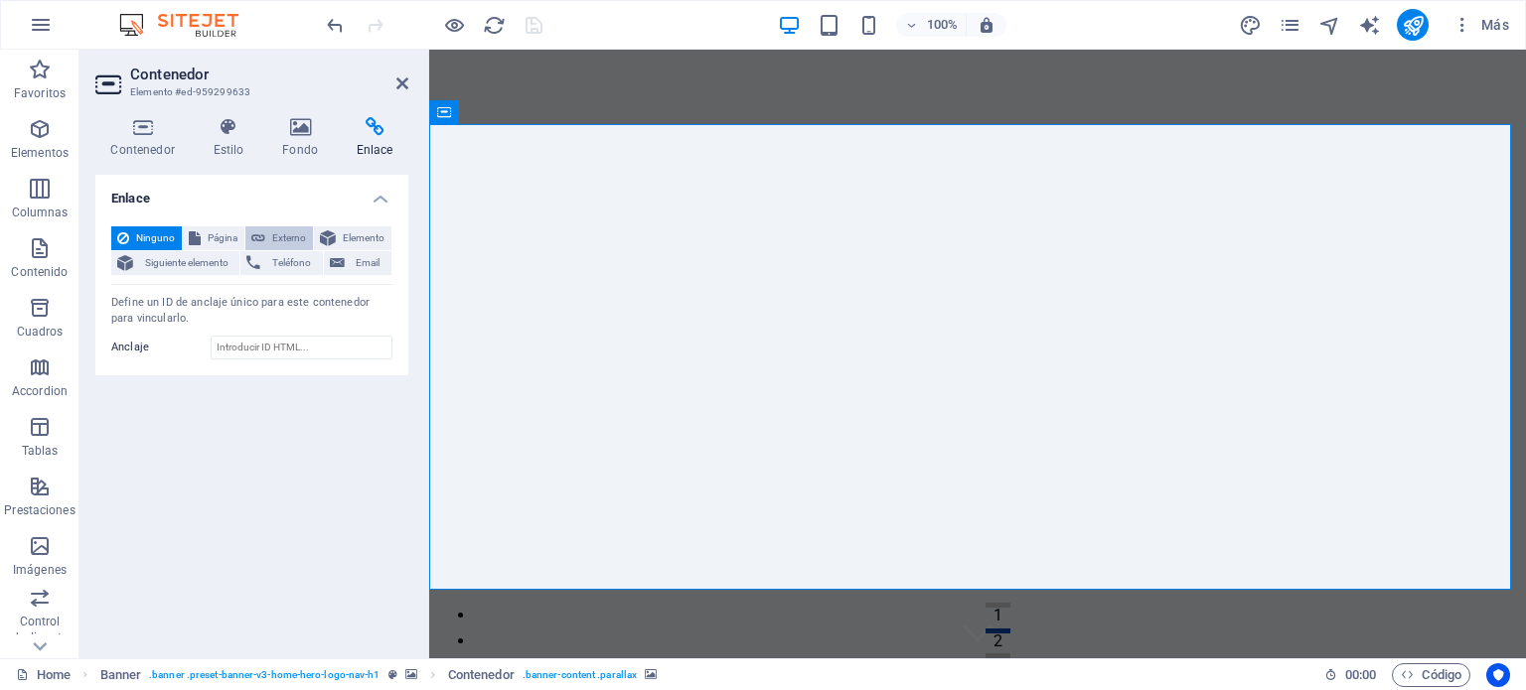
click at [286, 243] on span "Externo" at bounding box center [289, 238] width 36 height 24
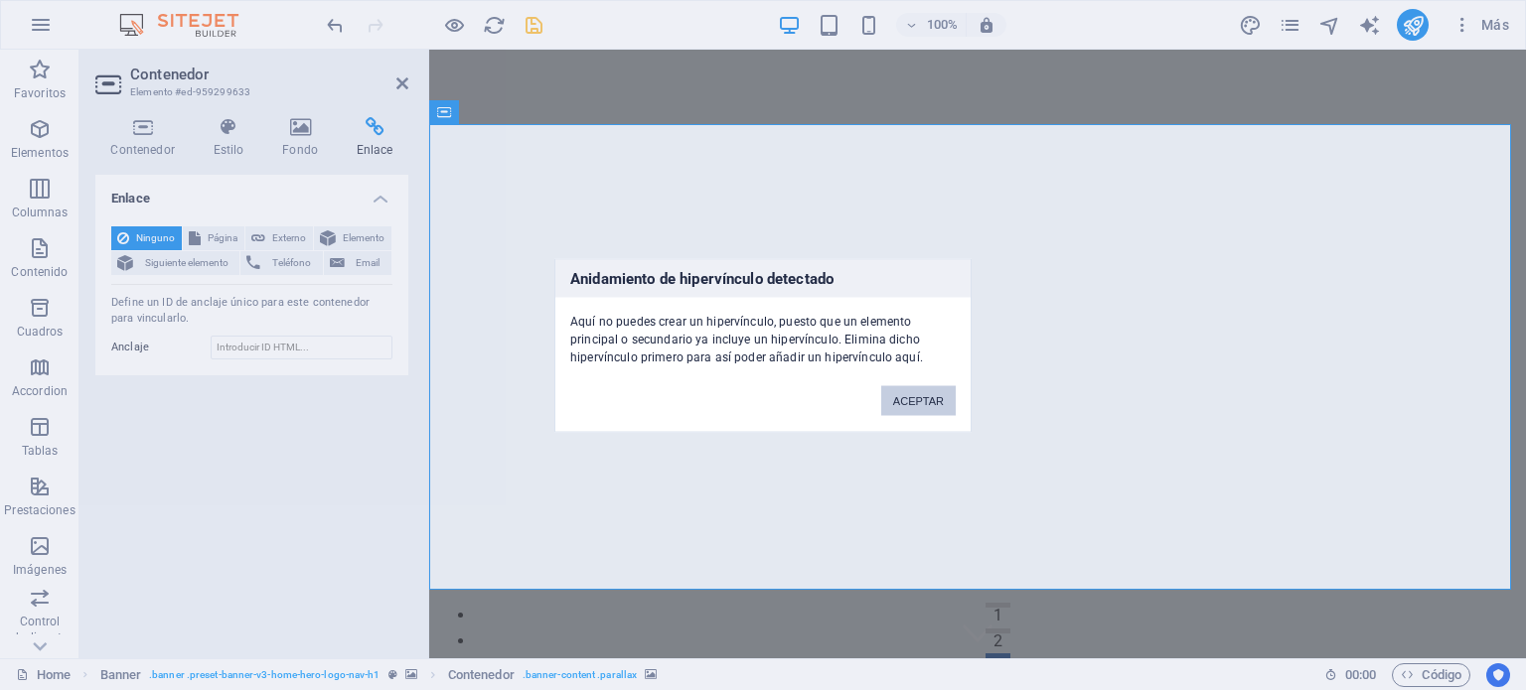
click at [922, 396] on button "ACEPTAR" at bounding box center [918, 400] width 74 height 30
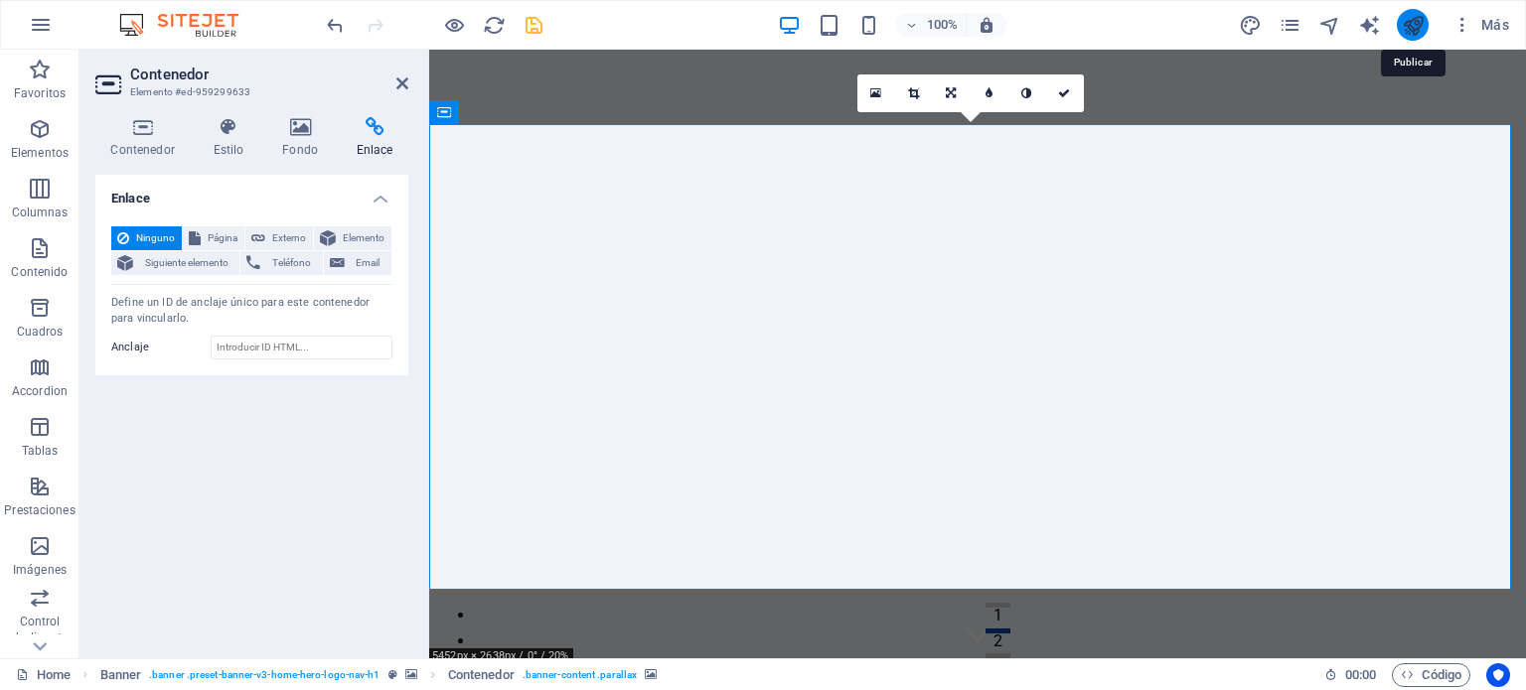
click at [1418, 24] on icon "publish" at bounding box center [1413, 25] width 23 height 23
